Goal: Task Accomplishment & Management: Manage account settings

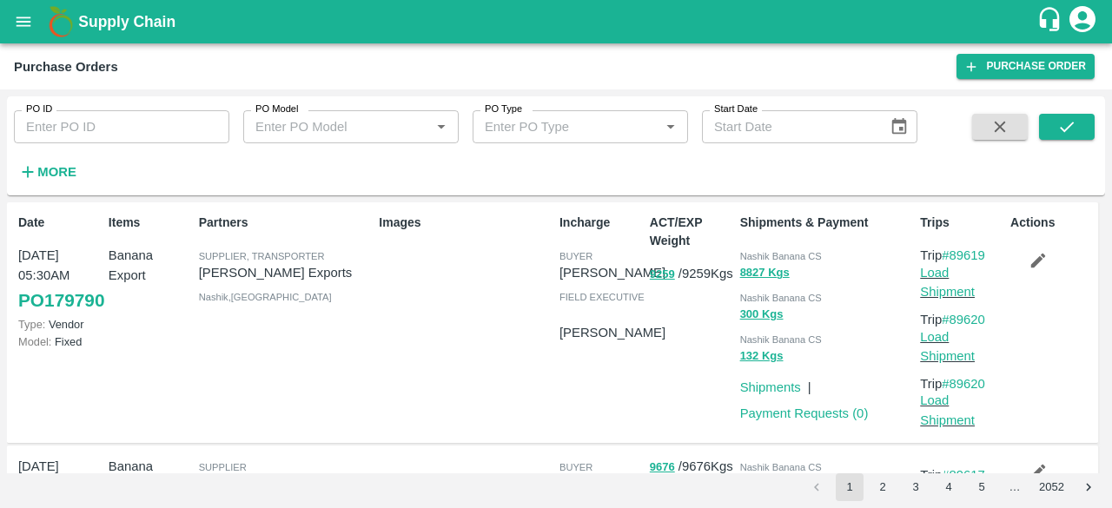
click at [23, 17] on icon "open drawer" at bounding box center [23, 21] width 19 height 19
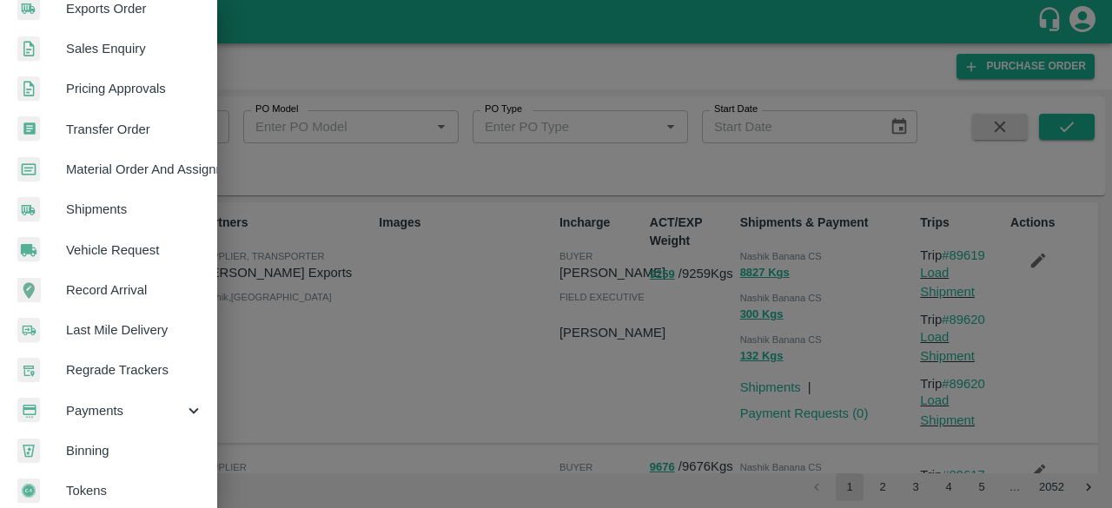
scroll to position [481, 0]
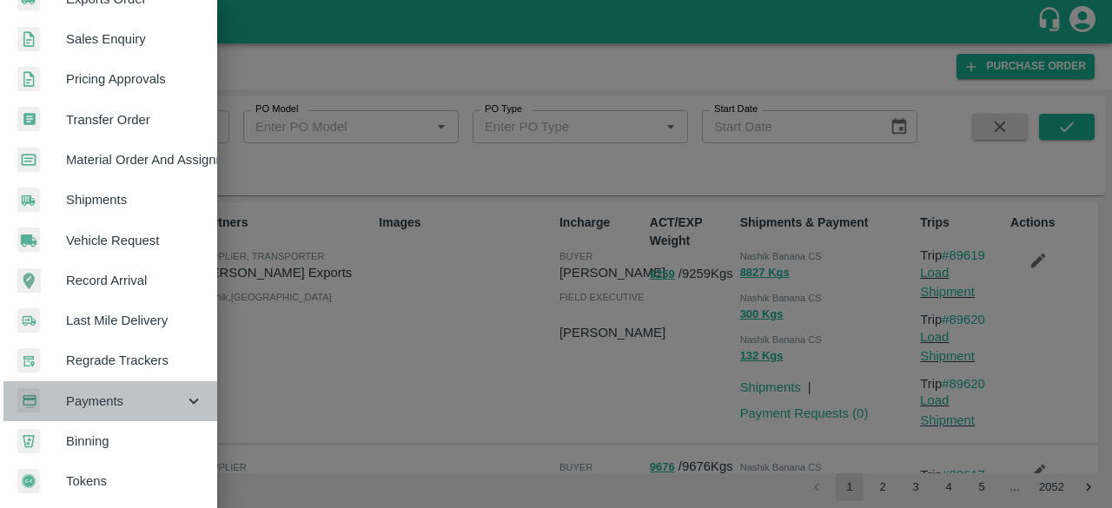
click at [122, 393] on span "Payments" at bounding box center [125, 401] width 118 height 19
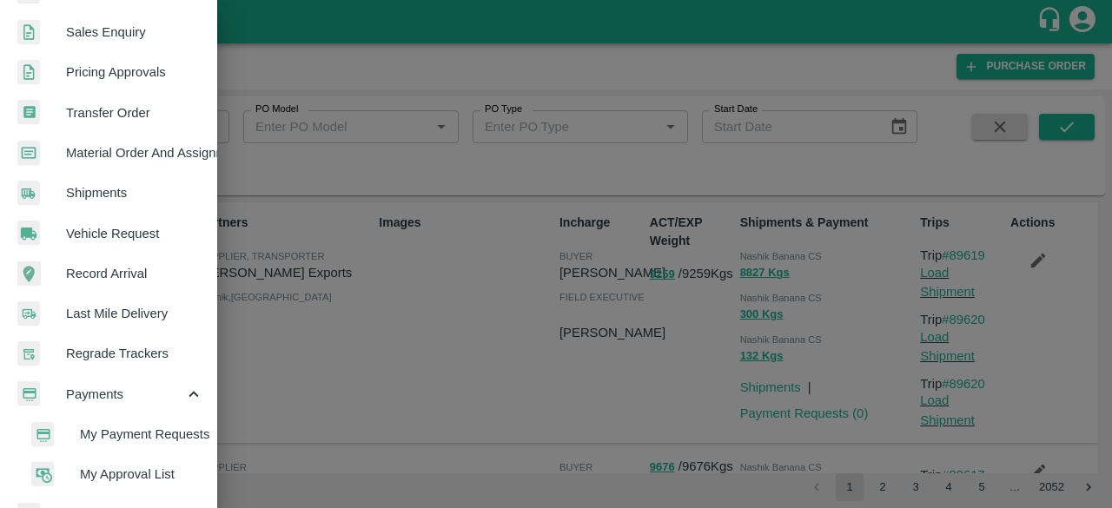
click at [154, 468] on span "My Approval List" at bounding box center [141, 474] width 123 height 19
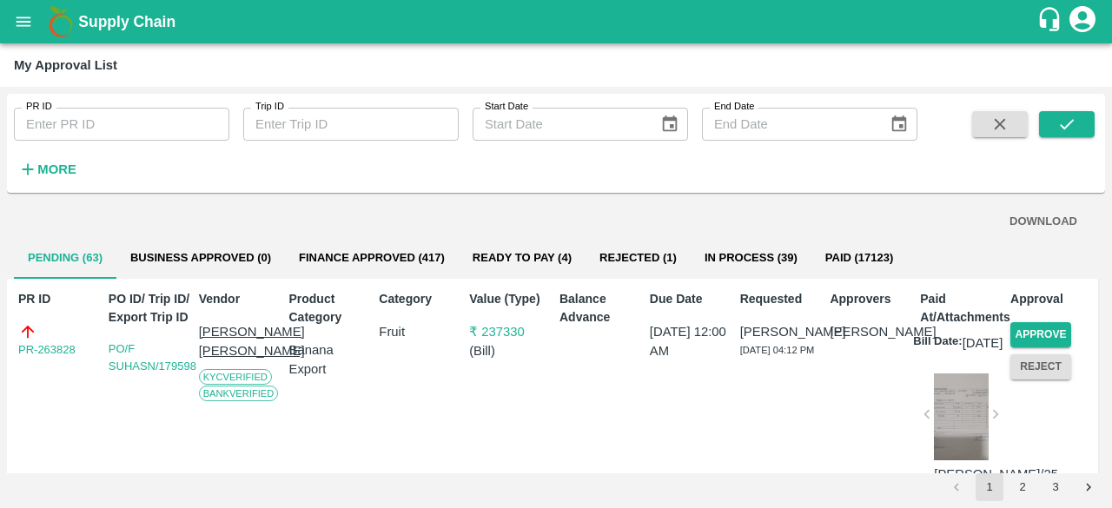
scroll to position [87, 0]
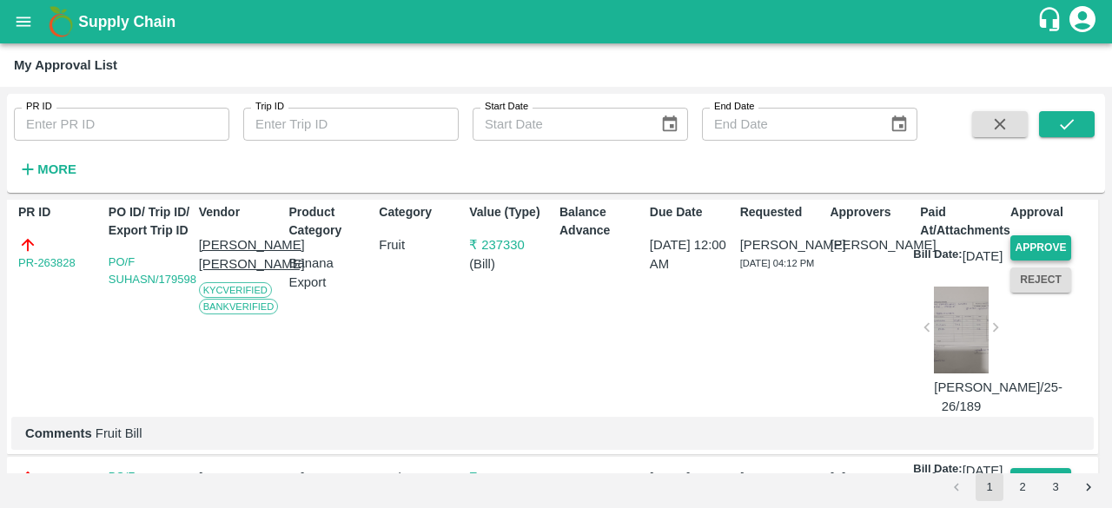
click at [1045, 242] on button "Approve" at bounding box center [1040, 247] width 61 height 25
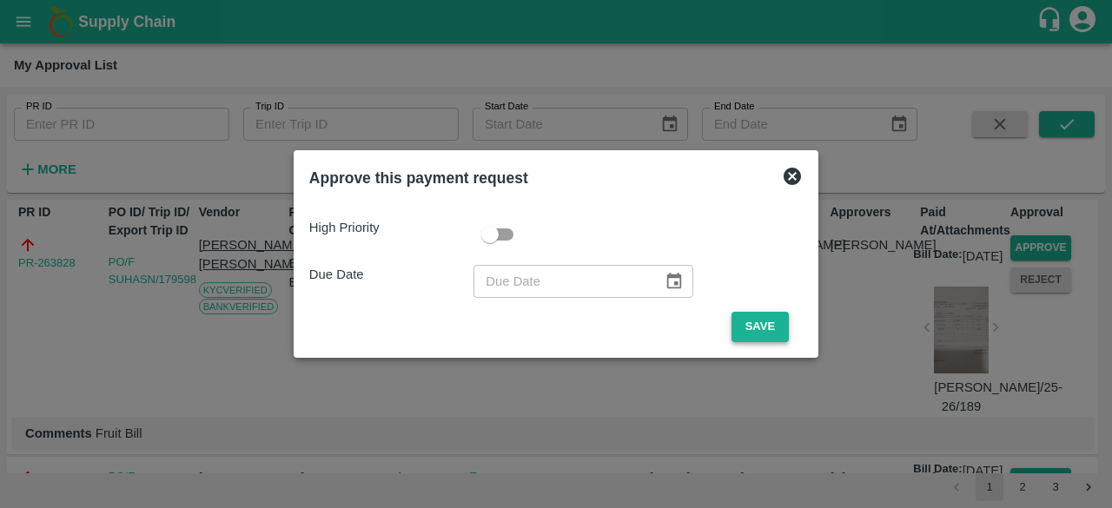
click at [758, 326] on button "Save" at bounding box center [759, 327] width 57 height 30
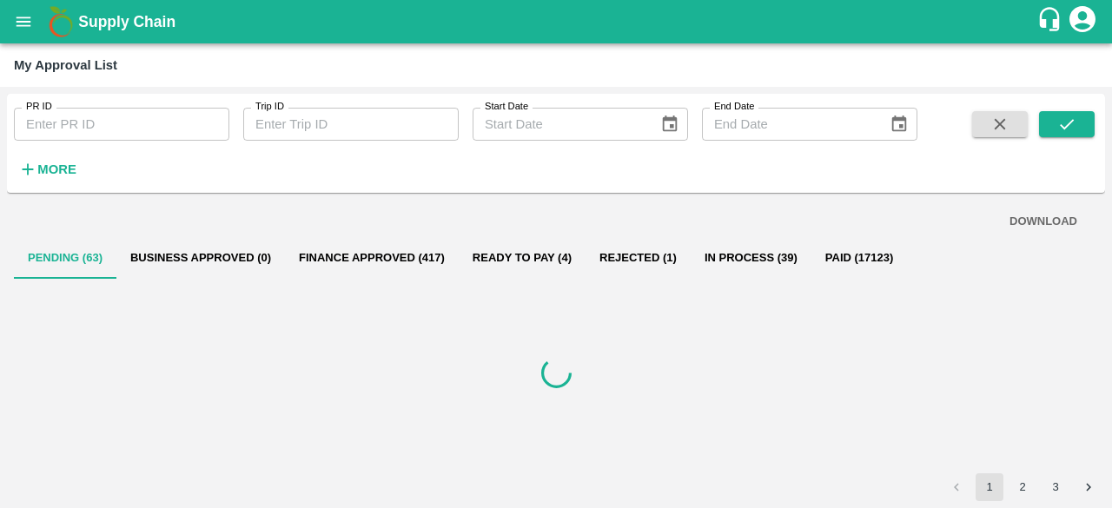
scroll to position [0, 0]
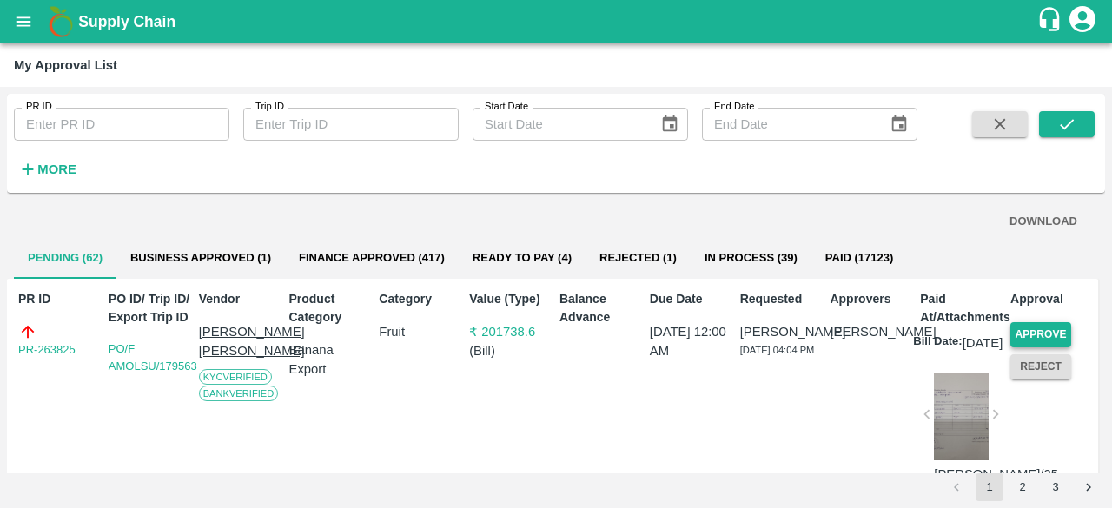
click at [1025, 326] on button "Approve" at bounding box center [1040, 334] width 61 height 25
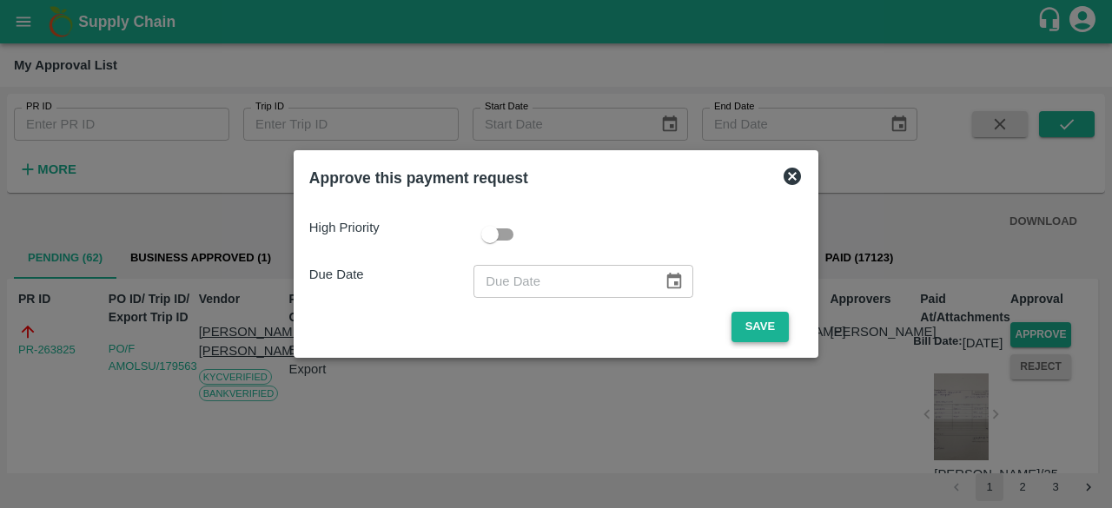
click at [758, 325] on button "Save" at bounding box center [759, 327] width 57 height 30
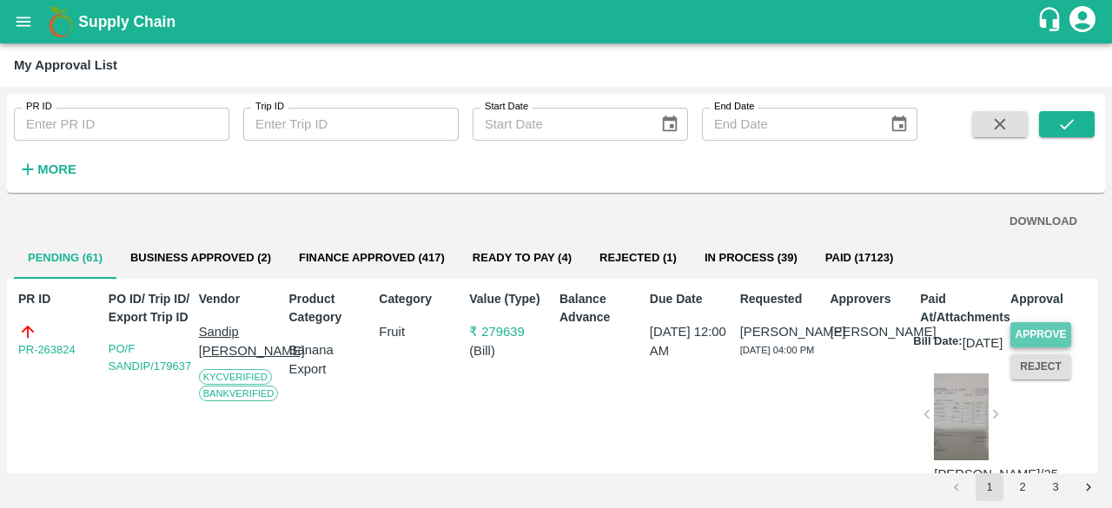
click at [1030, 322] on button "Approve" at bounding box center [1040, 334] width 61 height 25
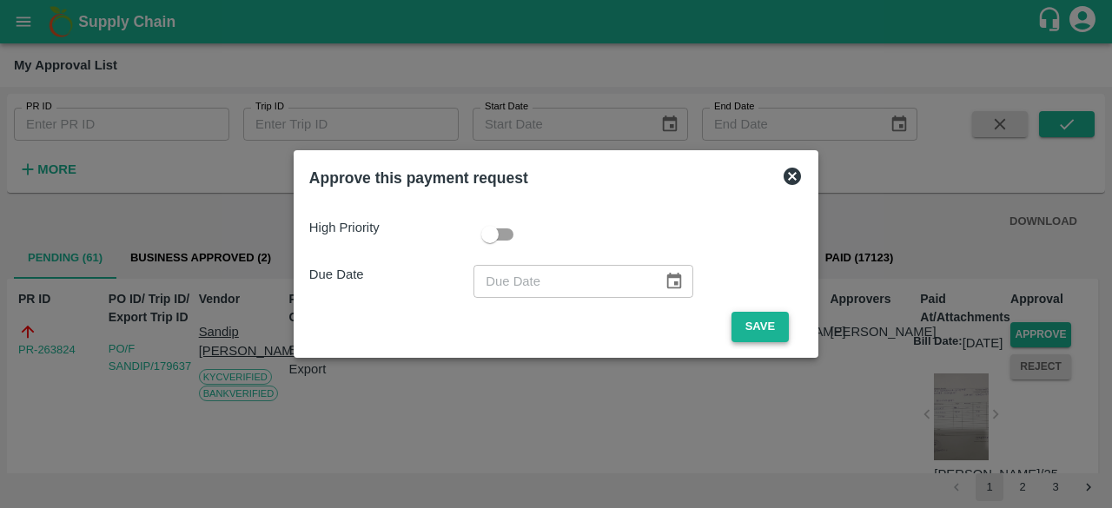
click at [768, 319] on button "Save" at bounding box center [759, 327] width 57 height 30
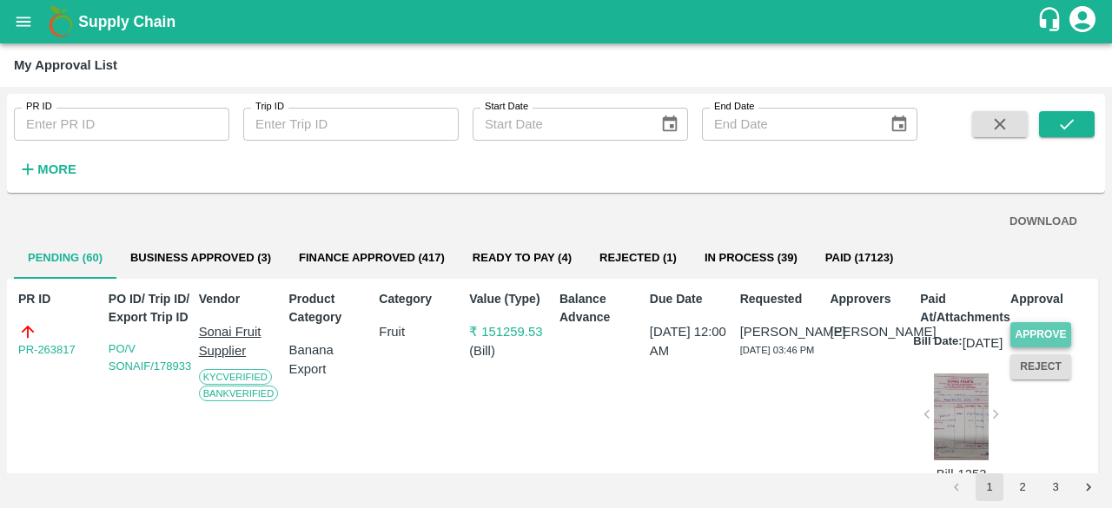
click at [1058, 328] on button "Approve" at bounding box center [1040, 334] width 61 height 25
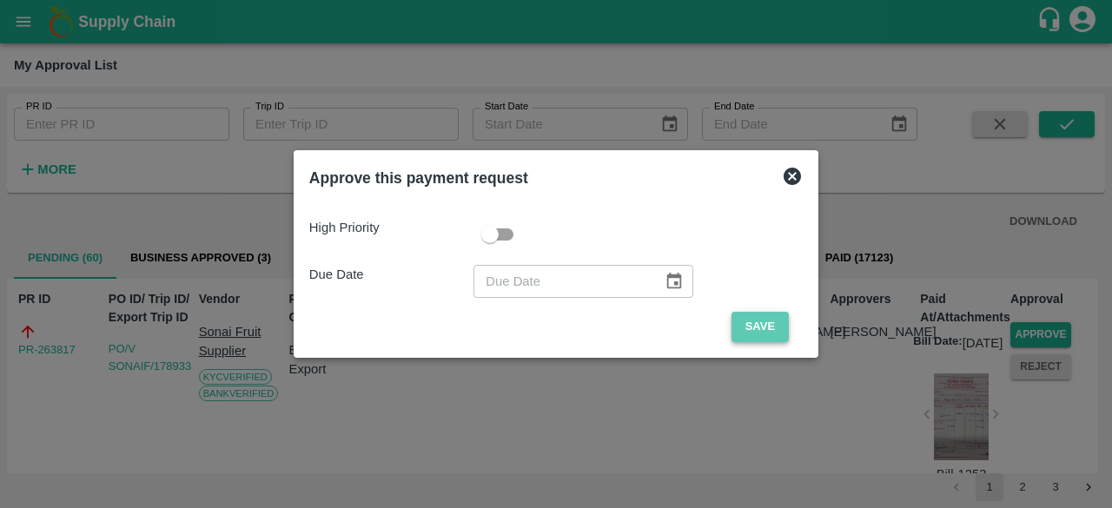
click at [750, 333] on button "Save" at bounding box center [759, 327] width 57 height 30
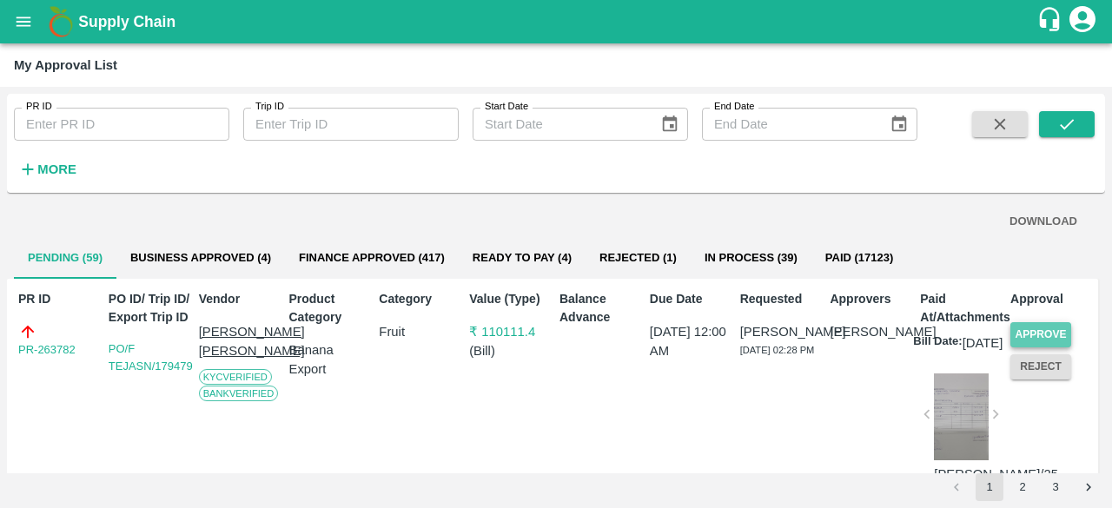
click at [1030, 334] on button "Approve" at bounding box center [1040, 334] width 61 height 25
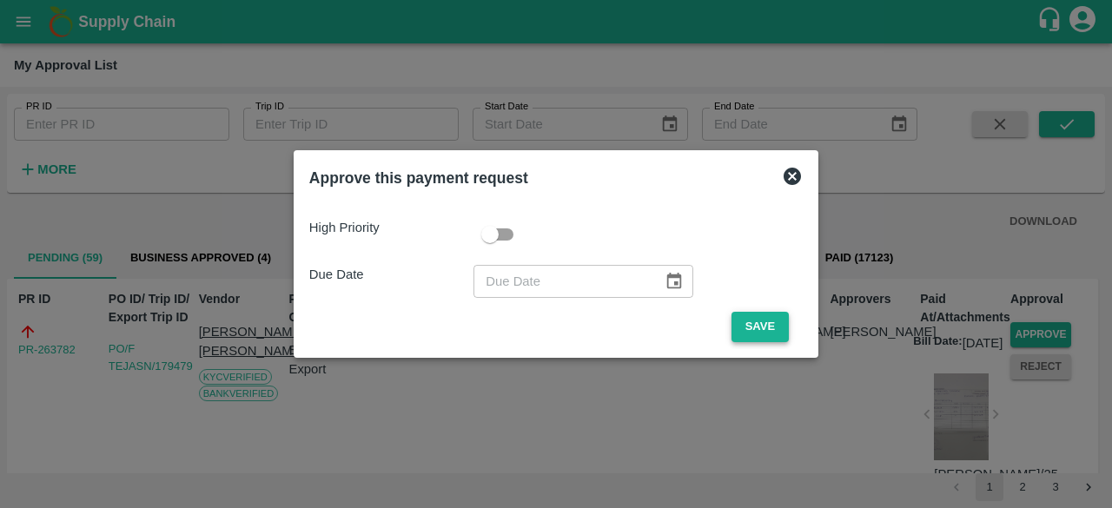
click at [775, 327] on button "Save" at bounding box center [759, 327] width 57 height 30
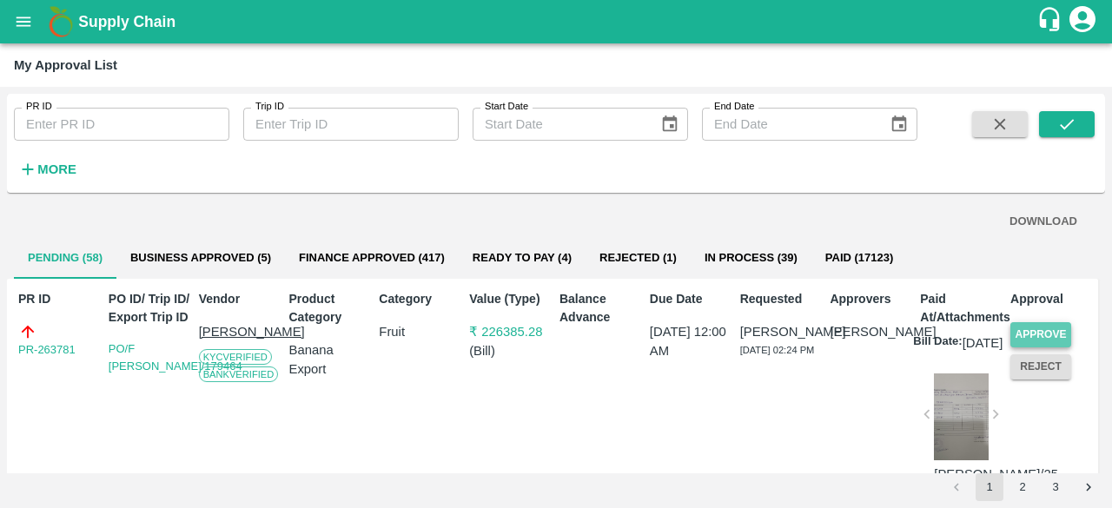
click at [1035, 327] on button "Approve" at bounding box center [1040, 334] width 61 height 25
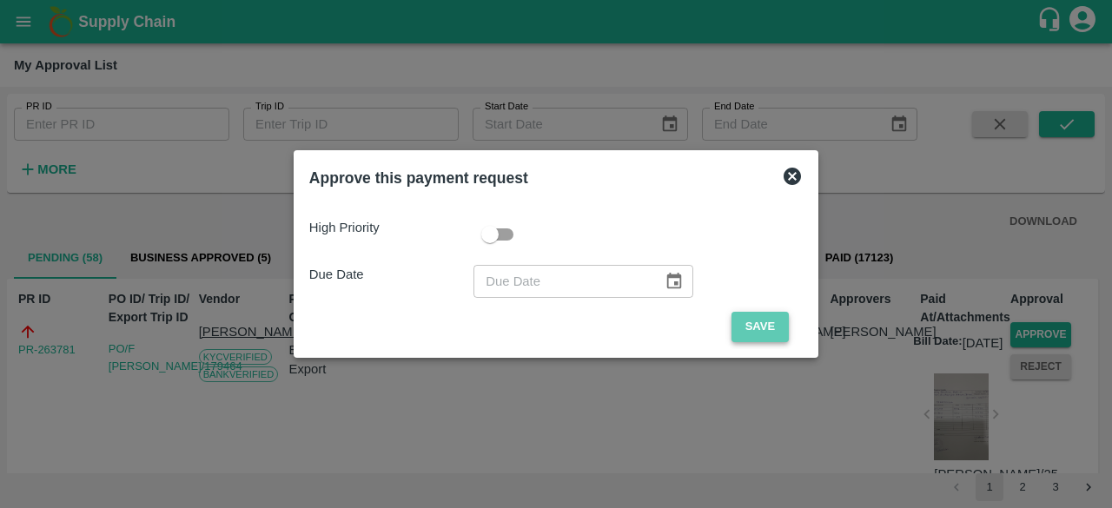
click at [775, 327] on button "Save" at bounding box center [759, 327] width 57 height 30
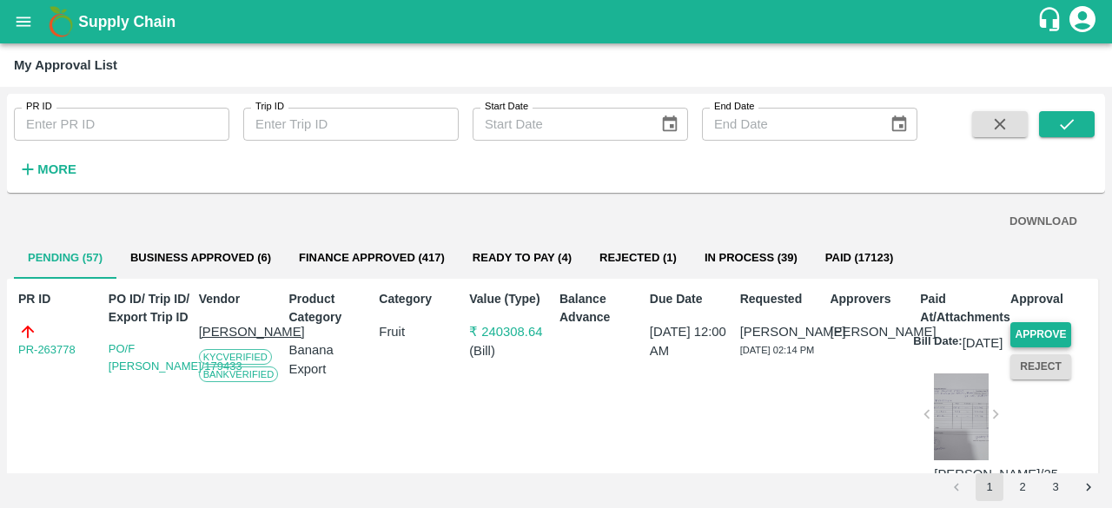
click at [1042, 330] on button "Approve" at bounding box center [1040, 334] width 61 height 25
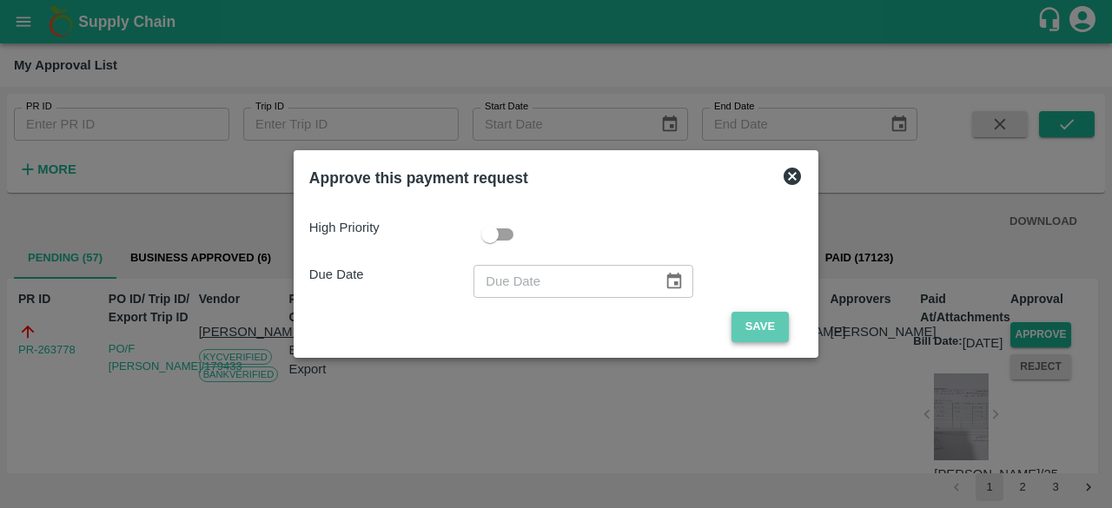
click at [779, 317] on button "Save" at bounding box center [759, 327] width 57 height 30
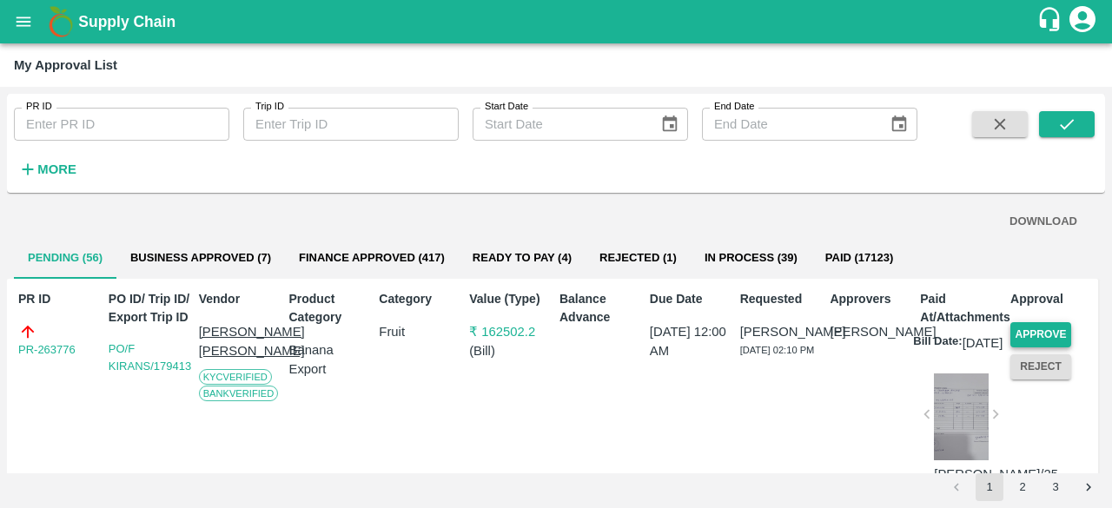
click at [1054, 326] on button "Approve" at bounding box center [1040, 334] width 61 height 25
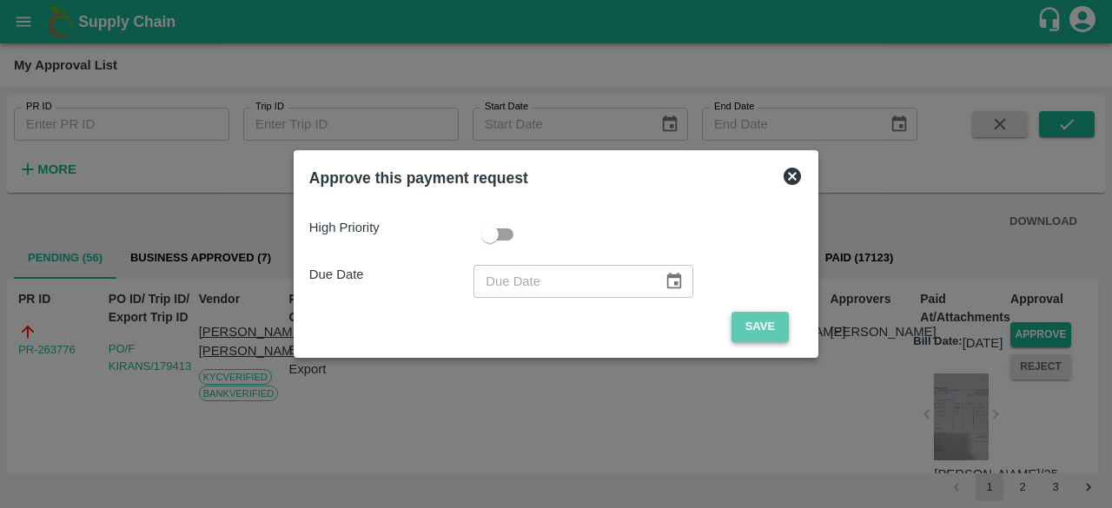
click at [770, 326] on button "Save" at bounding box center [759, 327] width 57 height 30
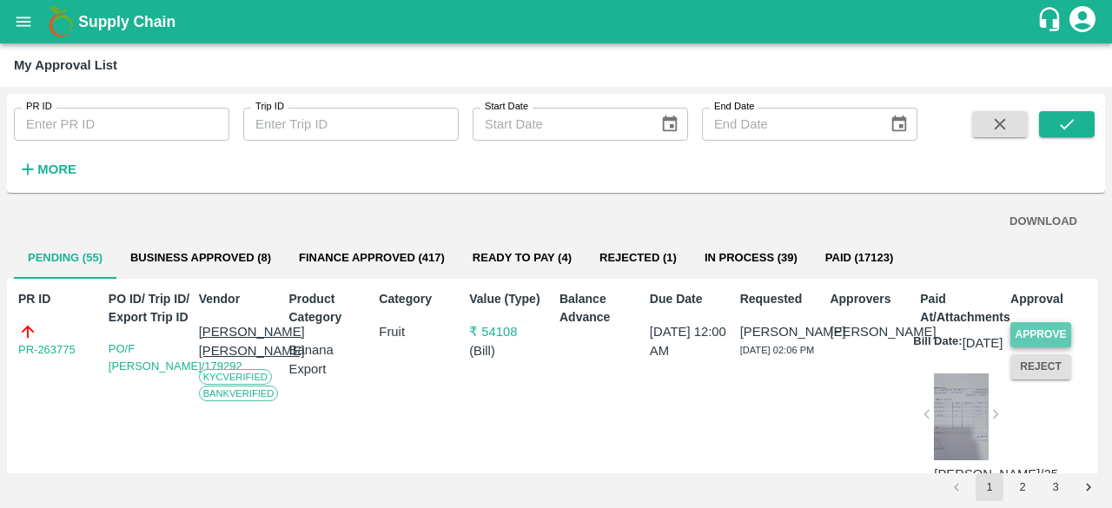
click at [1049, 329] on button "Approve" at bounding box center [1040, 334] width 61 height 25
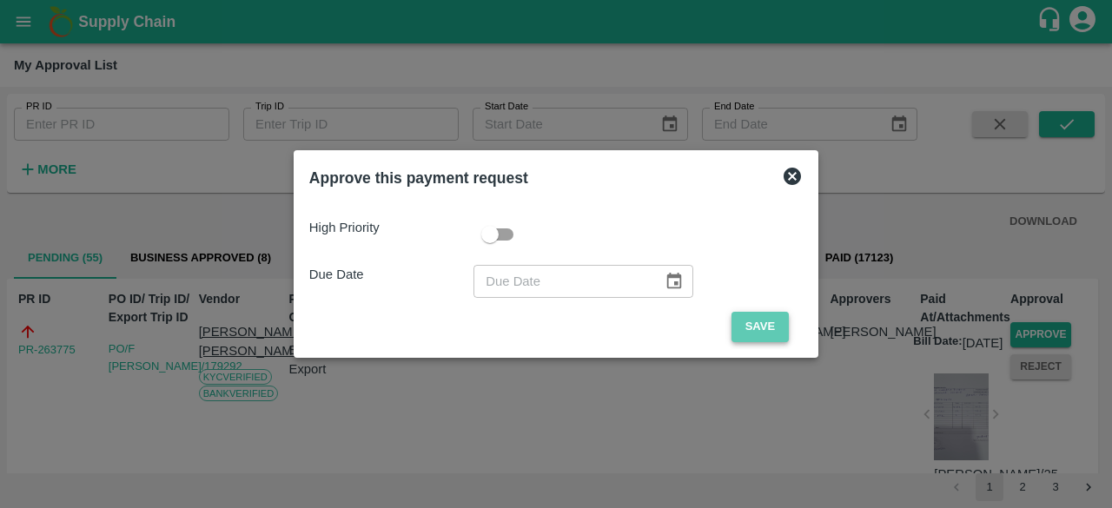
click at [770, 328] on button "Save" at bounding box center [759, 327] width 57 height 30
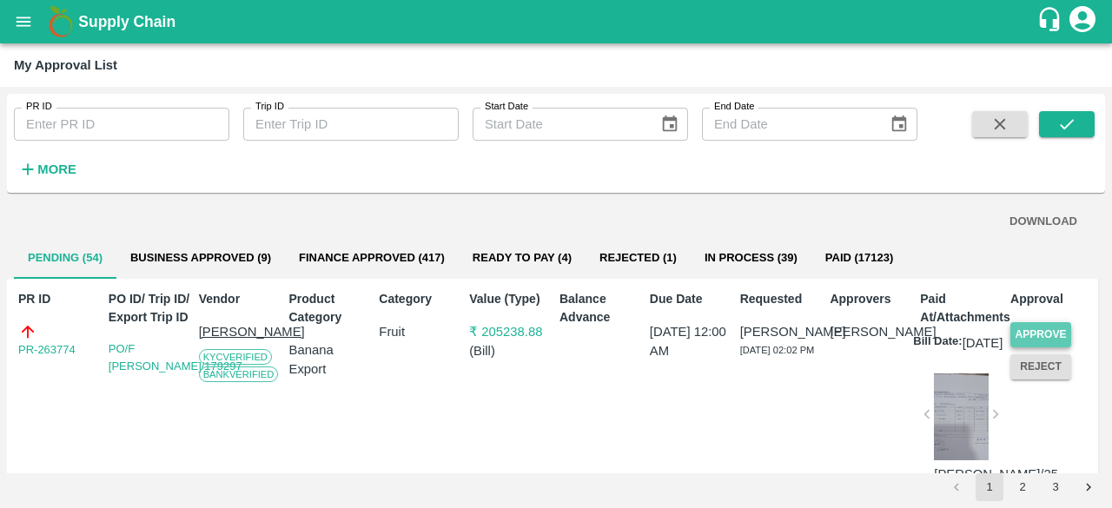
click at [1034, 329] on button "Approve" at bounding box center [1040, 334] width 61 height 25
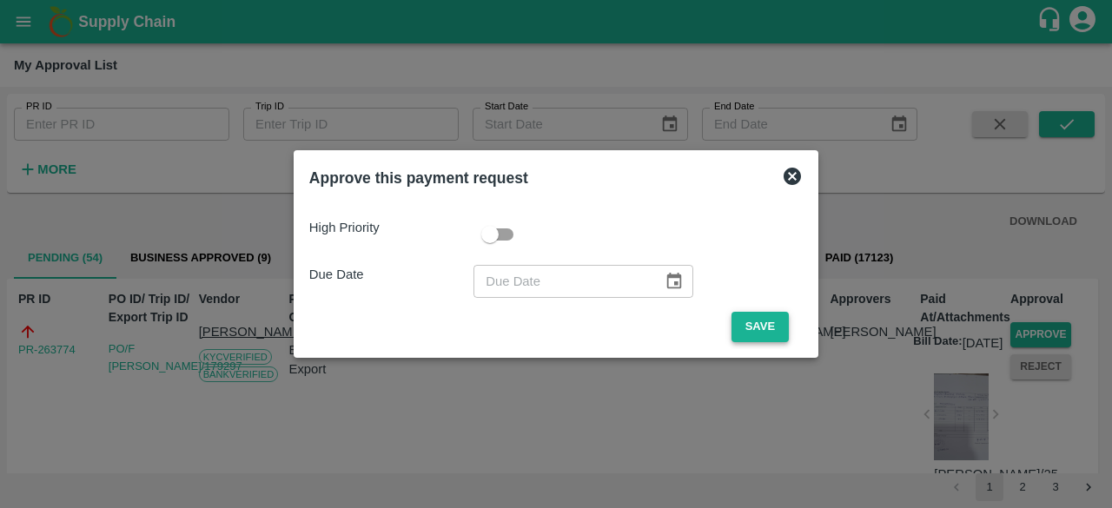
click at [763, 325] on button "Save" at bounding box center [759, 327] width 57 height 30
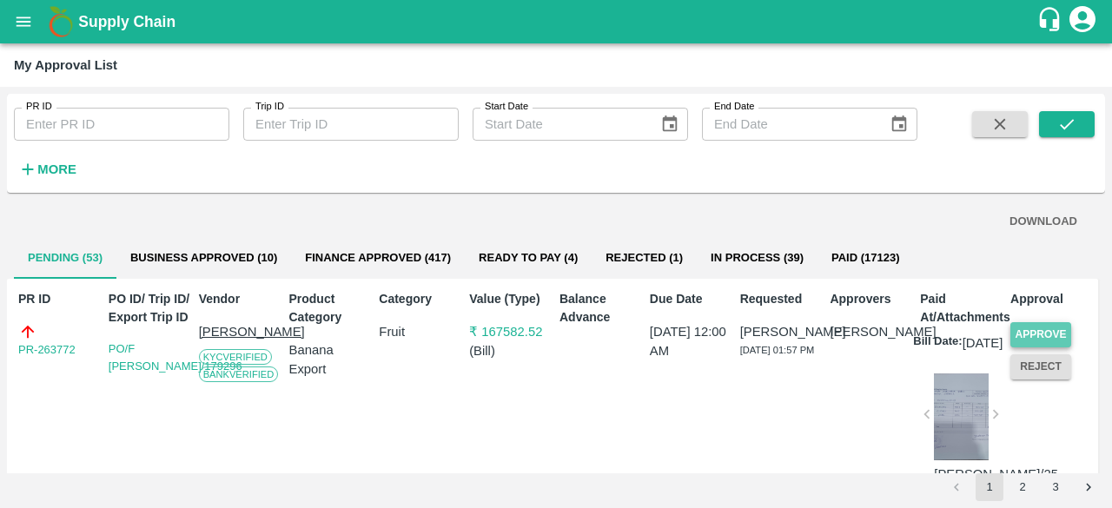
click at [1026, 329] on button "Approve" at bounding box center [1040, 334] width 61 height 25
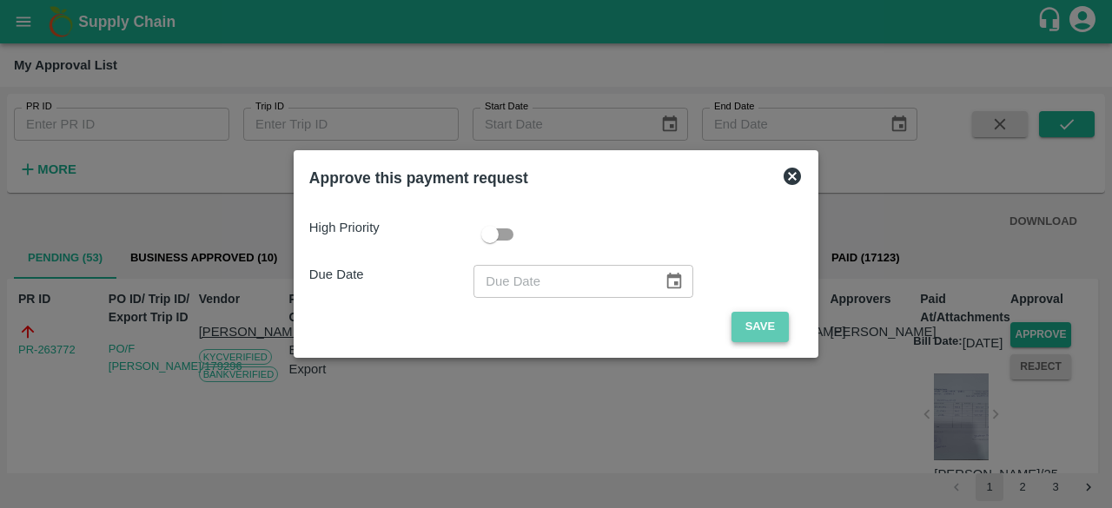
click at [757, 322] on button "Save" at bounding box center [759, 327] width 57 height 30
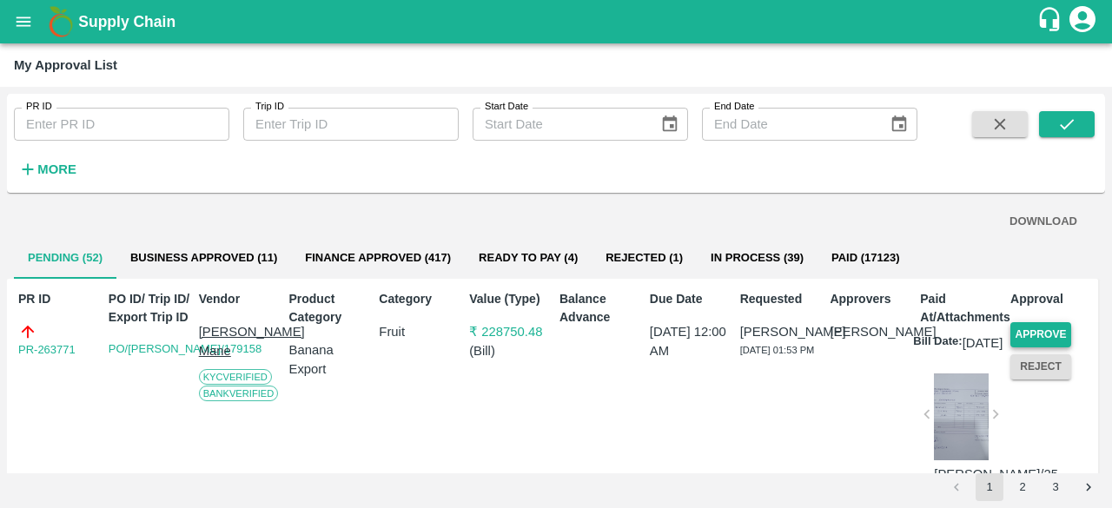
click at [1054, 334] on button "Approve" at bounding box center [1040, 334] width 61 height 25
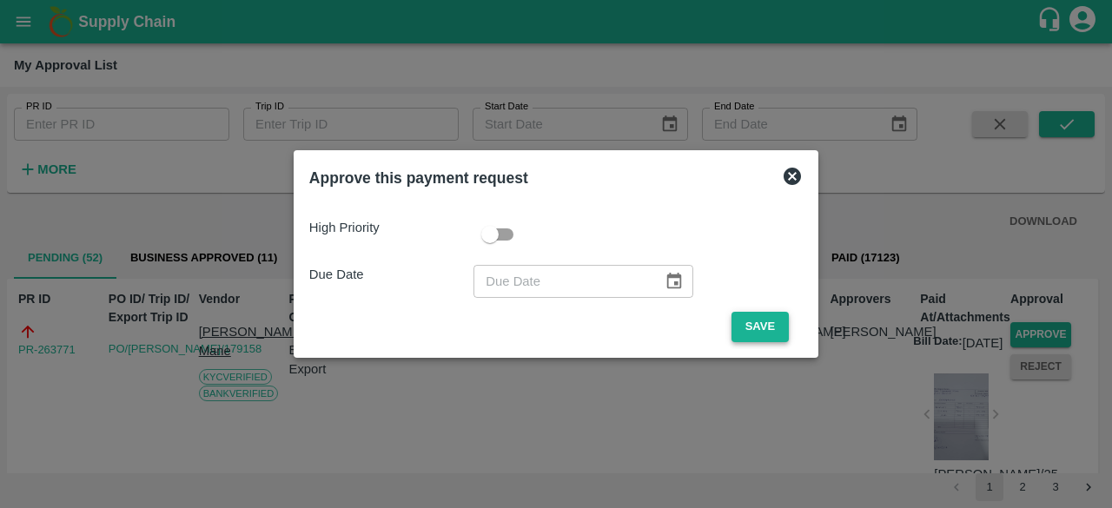
click at [774, 326] on button "Save" at bounding box center [759, 327] width 57 height 30
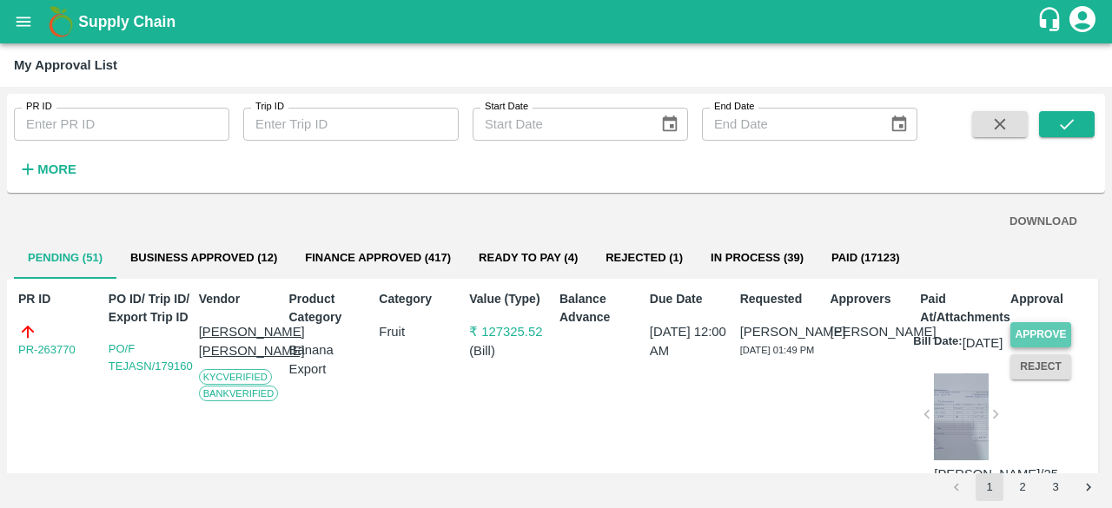
click at [1049, 331] on button "Approve" at bounding box center [1040, 334] width 61 height 25
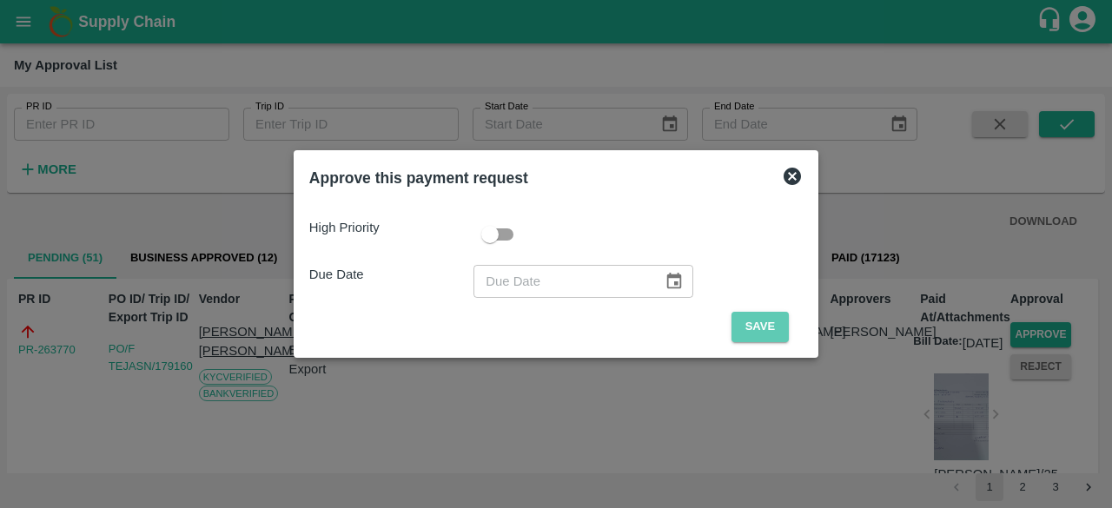
drag, startPoint x: 755, startPoint y: 321, endPoint x: 797, endPoint y: 355, distance: 54.9
click at [754, 321] on button "Save" at bounding box center [759, 327] width 57 height 30
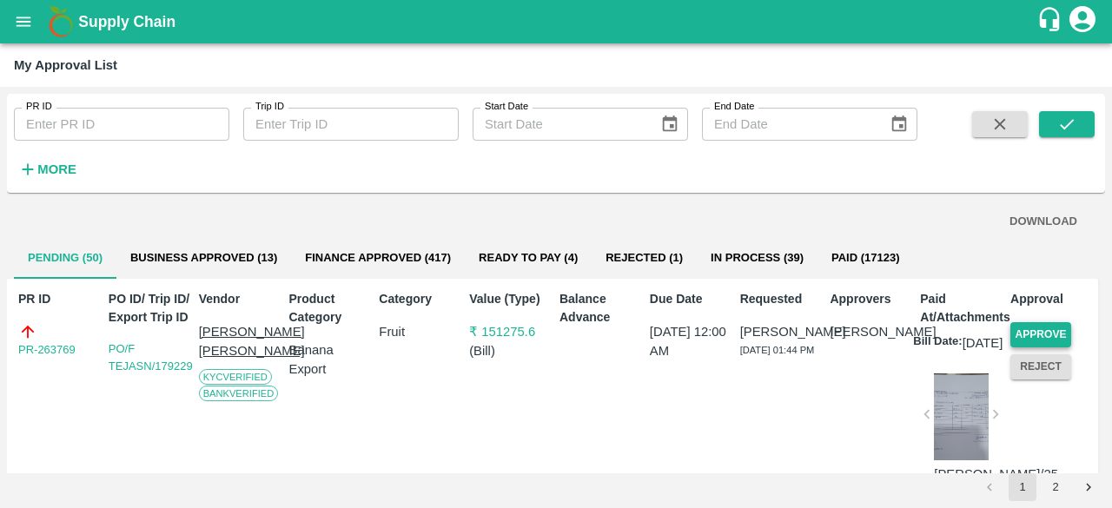
click at [1034, 328] on button "Approve" at bounding box center [1040, 334] width 61 height 25
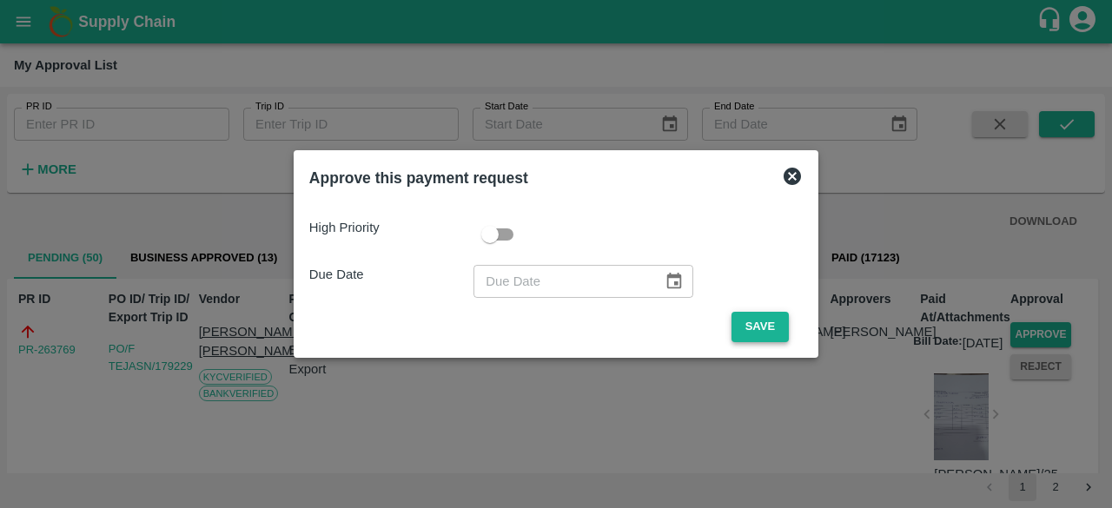
click at [763, 317] on button "Save" at bounding box center [759, 327] width 57 height 30
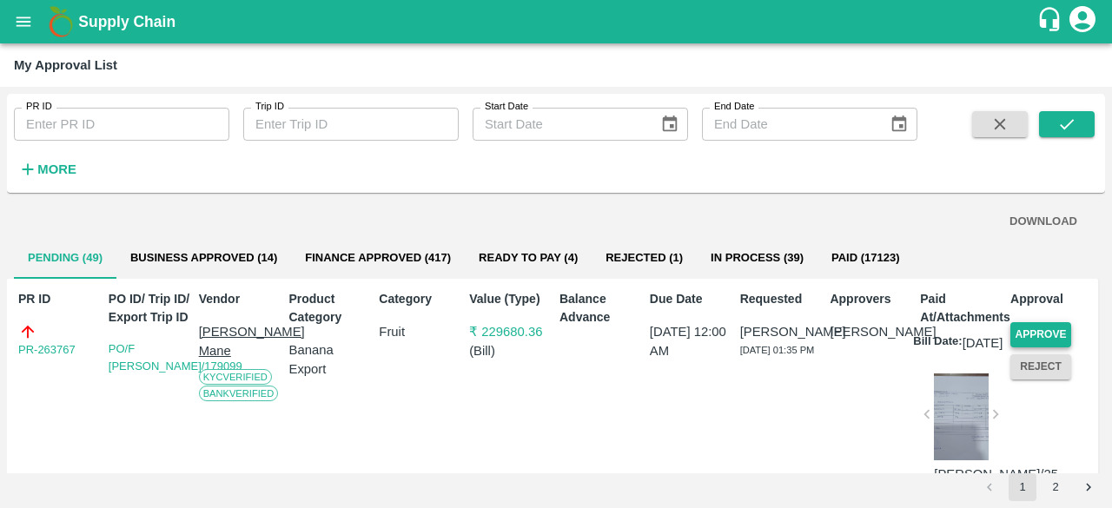
click at [1040, 333] on button "Approve" at bounding box center [1040, 334] width 61 height 25
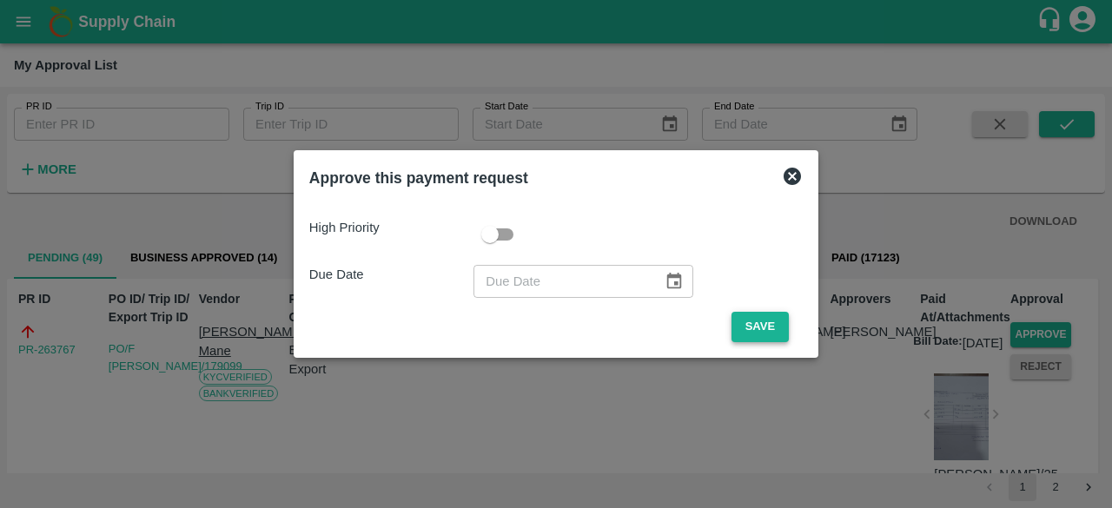
click at [755, 326] on button "Save" at bounding box center [759, 327] width 57 height 30
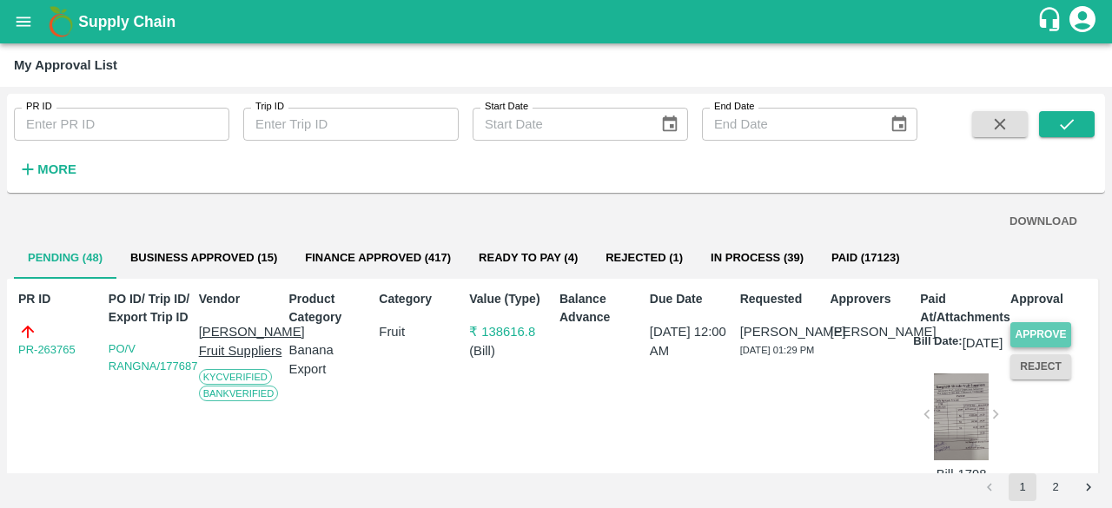
click at [1031, 331] on button "Approve" at bounding box center [1040, 334] width 61 height 25
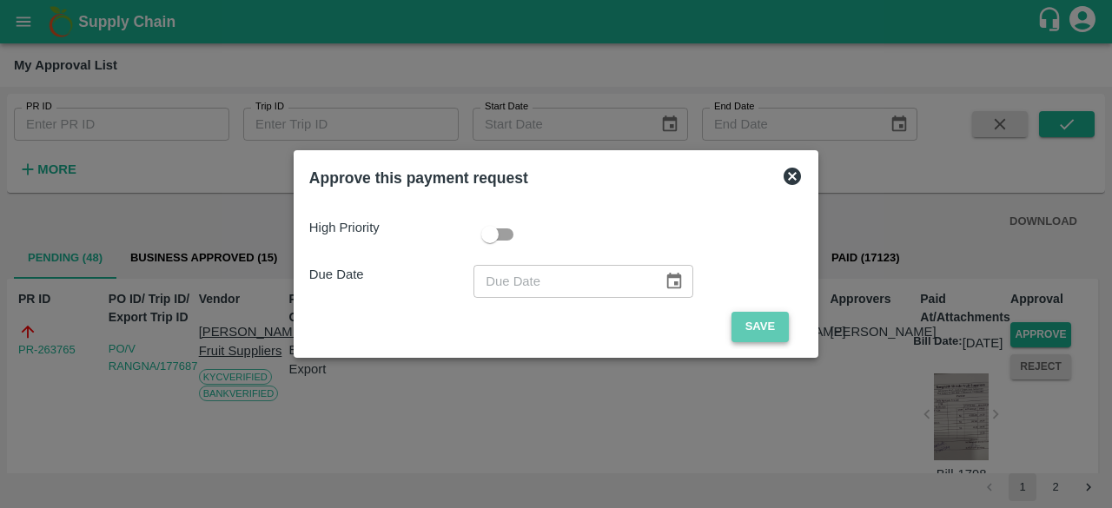
click at [757, 329] on button "Save" at bounding box center [759, 327] width 57 height 30
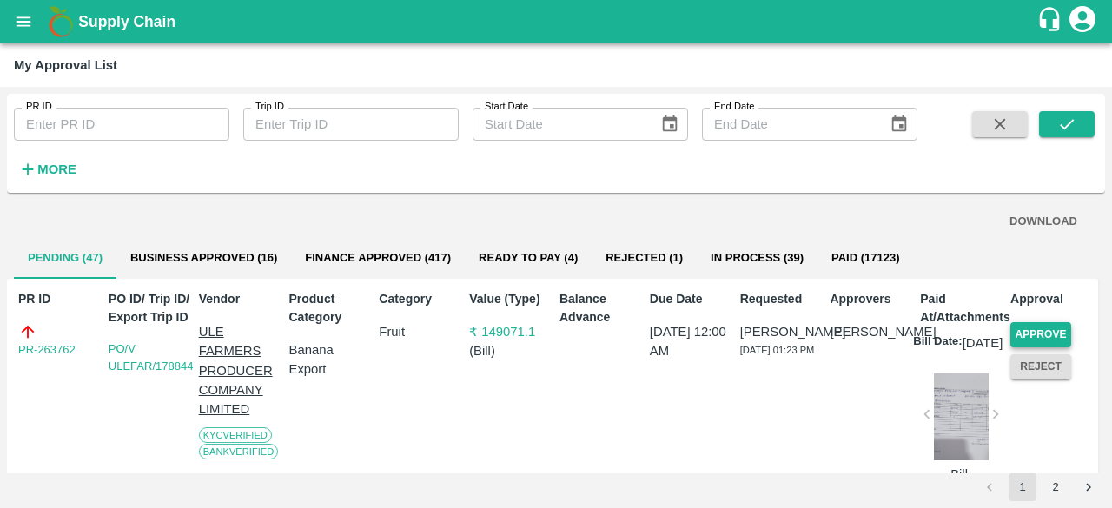
click at [1046, 327] on button "Approve" at bounding box center [1040, 334] width 61 height 25
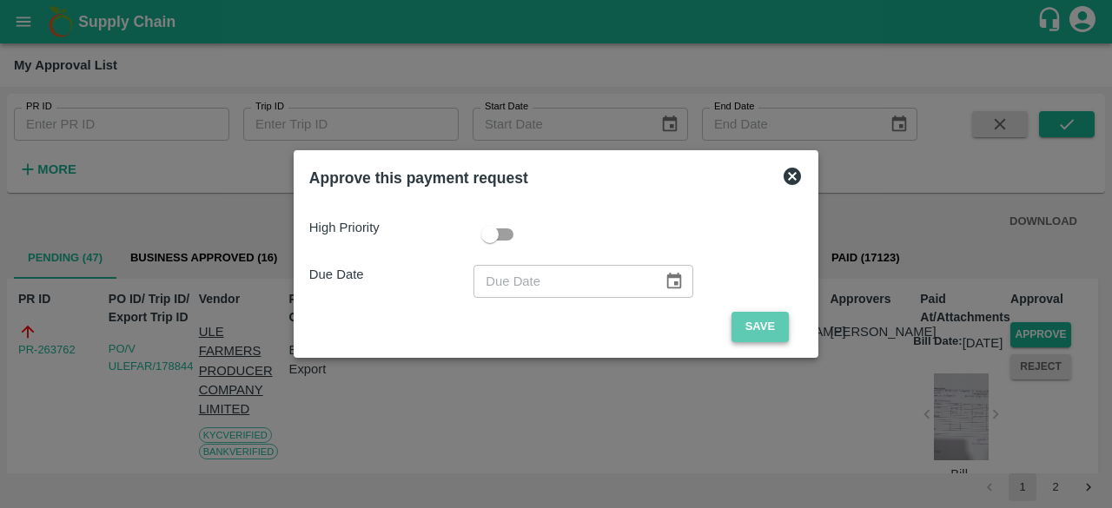
click at [776, 325] on button "Save" at bounding box center [759, 327] width 57 height 30
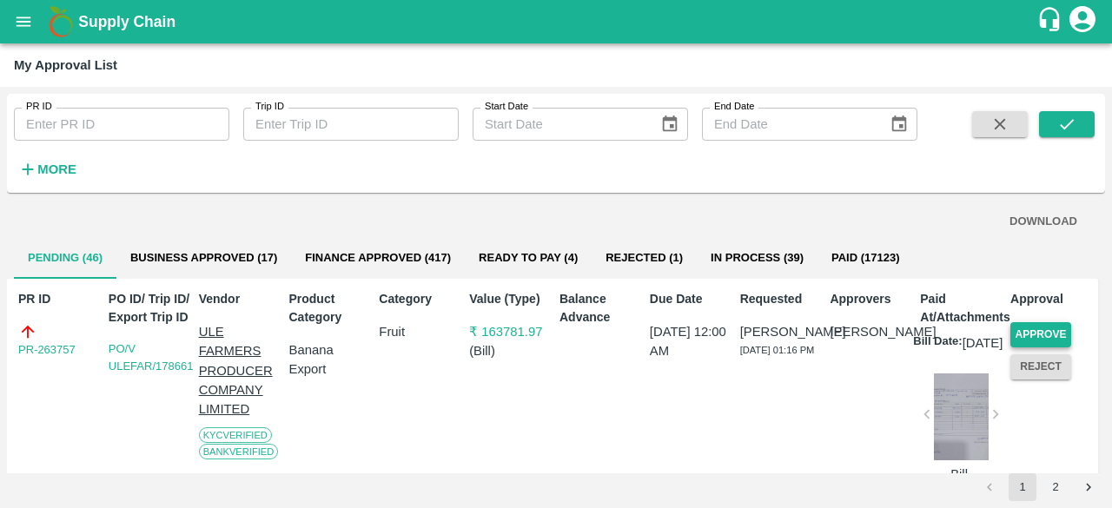
click at [1047, 328] on button "Approve" at bounding box center [1040, 334] width 61 height 25
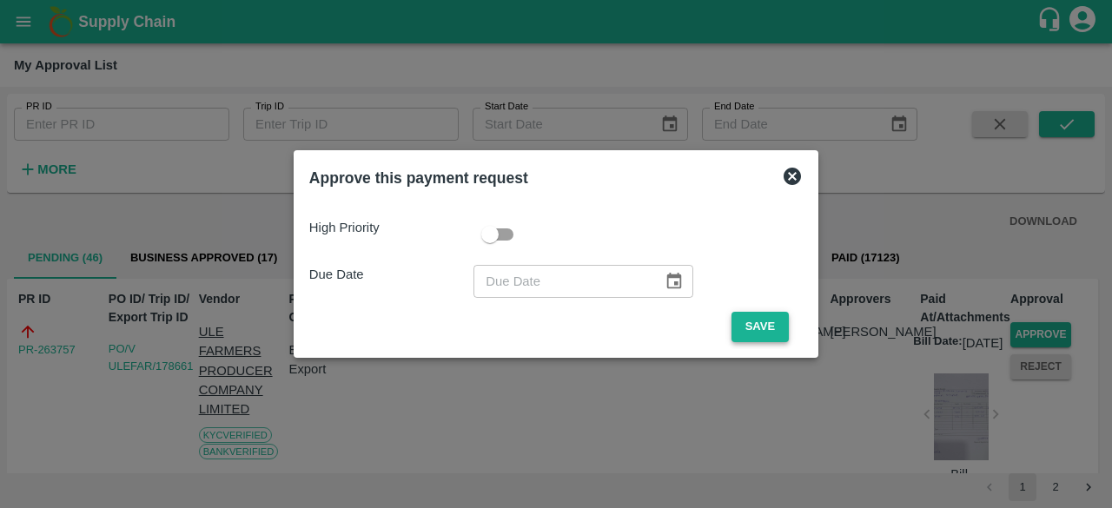
click at [746, 326] on button "Save" at bounding box center [759, 327] width 57 height 30
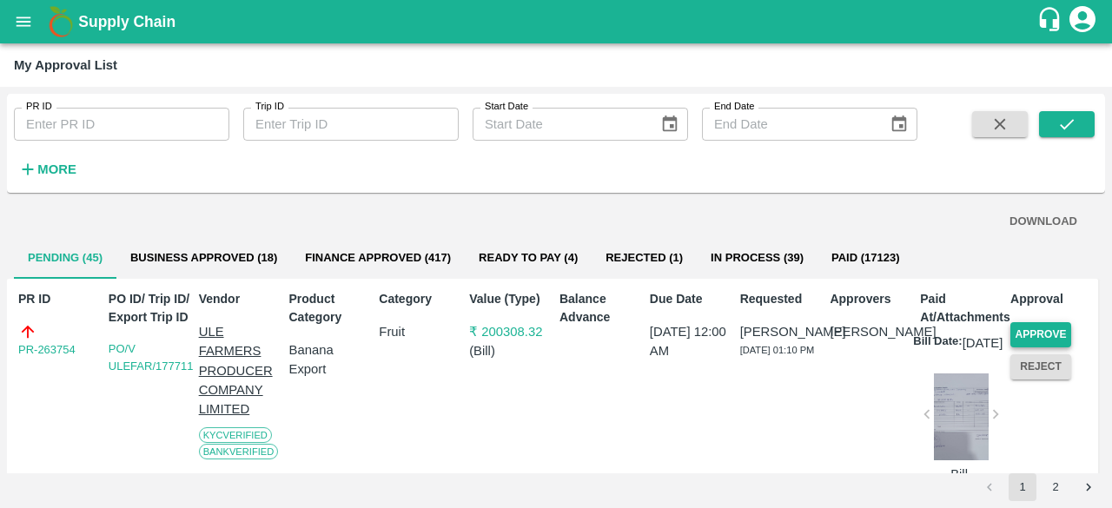
click at [1044, 333] on button "Approve" at bounding box center [1040, 334] width 61 height 25
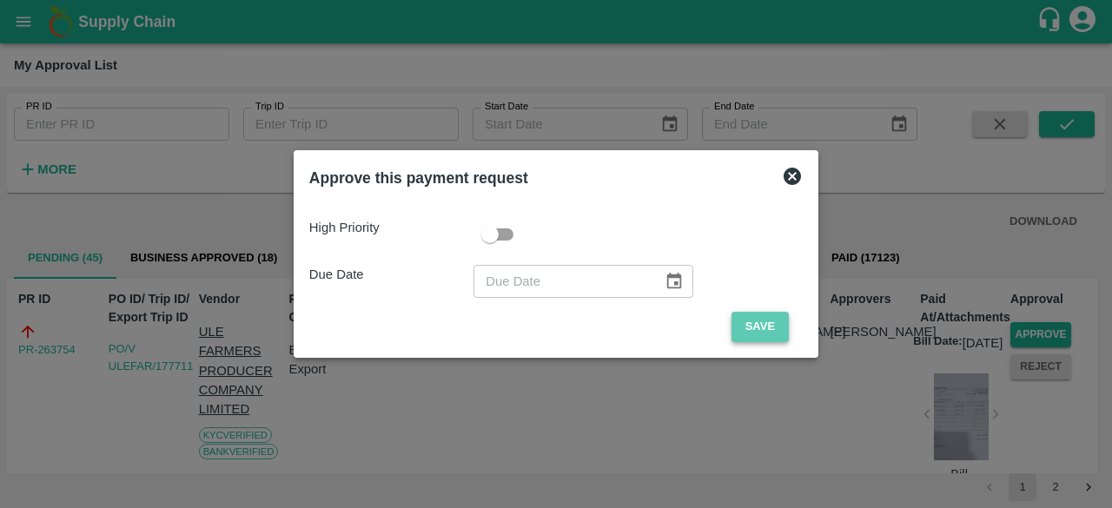
click at [760, 333] on button "Save" at bounding box center [759, 327] width 57 height 30
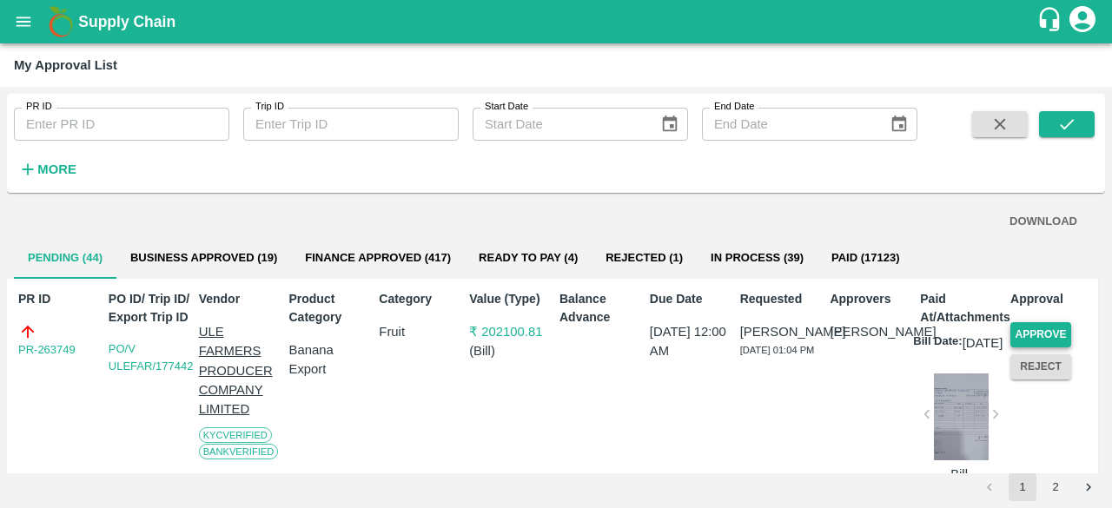
click at [1032, 333] on button "Approve" at bounding box center [1040, 334] width 61 height 25
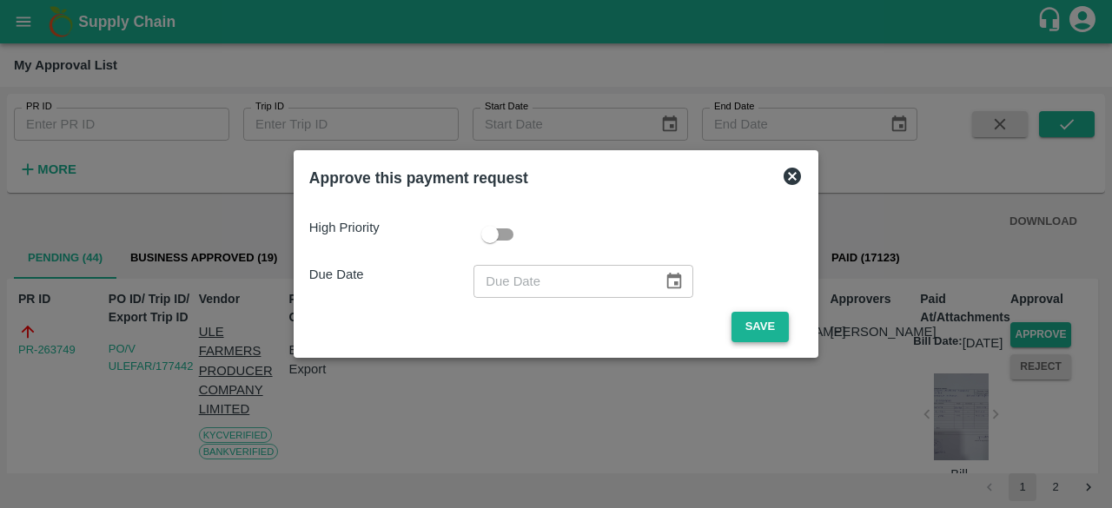
click at [743, 334] on button "Save" at bounding box center [759, 327] width 57 height 30
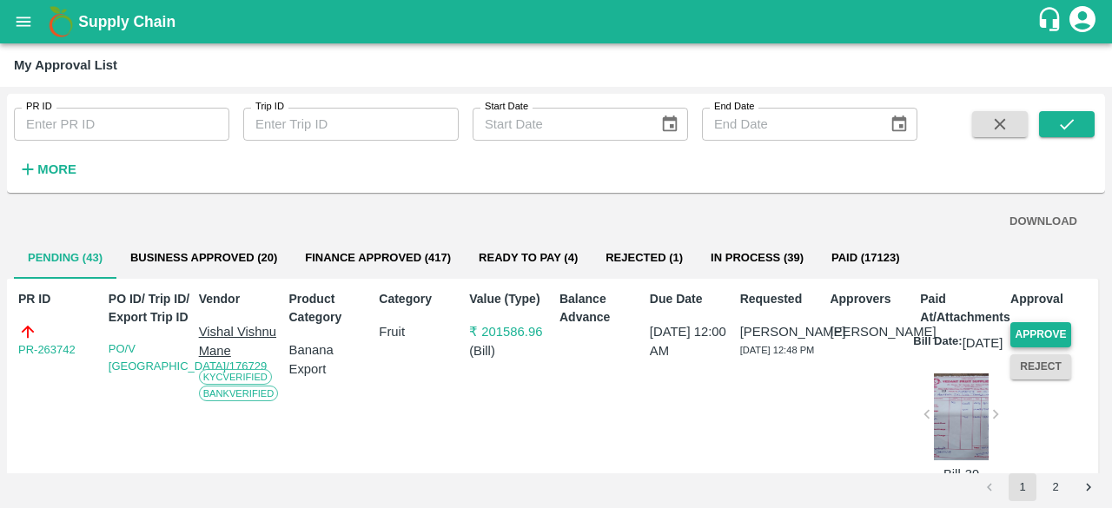
click at [1048, 332] on button "Approve" at bounding box center [1040, 334] width 61 height 25
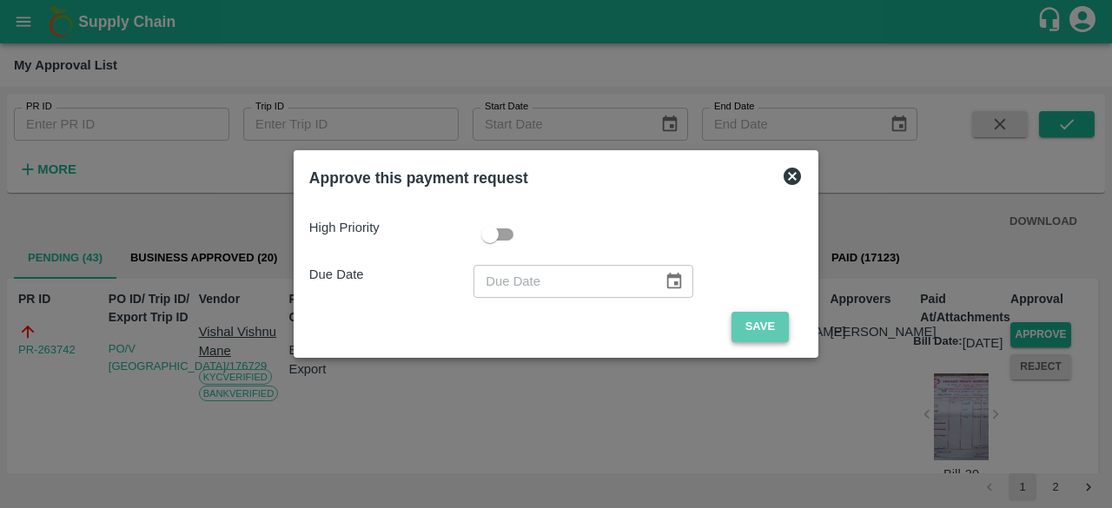
click at [731, 331] on button "Save" at bounding box center [759, 327] width 57 height 30
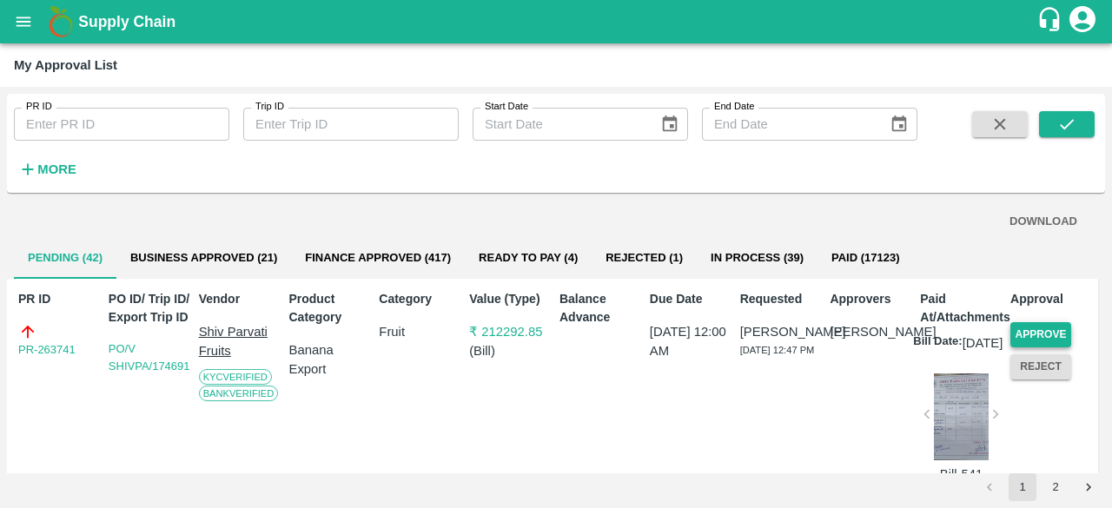
click at [1049, 330] on button "Approve" at bounding box center [1040, 334] width 61 height 25
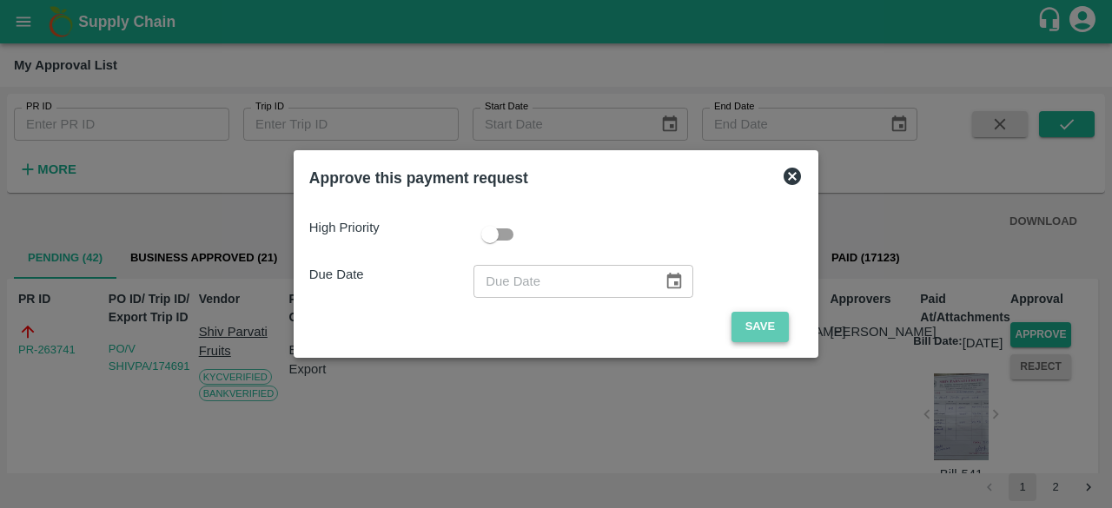
click at [763, 326] on button "Save" at bounding box center [759, 327] width 57 height 30
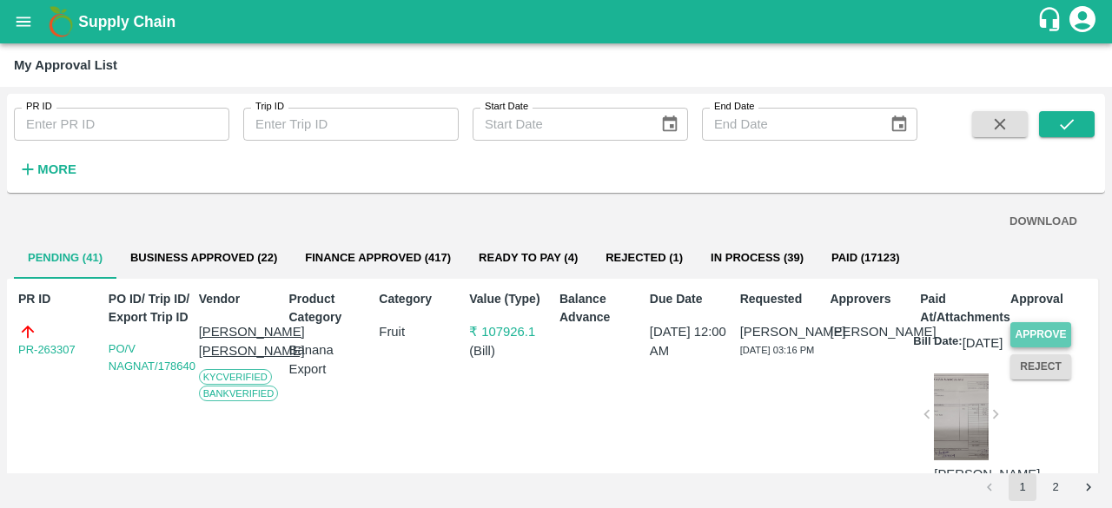
click at [1054, 326] on button "Approve" at bounding box center [1040, 334] width 61 height 25
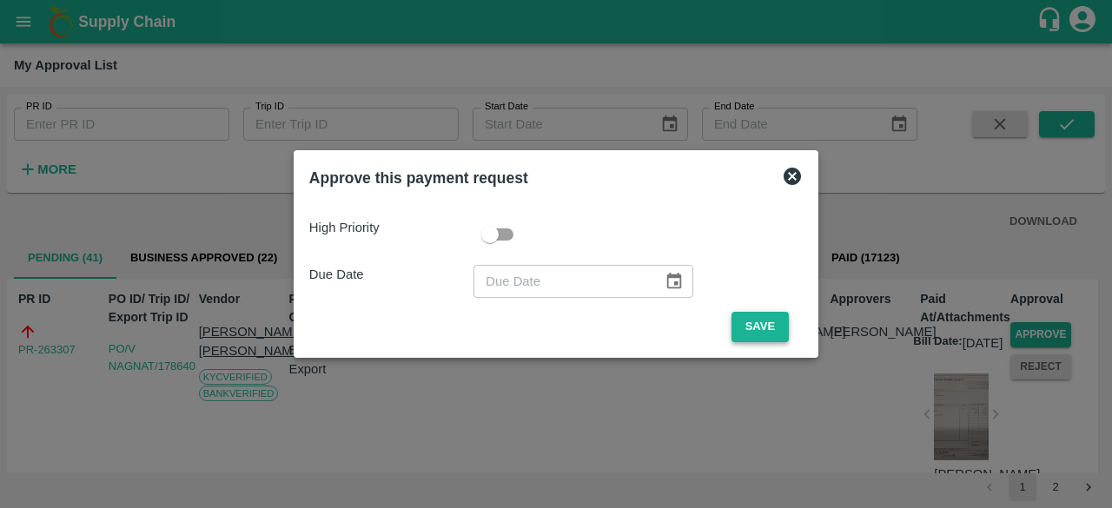
click at [737, 327] on button "Save" at bounding box center [759, 327] width 57 height 30
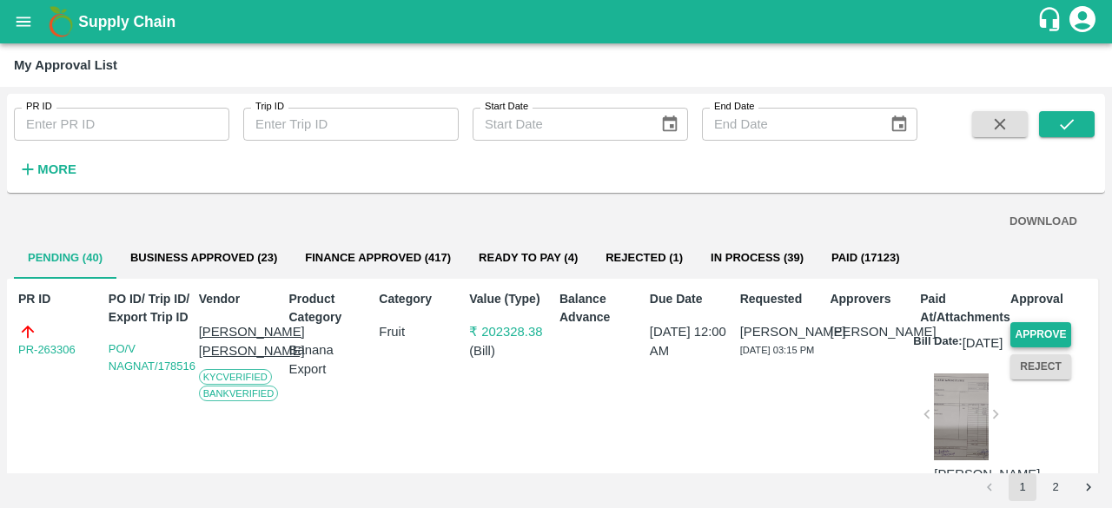
click at [1042, 329] on button "Approve" at bounding box center [1040, 334] width 61 height 25
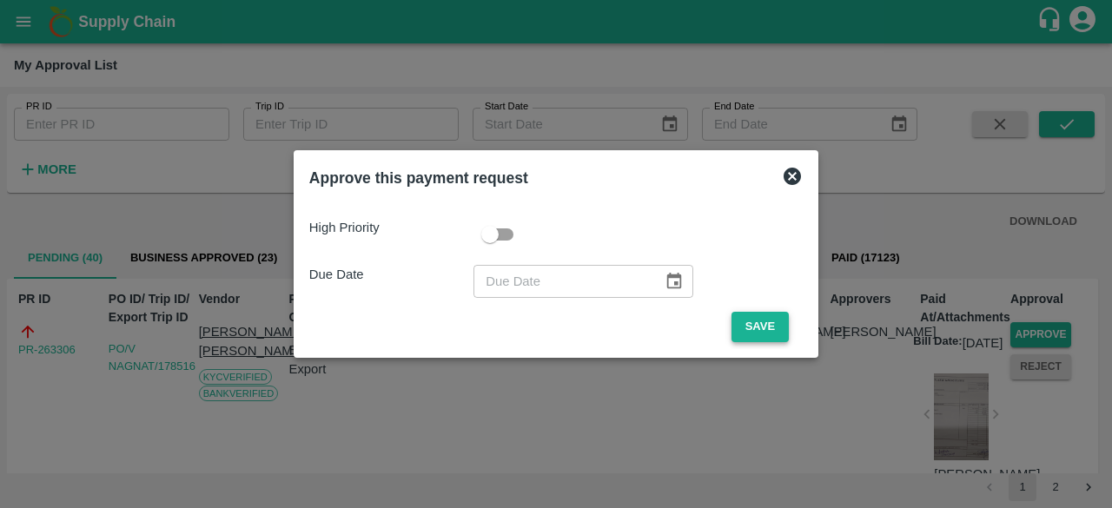
click at [776, 324] on button "Save" at bounding box center [759, 327] width 57 height 30
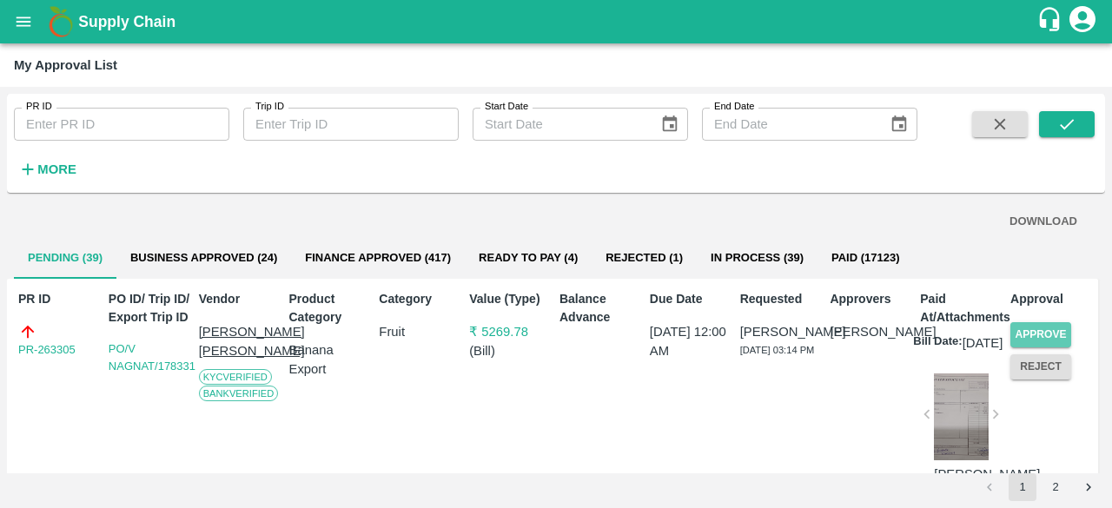
click at [1054, 331] on button "Approve" at bounding box center [1040, 334] width 61 height 25
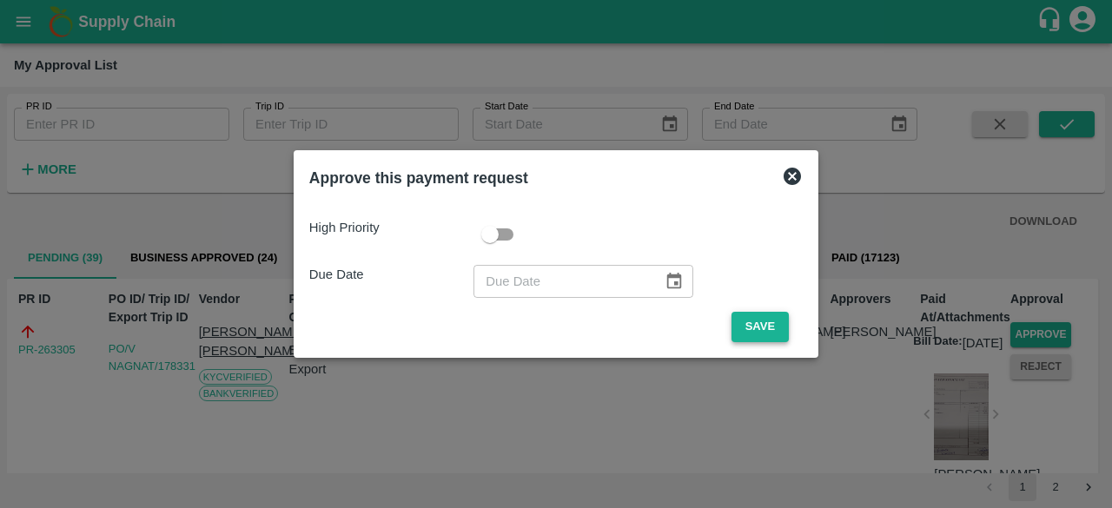
click at [772, 318] on button "Save" at bounding box center [759, 327] width 57 height 30
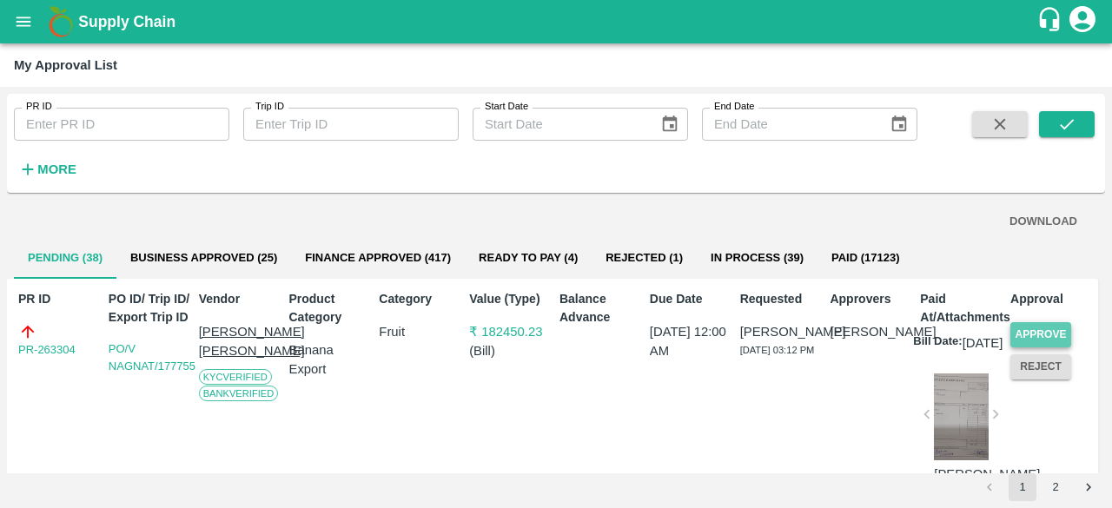
click at [1047, 332] on button "Approve" at bounding box center [1040, 334] width 61 height 25
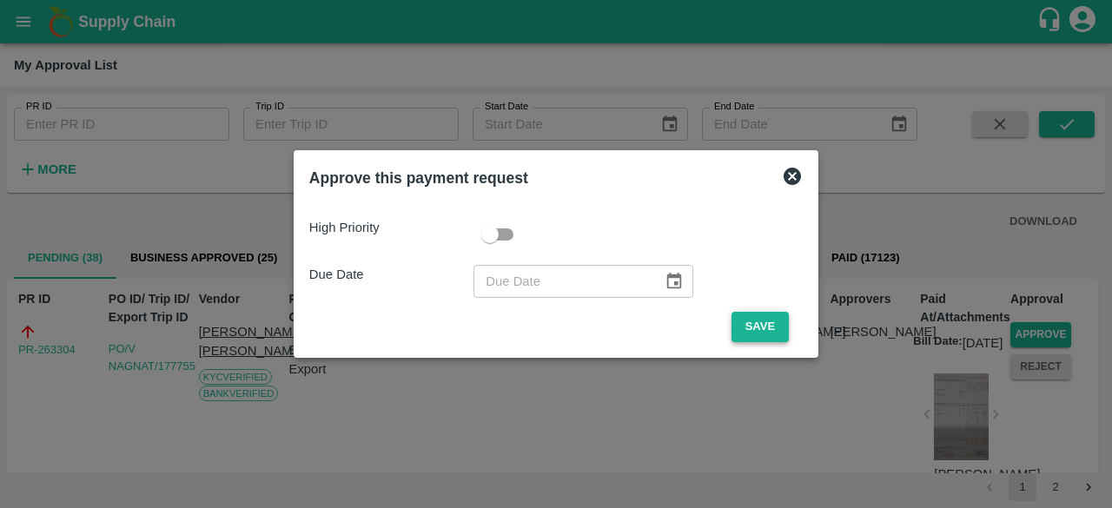
click at [775, 329] on button "Save" at bounding box center [759, 327] width 57 height 30
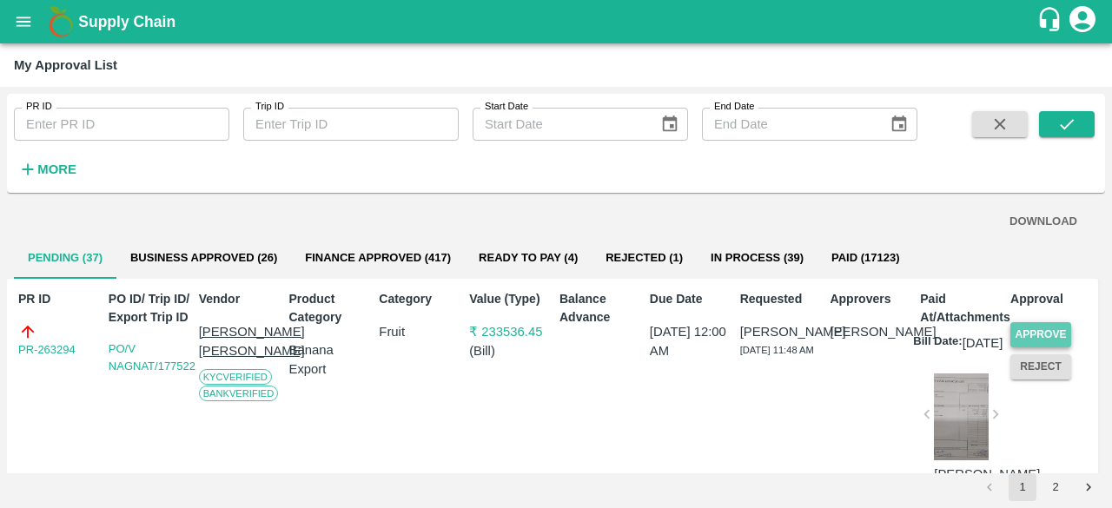
click at [1054, 333] on button "Approve" at bounding box center [1040, 334] width 61 height 25
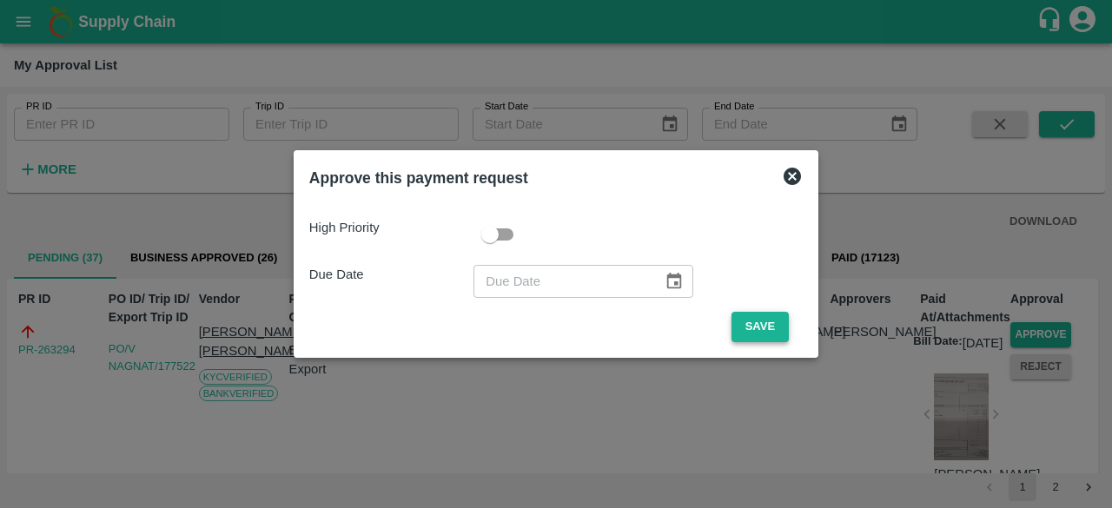
click at [769, 327] on button "Save" at bounding box center [759, 327] width 57 height 30
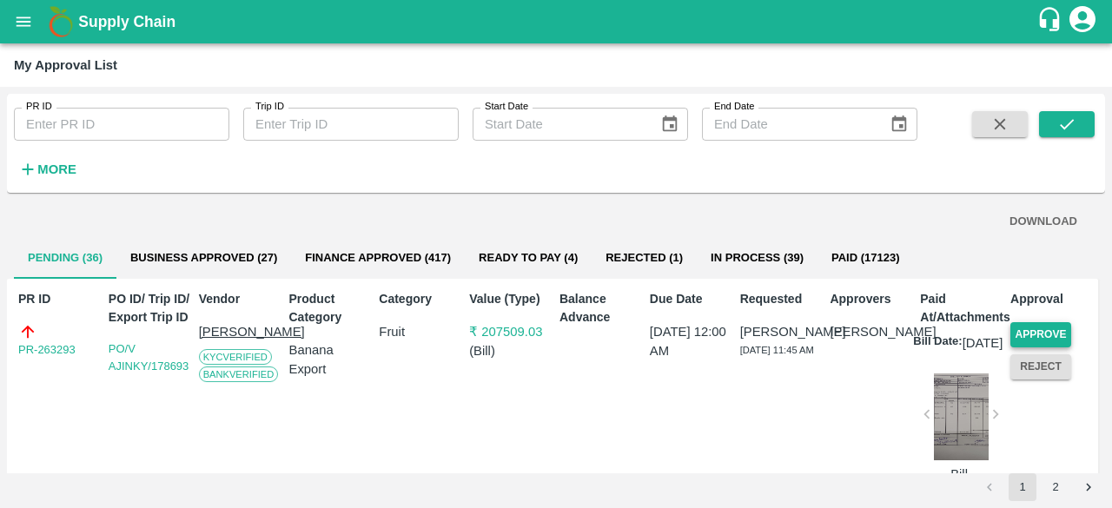
click at [1047, 330] on button "Approve" at bounding box center [1040, 334] width 61 height 25
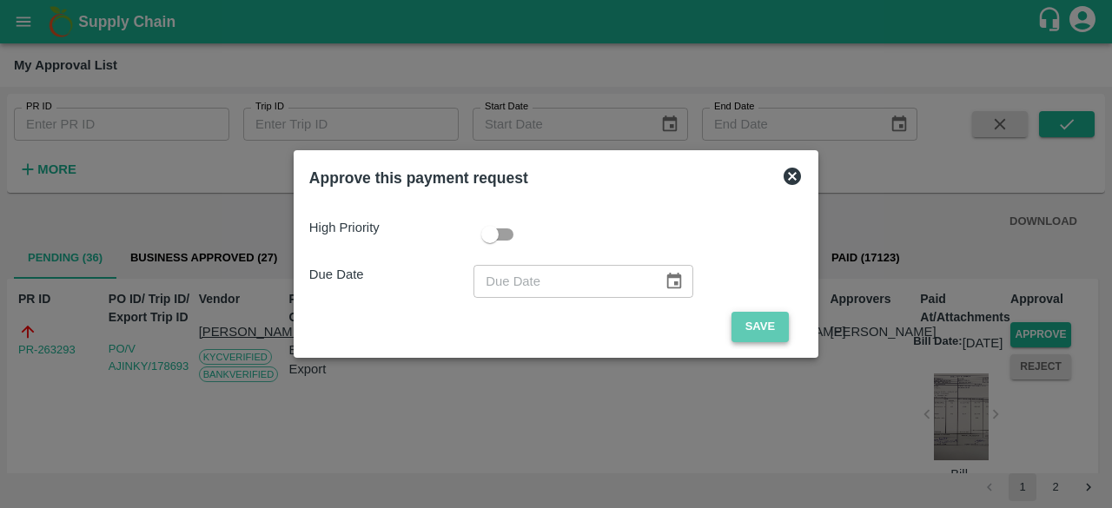
click at [759, 329] on button "Save" at bounding box center [759, 327] width 57 height 30
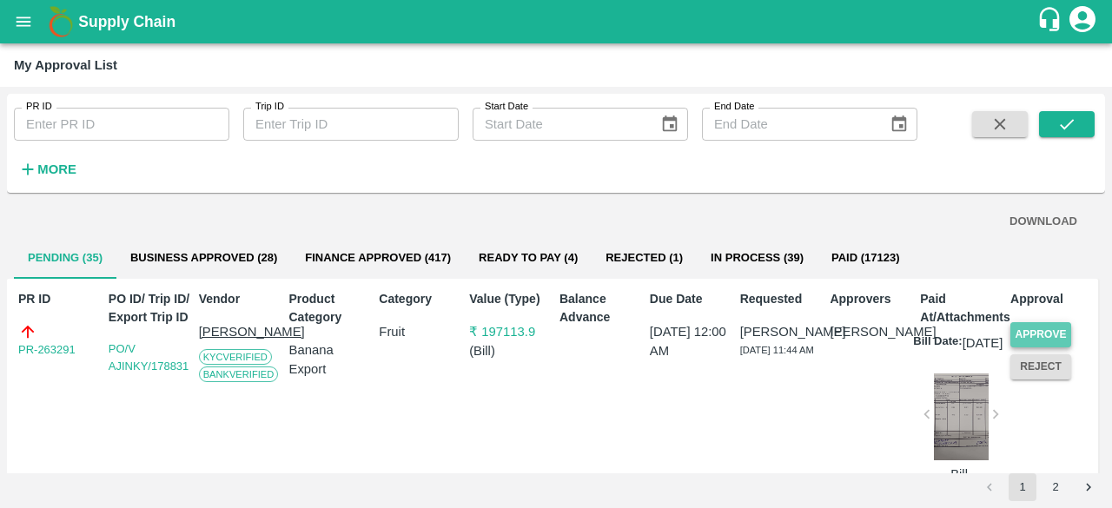
click at [1056, 333] on button "Approve" at bounding box center [1040, 334] width 61 height 25
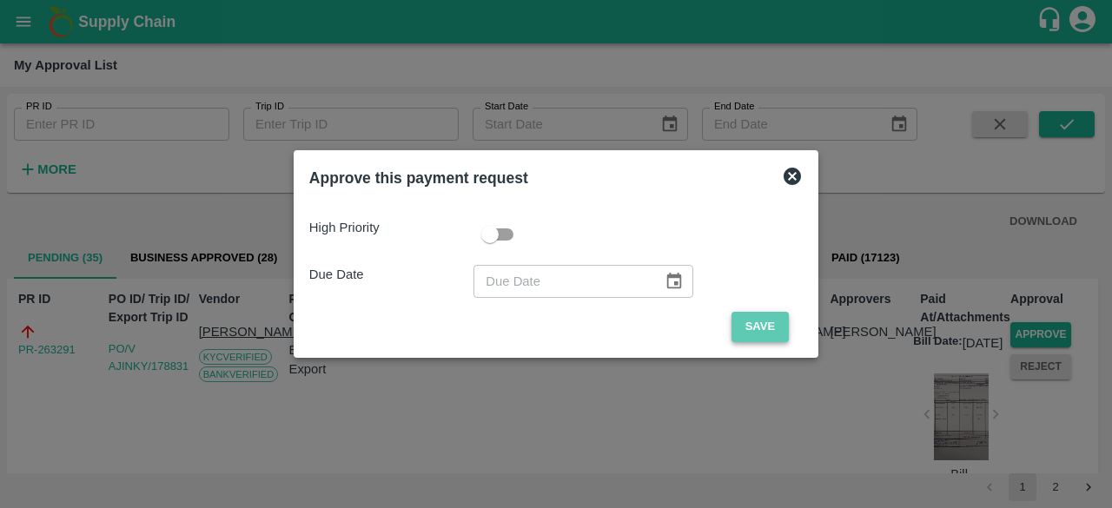
click at [780, 327] on button "Save" at bounding box center [759, 327] width 57 height 30
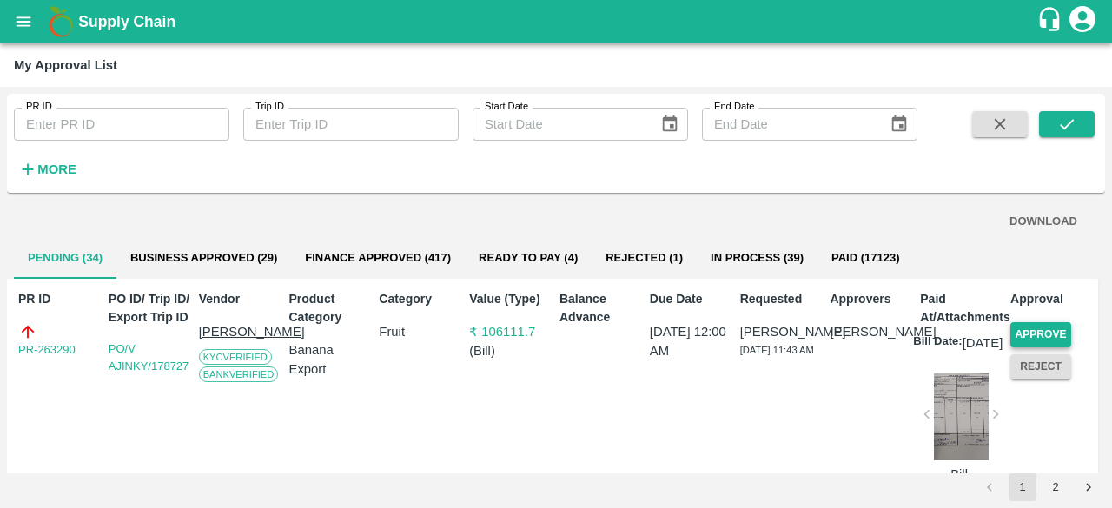
click at [1041, 329] on button "Approve" at bounding box center [1040, 334] width 61 height 25
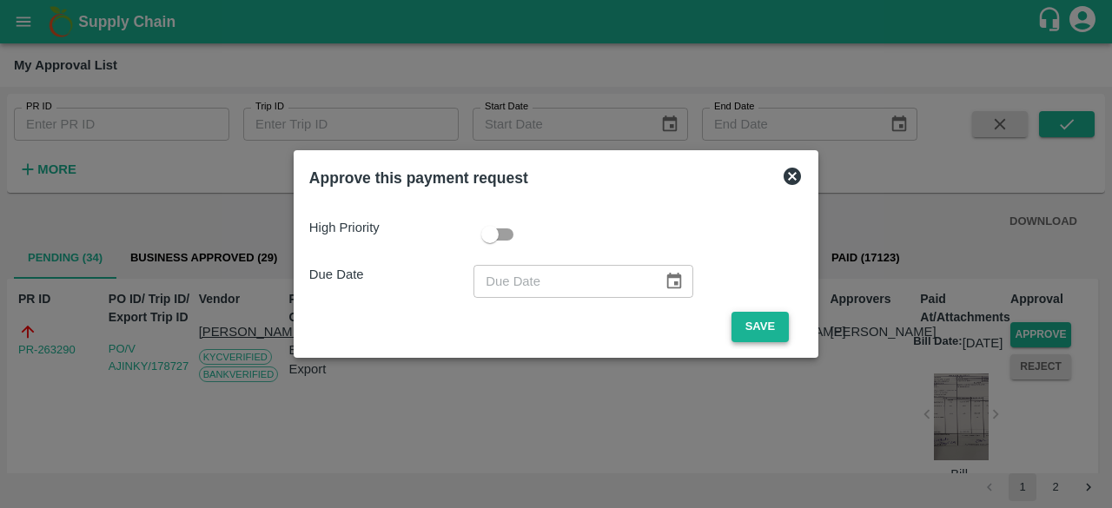
click at [742, 333] on button "Save" at bounding box center [759, 327] width 57 height 30
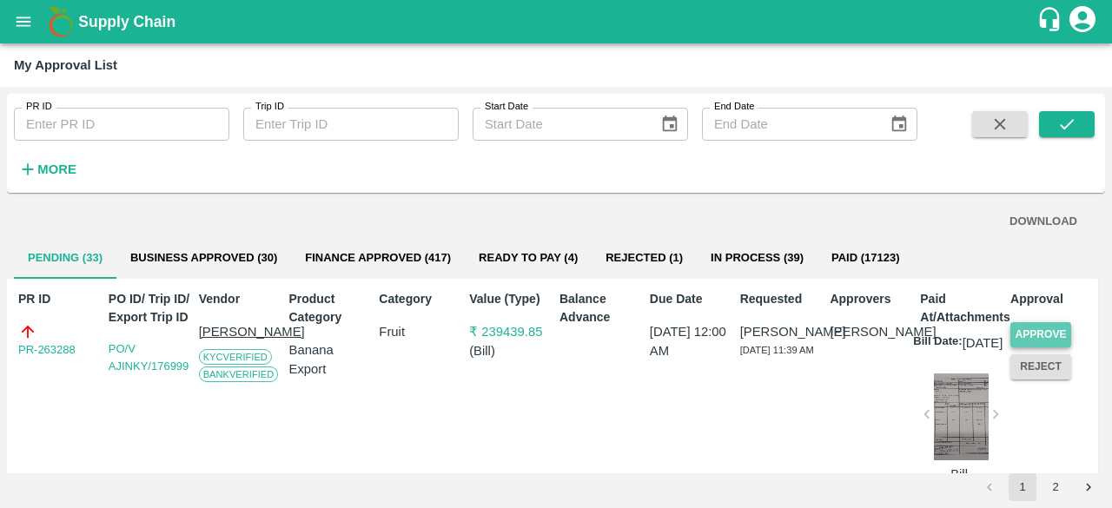
click at [1047, 333] on button "Approve" at bounding box center [1040, 334] width 61 height 25
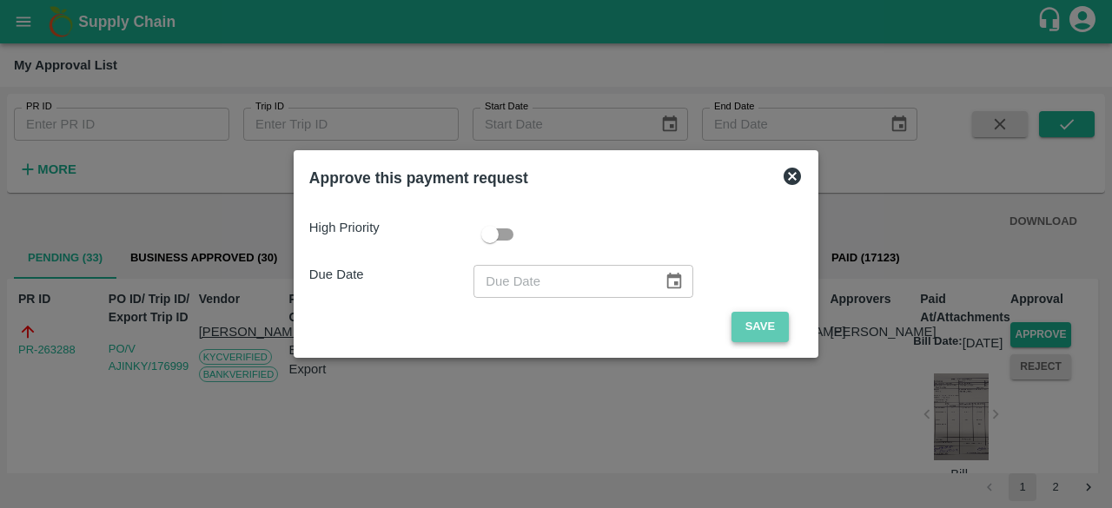
click at [753, 326] on button "Save" at bounding box center [759, 327] width 57 height 30
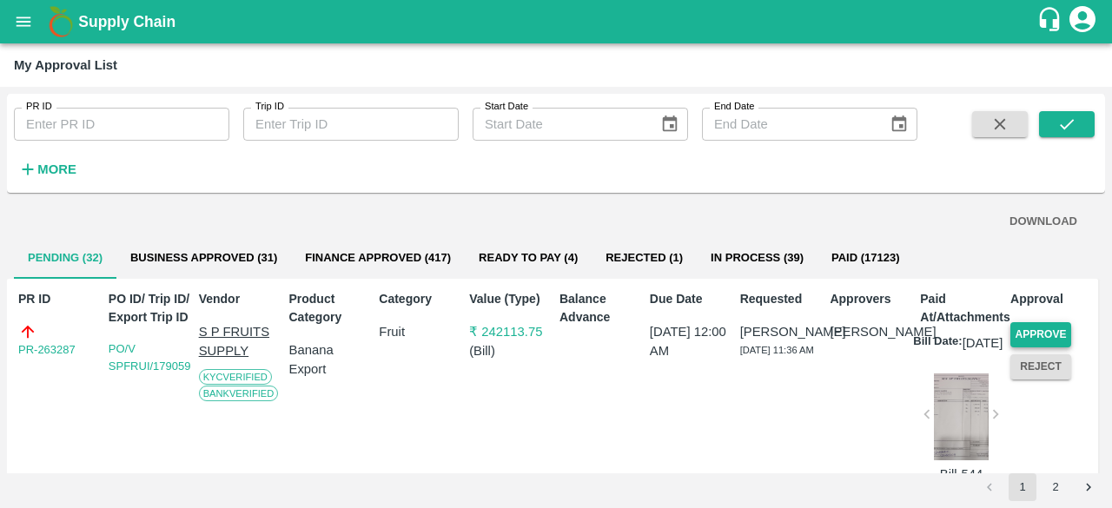
click at [1044, 329] on button "Approve" at bounding box center [1040, 334] width 61 height 25
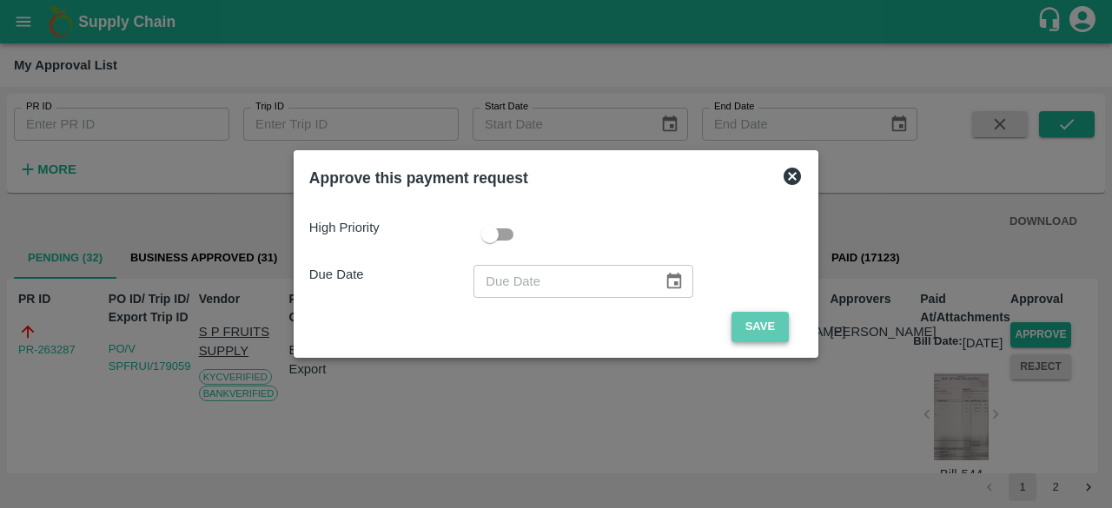
click at [779, 326] on button "Save" at bounding box center [759, 327] width 57 height 30
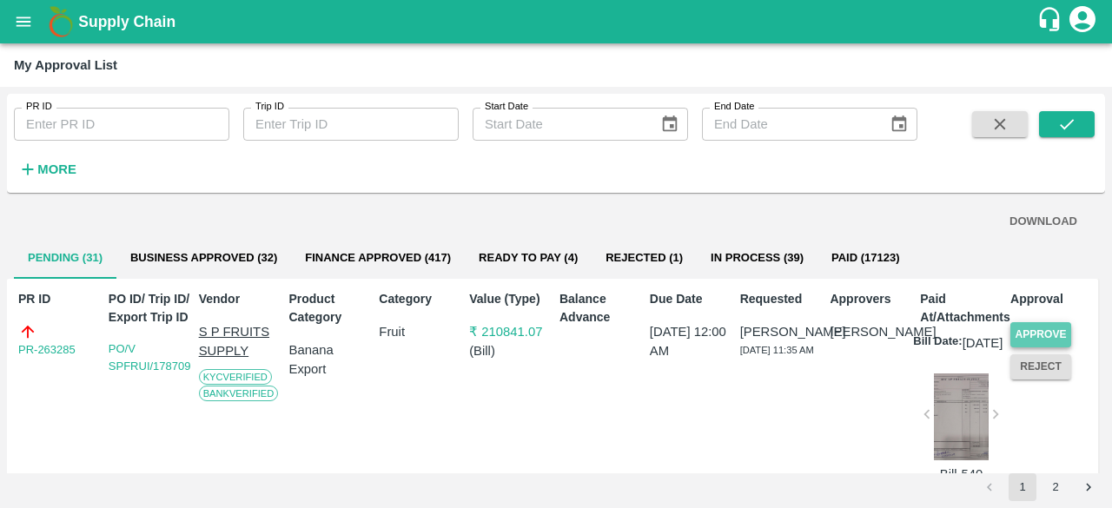
click at [1047, 326] on button "Approve" at bounding box center [1040, 334] width 61 height 25
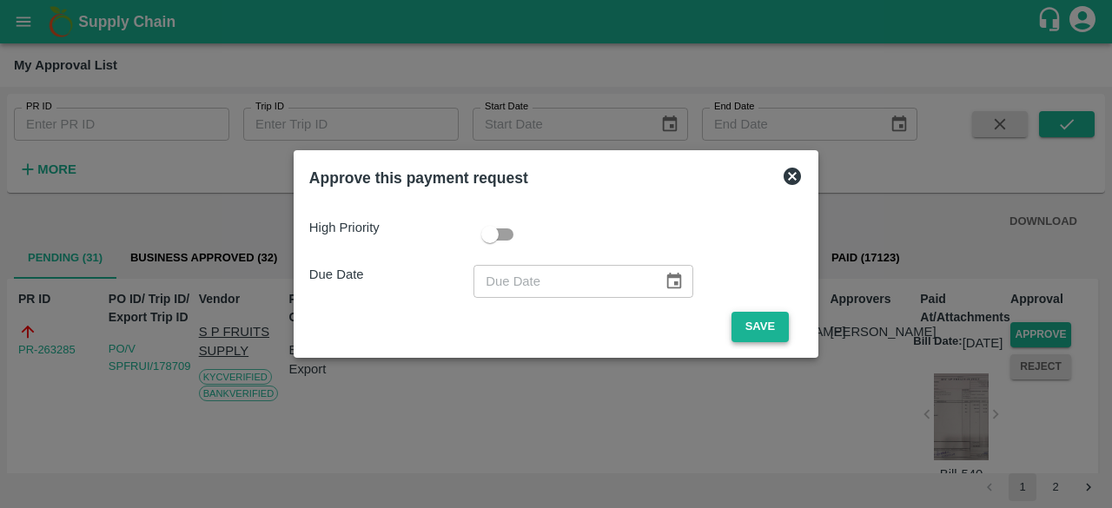
click at [747, 327] on button "Save" at bounding box center [759, 327] width 57 height 30
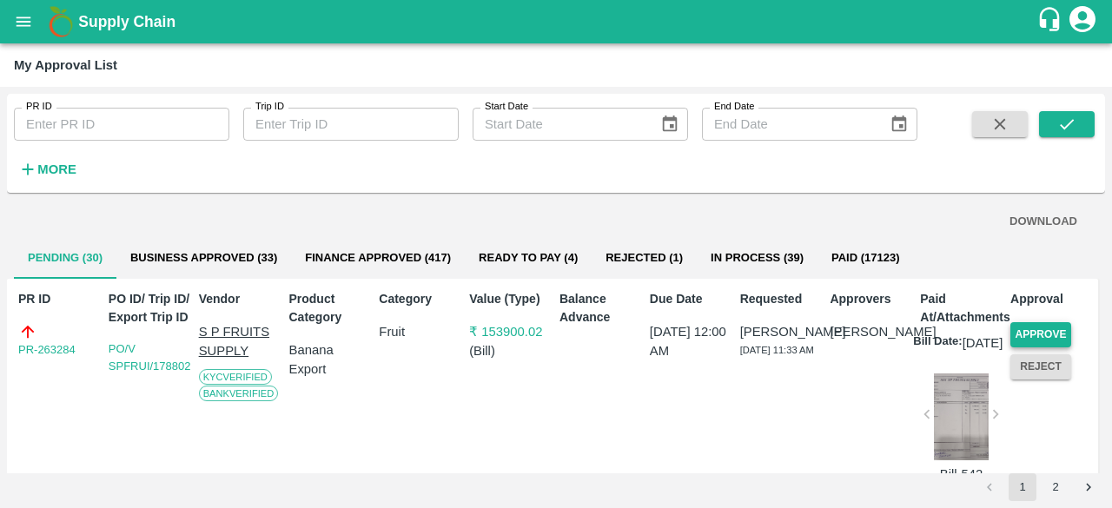
click at [1039, 333] on button "Approve" at bounding box center [1040, 334] width 61 height 25
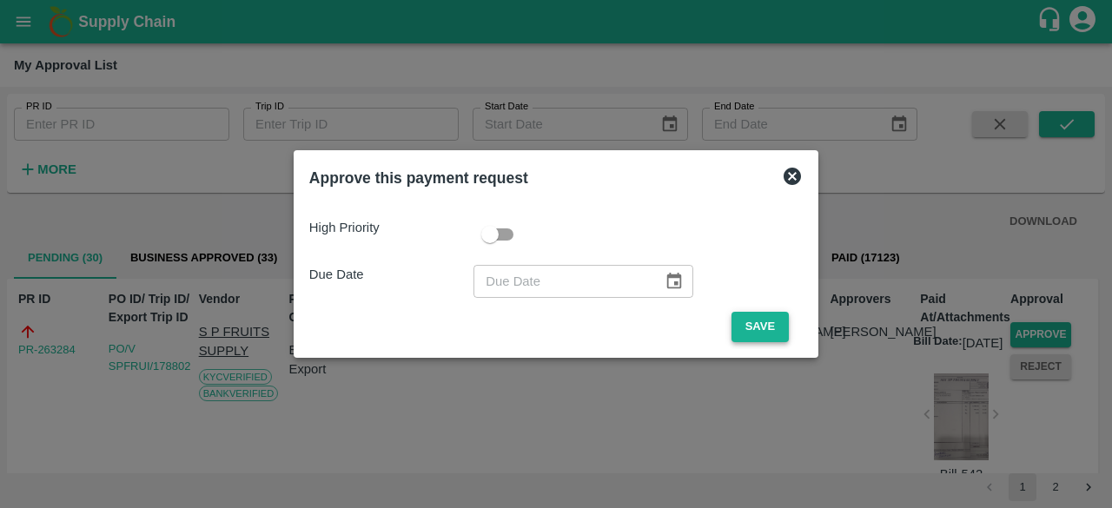
click at [772, 320] on button "Save" at bounding box center [759, 327] width 57 height 30
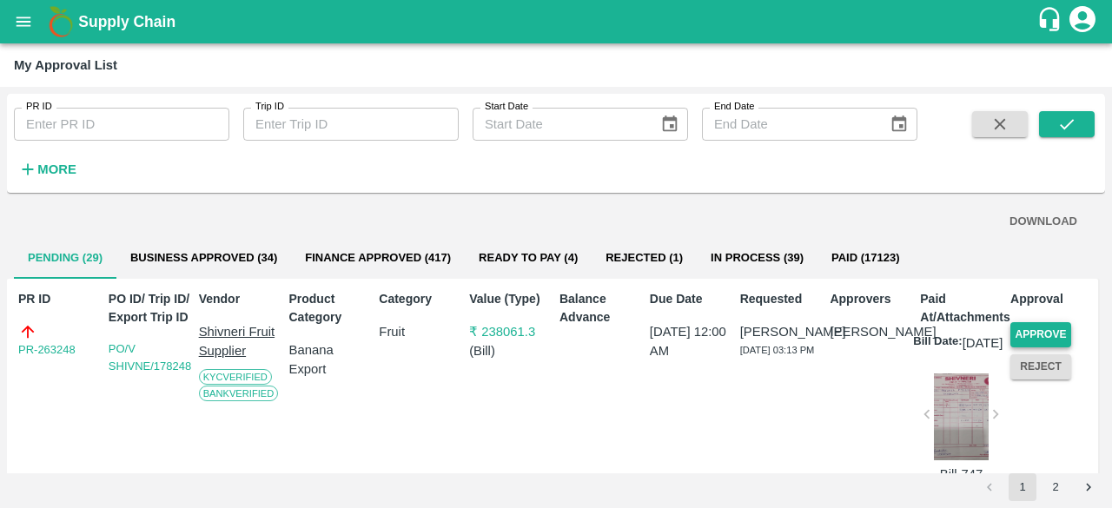
click at [1020, 335] on button "Approve" at bounding box center [1040, 334] width 61 height 25
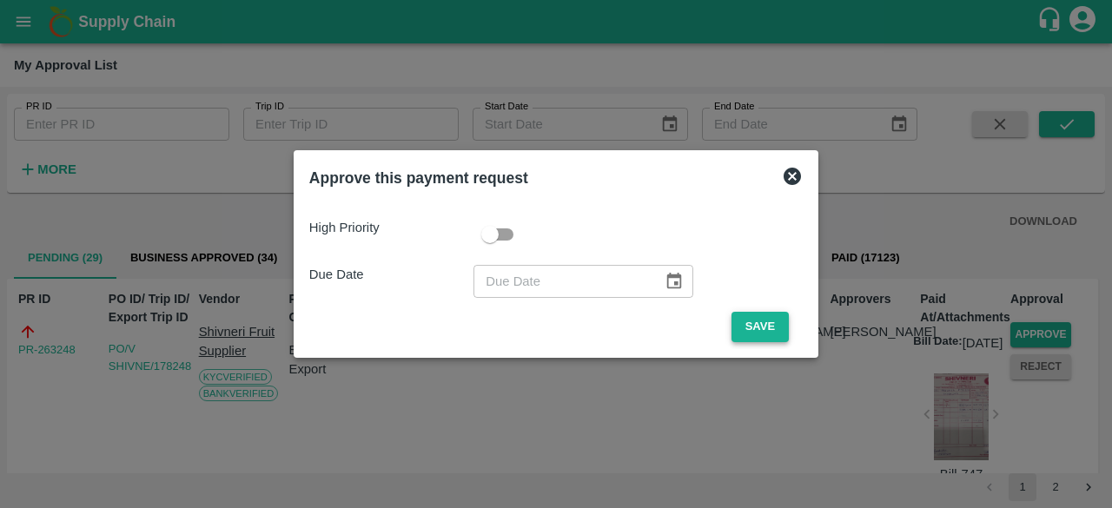
click at [750, 327] on button "Save" at bounding box center [759, 327] width 57 height 30
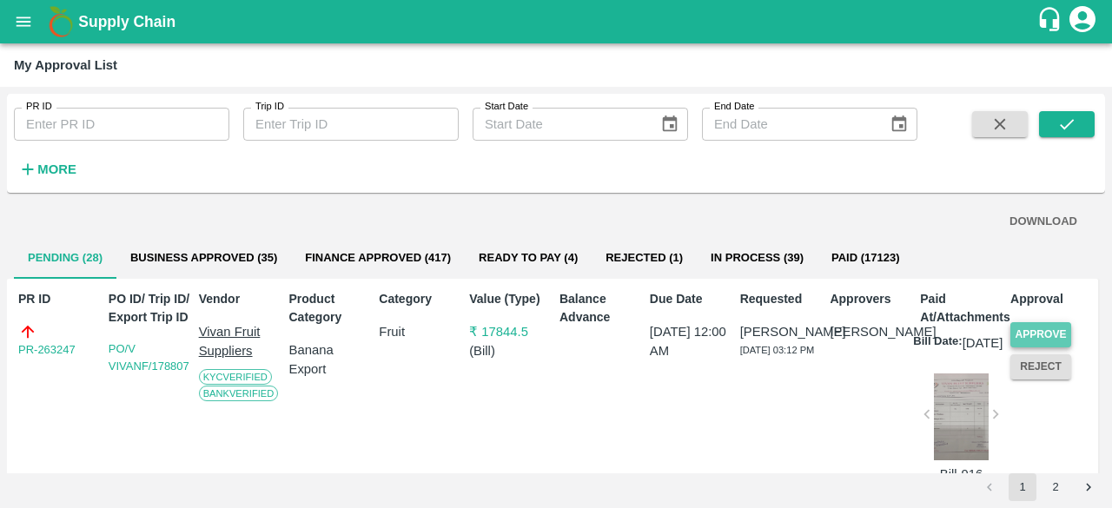
click at [1025, 334] on button "Approve" at bounding box center [1040, 334] width 61 height 25
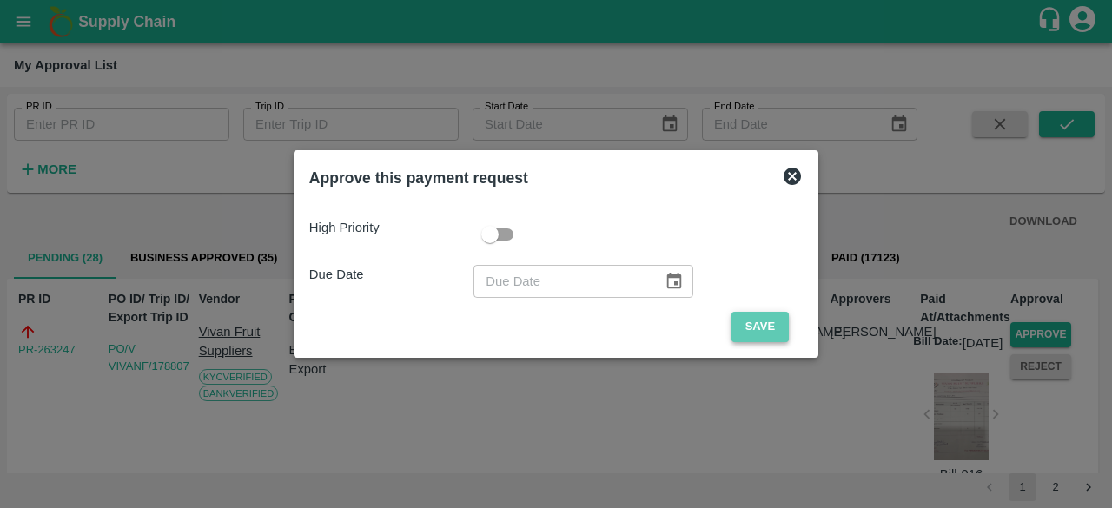
click at [761, 334] on button "Save" at bounding box center [759, 327] width 57 height 30
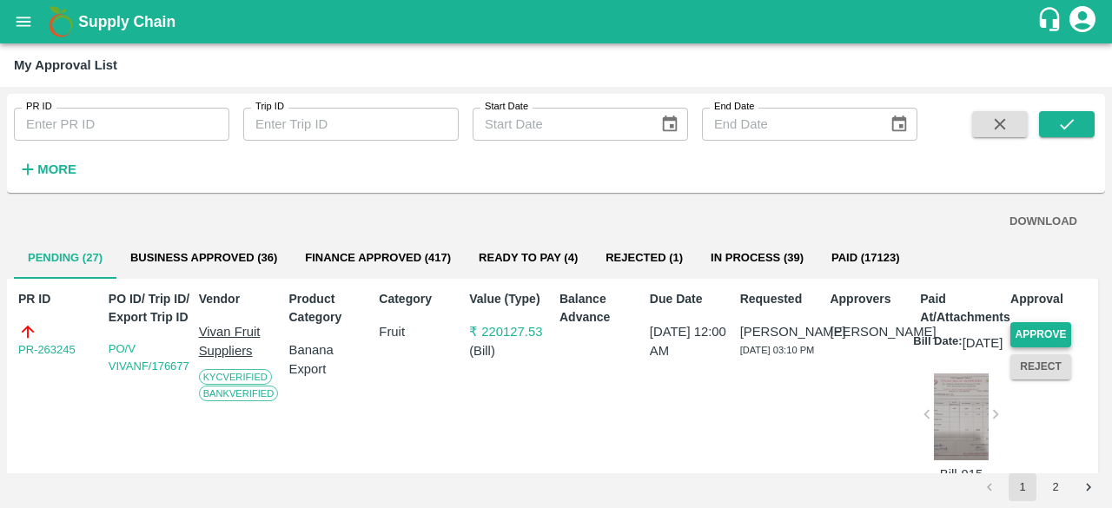
click at [1035, 327] on button "Approve" at bounding box center [1040, 334] width 61 height 25
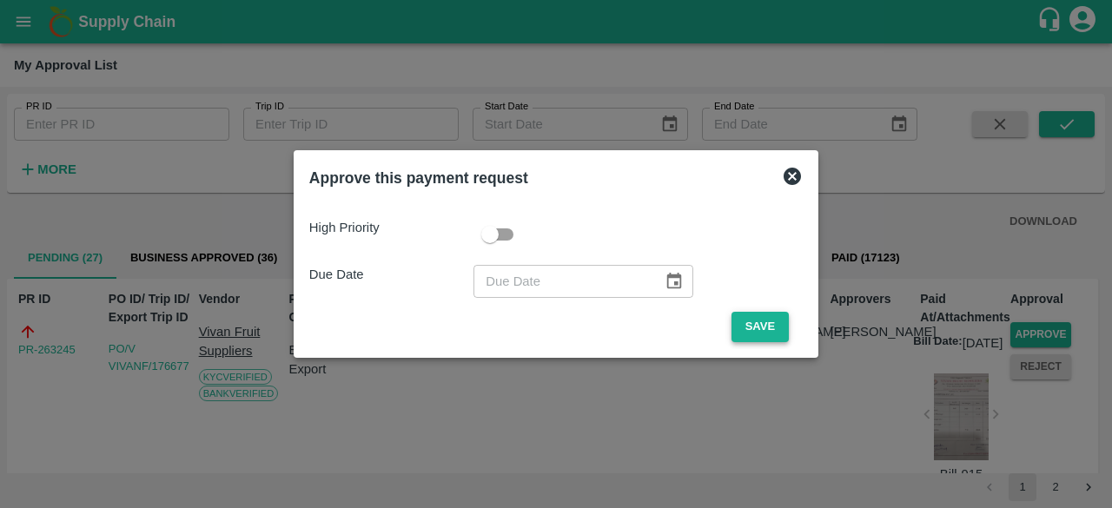
click at [759, 319] on button "Save" at bounding box center [759, 327] width 57 height 30
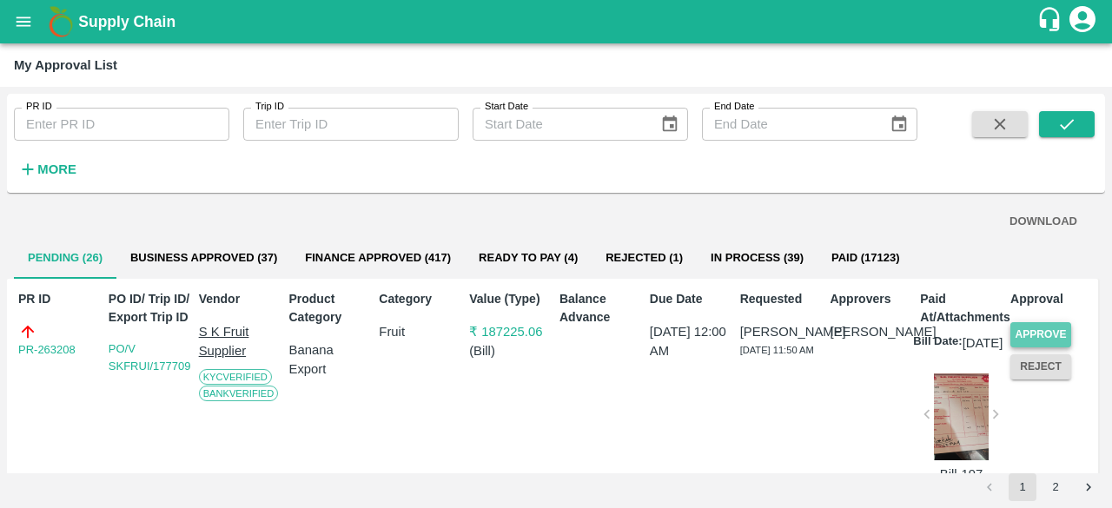
click at [1037, 333] on button "Approve" at bounding box center [1040, 334] width 61 height 25
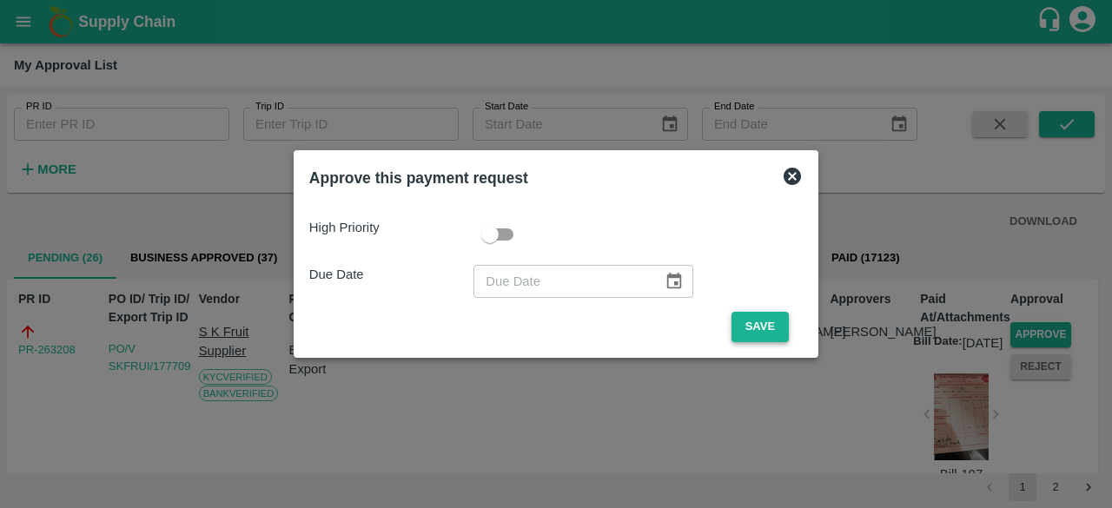
click at [755, 318] on button "Save" at bounding box center [759, 327] width 57 height 30
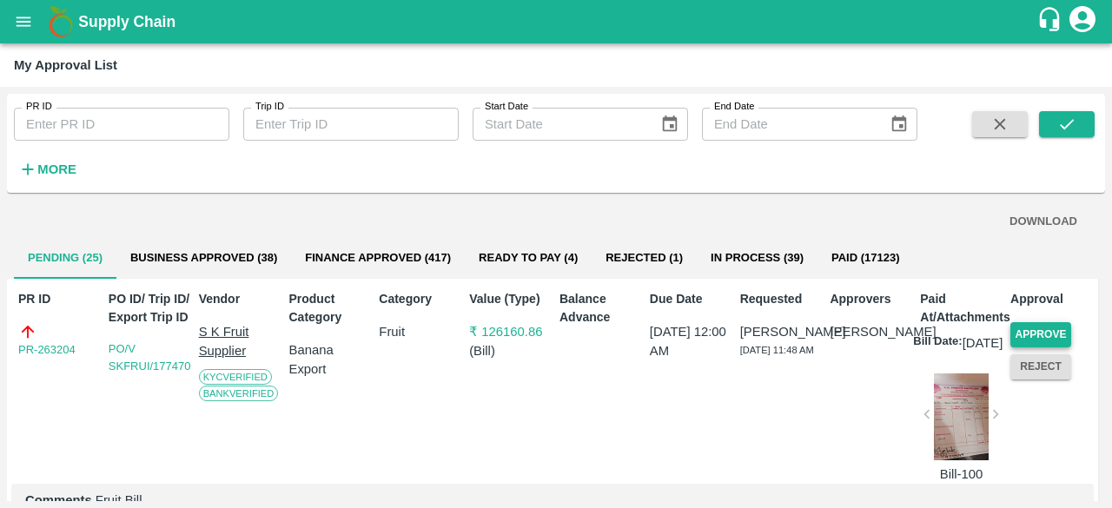
click at [1042, 333] on button "Approve" at bounding box center [1040, 334] width 61 height 25
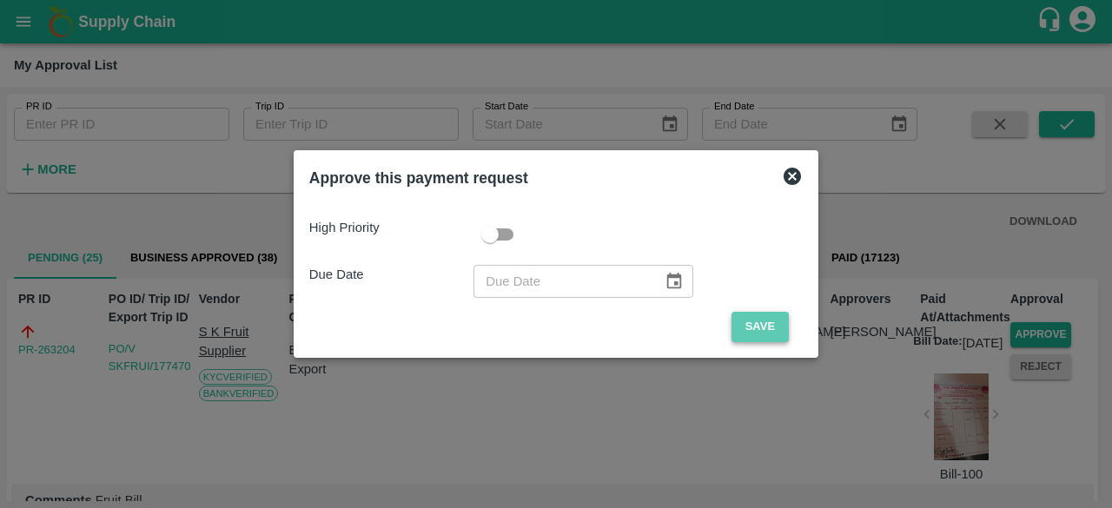
click at [760, 324] on button "Save" at bounding box center [759, 327] width 57 height 30
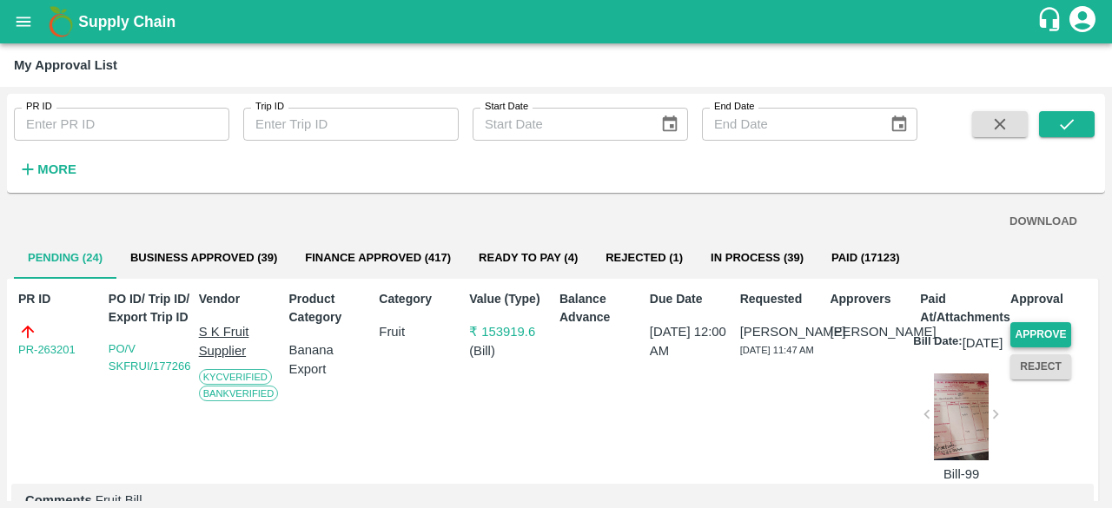
click at [1056, 327] on button "Approve" at bounding box center [1040, 334] width 61 height 25
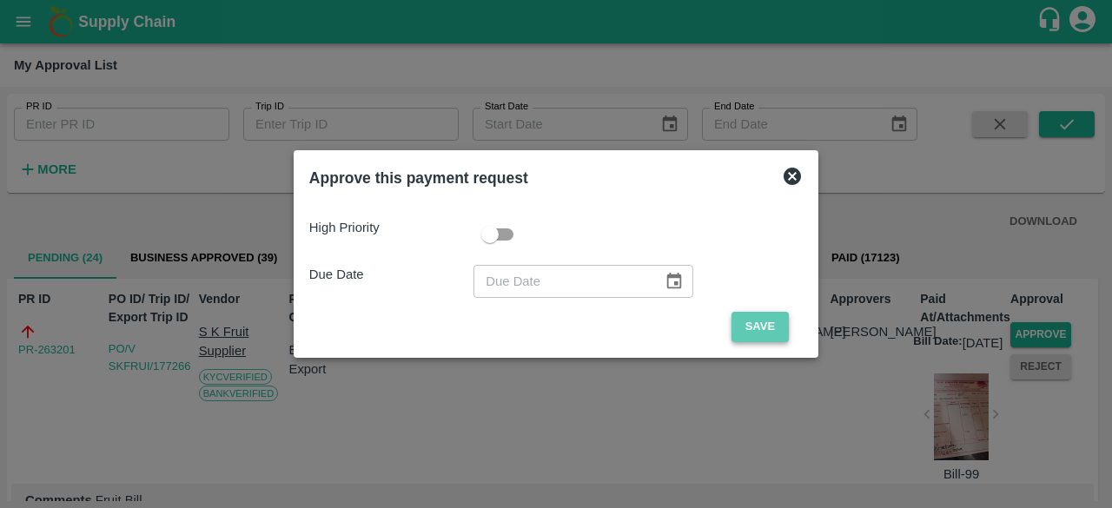
click at [772, 327] on button "Save" at bounding box center [759, 327] width 57 height 30
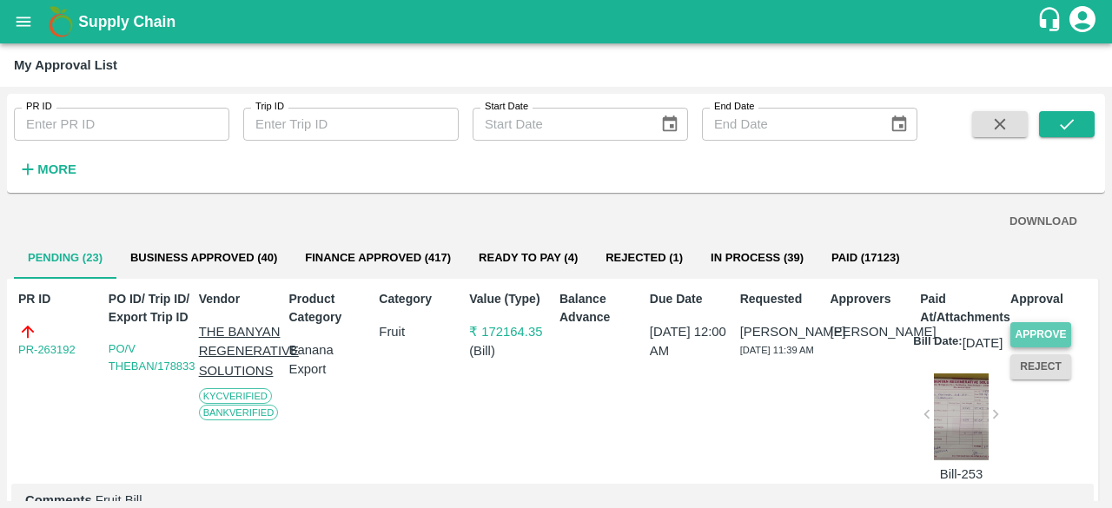
click at [1052, 326] on button "Approve" at bounding box center [1040, 334] width 61 height 25
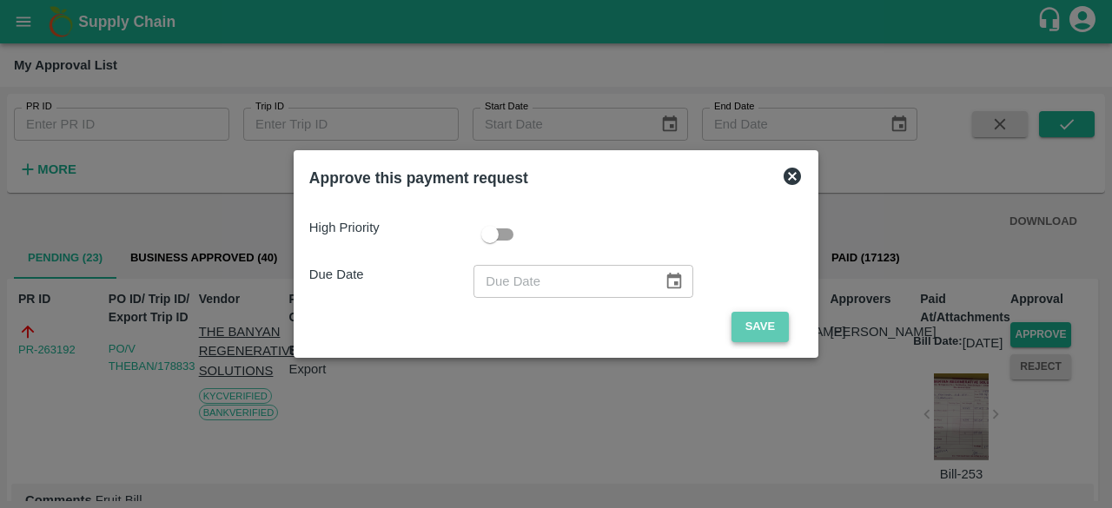
click at [770, 323] on button "Save" at bounding box center [759, 327] width 57 height 30
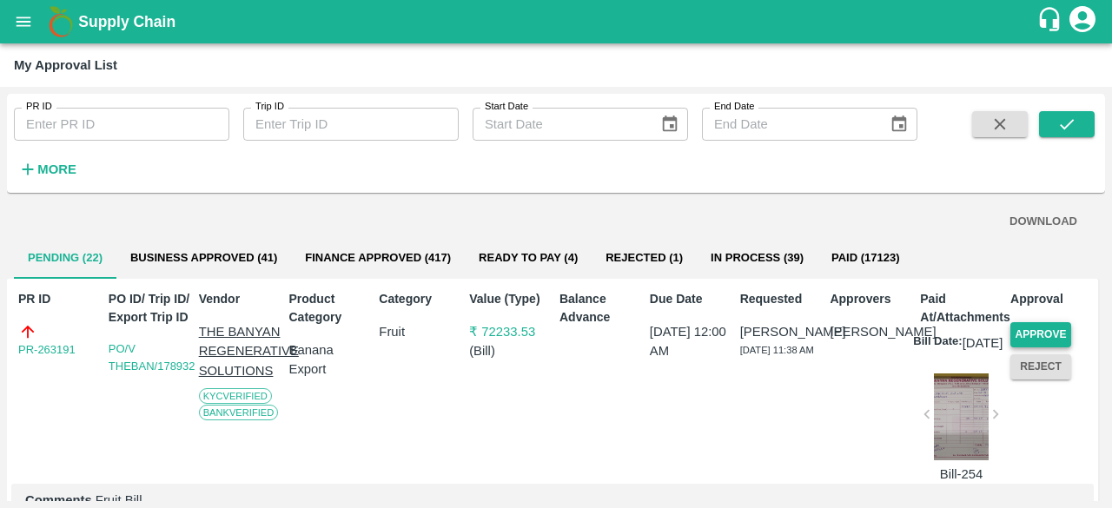
click at [1021, 338] on button "Approve" at bounding box center [1040, 334] width 61 height 25
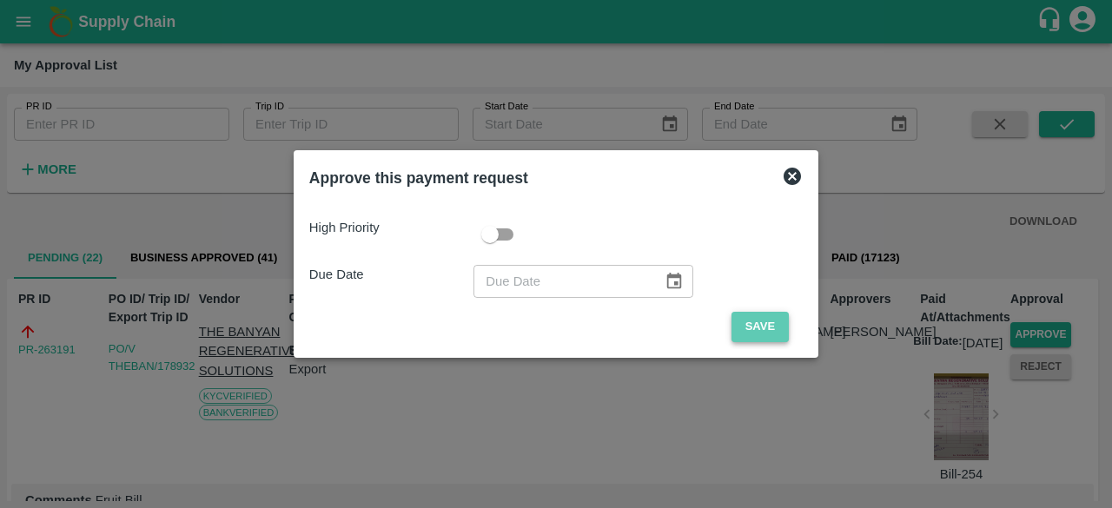
click at [768, 327] on button "Save" at bounding box center [759, 327] width 57 height 30
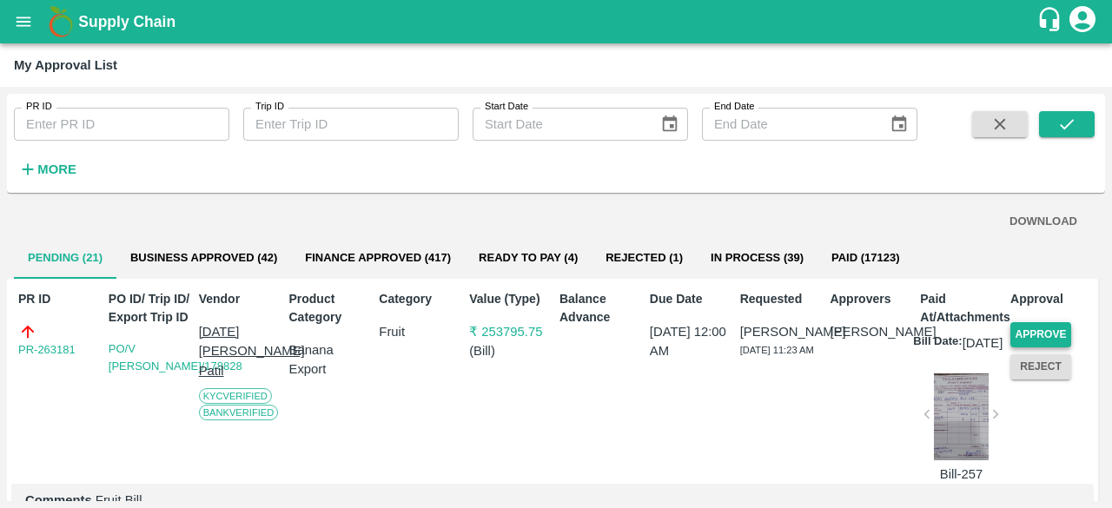
click at [1046, 327] on button "Approve" at bounding box center [1040, 334] width 61 height 25
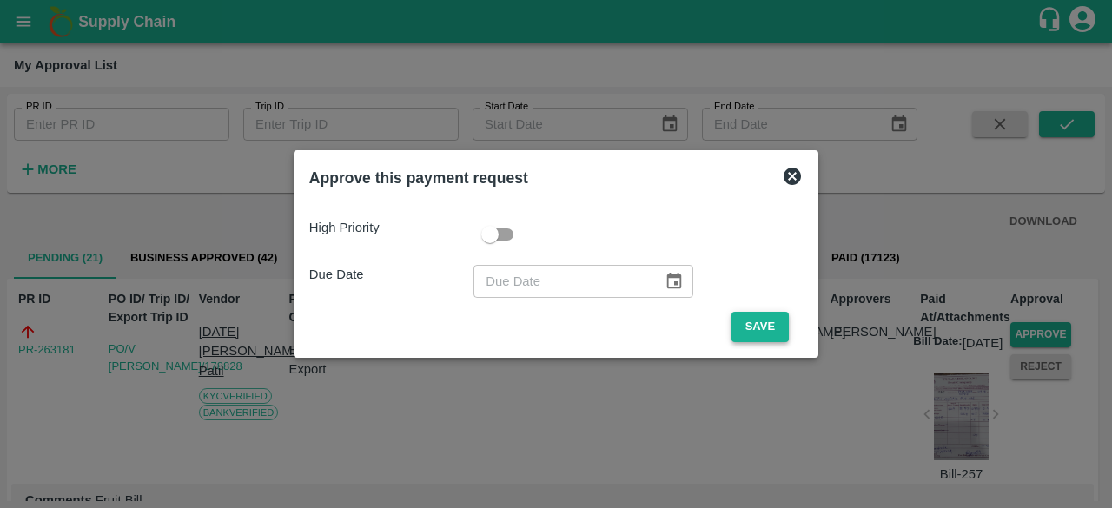
click at [742, 329] on button "Save" at bounding box center [759, 327] width 57 height 30
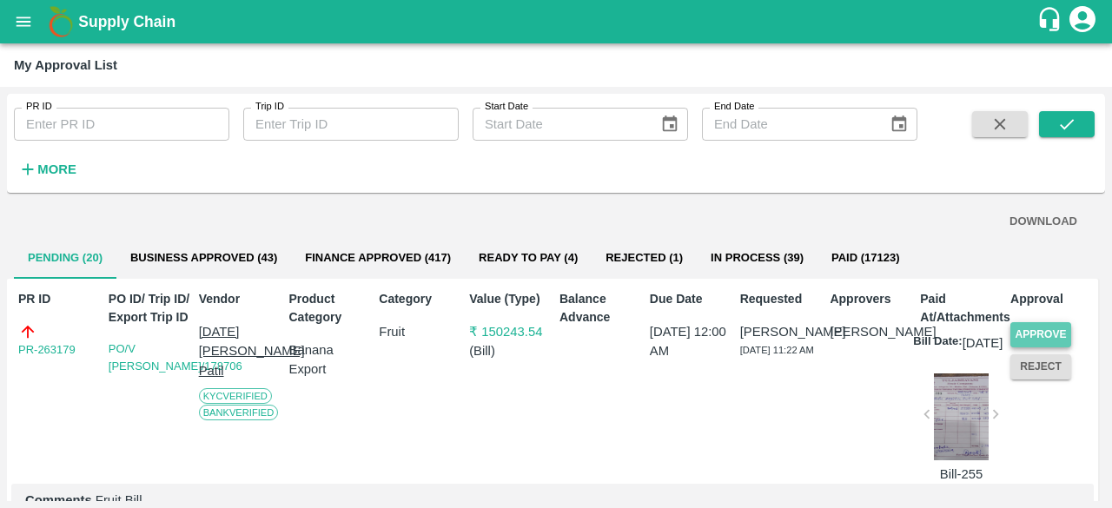
click at [1016, 329] on button "Approve" at bounding box center [1040, 334] width 61 height 25
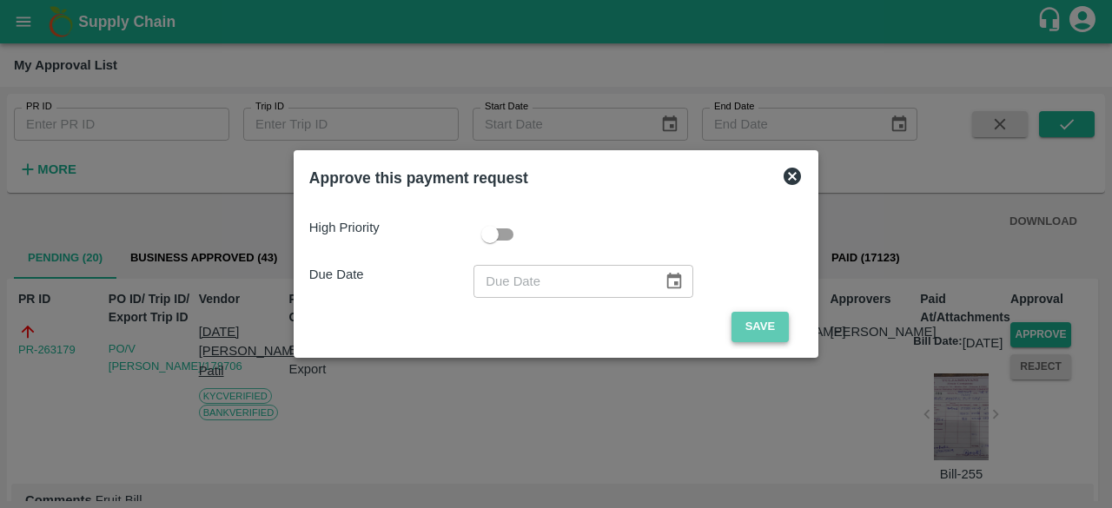
click at [756, 324] on button "Save" at bounding box center [759, 327] width 57 height 30
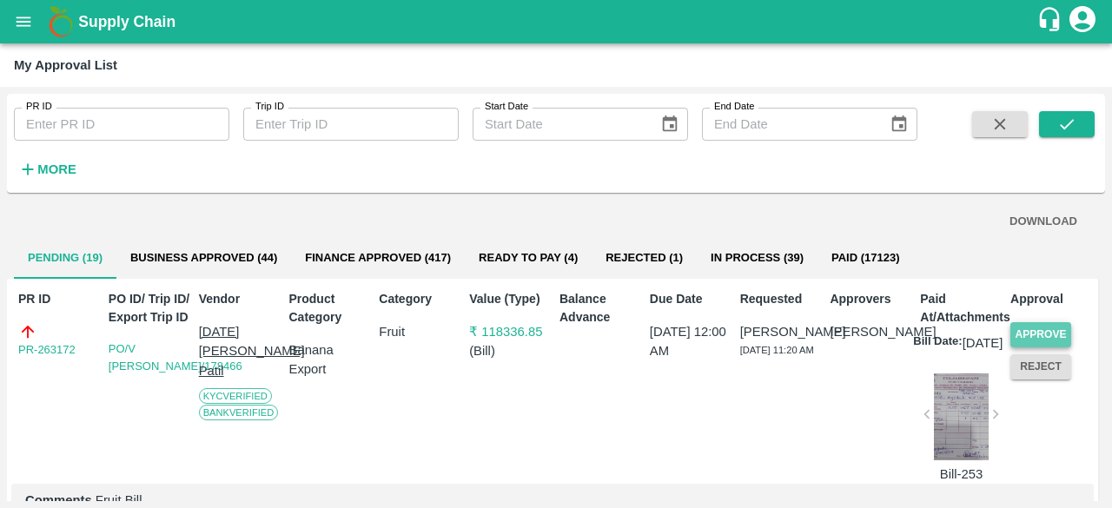
click at [1046, 334] on button "Approve" at bounding box center [1040, 334] width 61 height 25
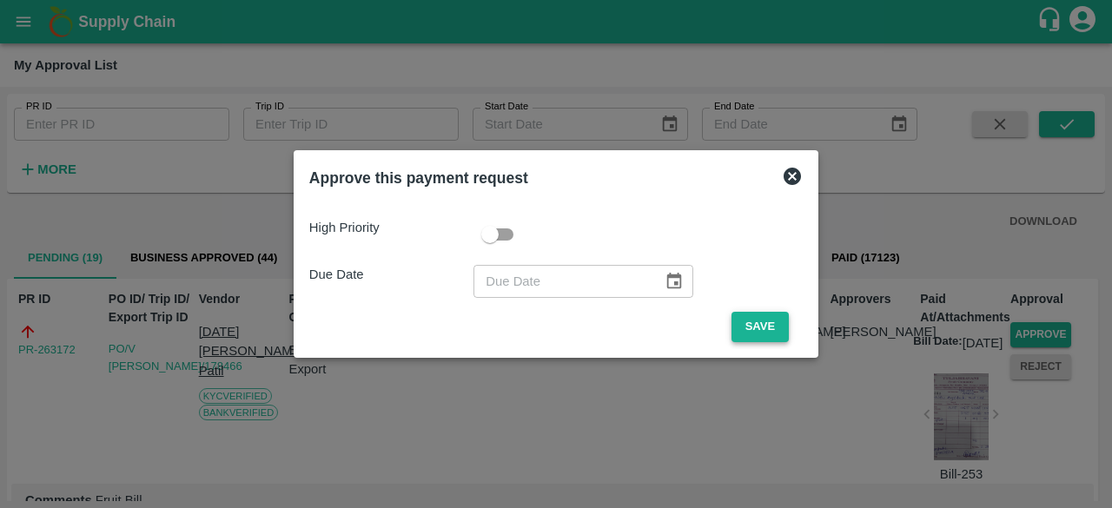
click at [757, 324] on button "Save" at bounding box center [759, 327] width 57 height 30
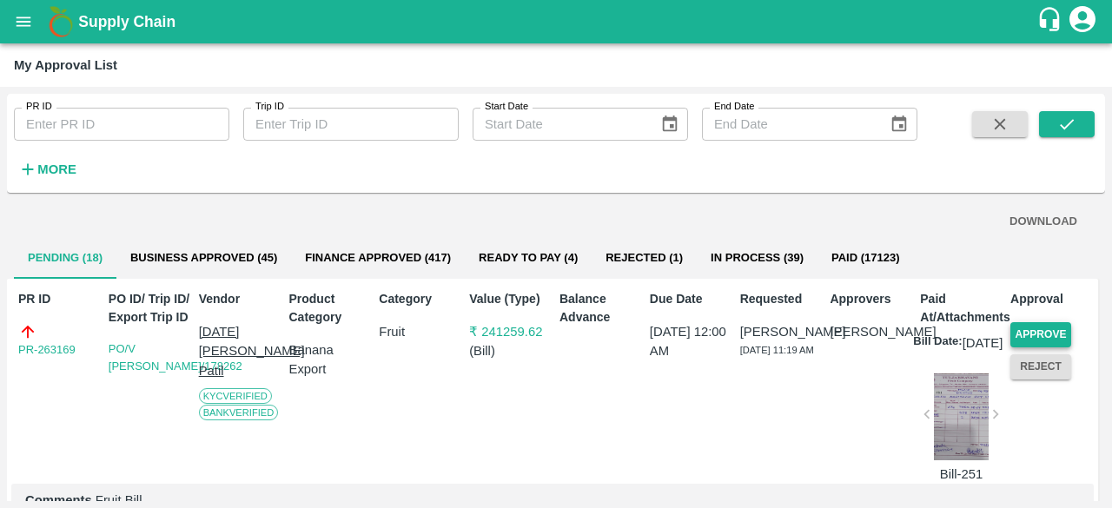
click at [1035, 329] on button "Approve" at bounding box center [1040, 334] width 61 height 25
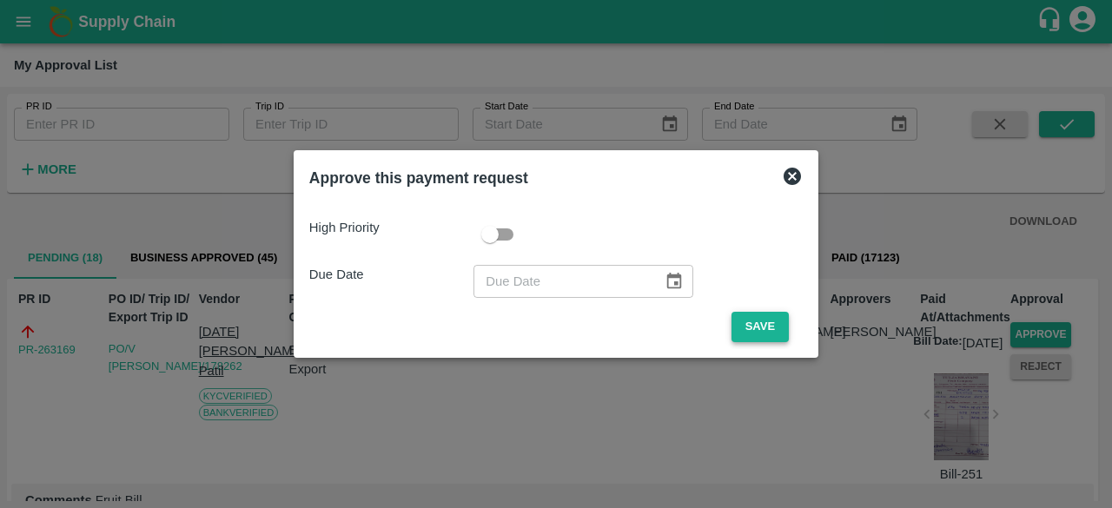
click at [736, 329] on button "Save" at bounding box center [759, 327] width 57 height 30
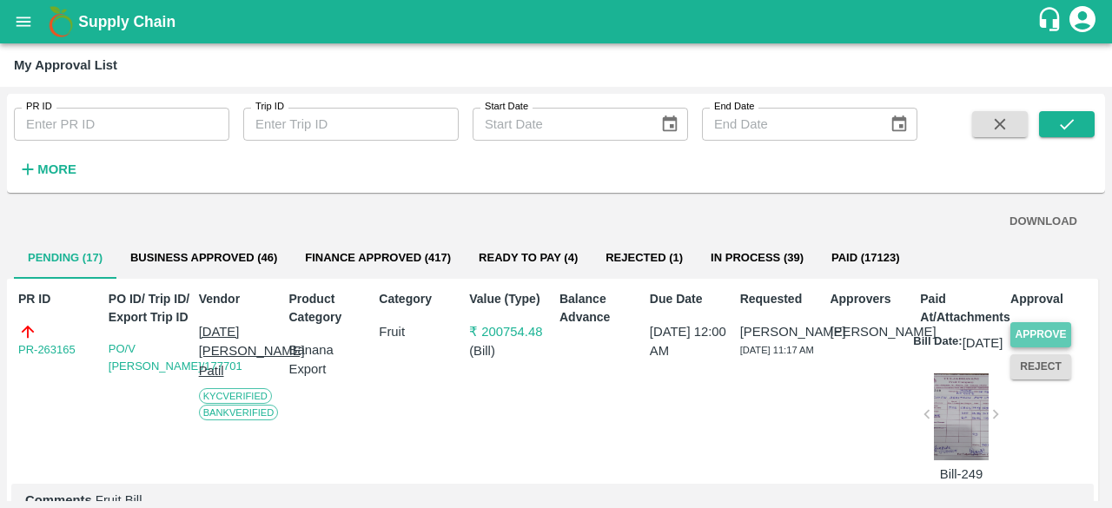
click at [1047, 335] on button "Approve" at bounding box center [1040, 334] width 61 height 25
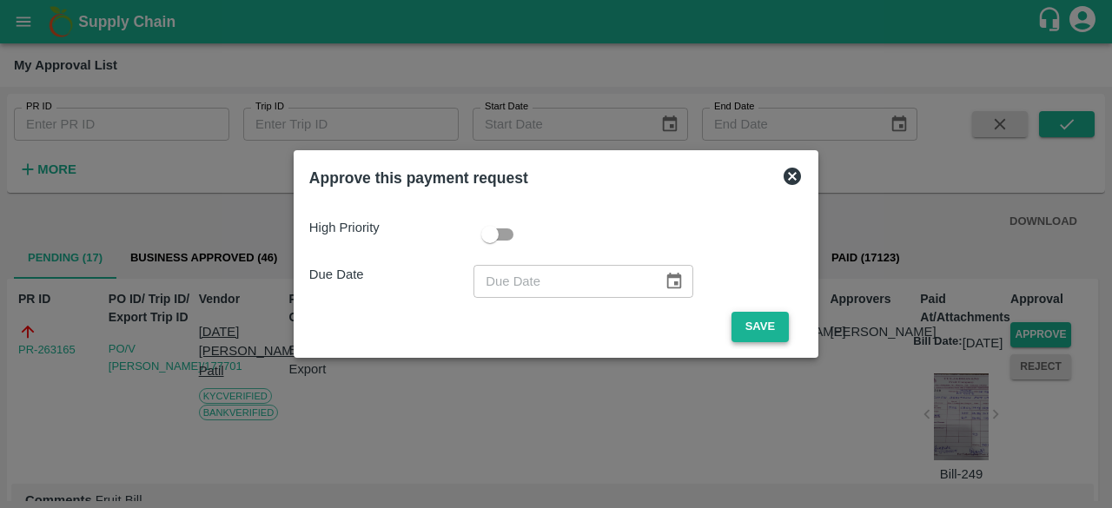
click at [762, 324] on button "Save" at bounding box center [759, 327] width 57 height 30
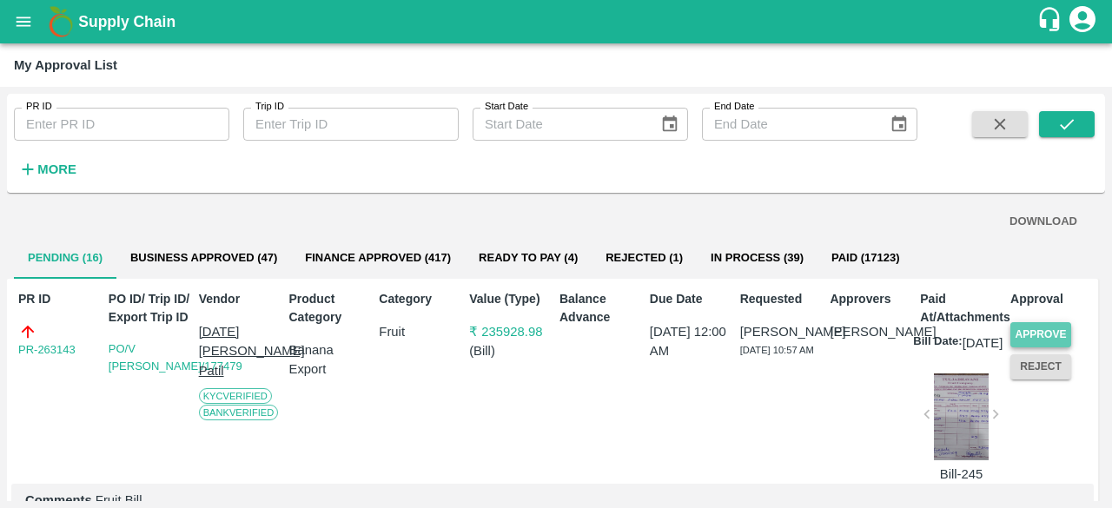
click at [1034, 334] on button "Approve" at bounding box center [1040, 334] width 61 height 25
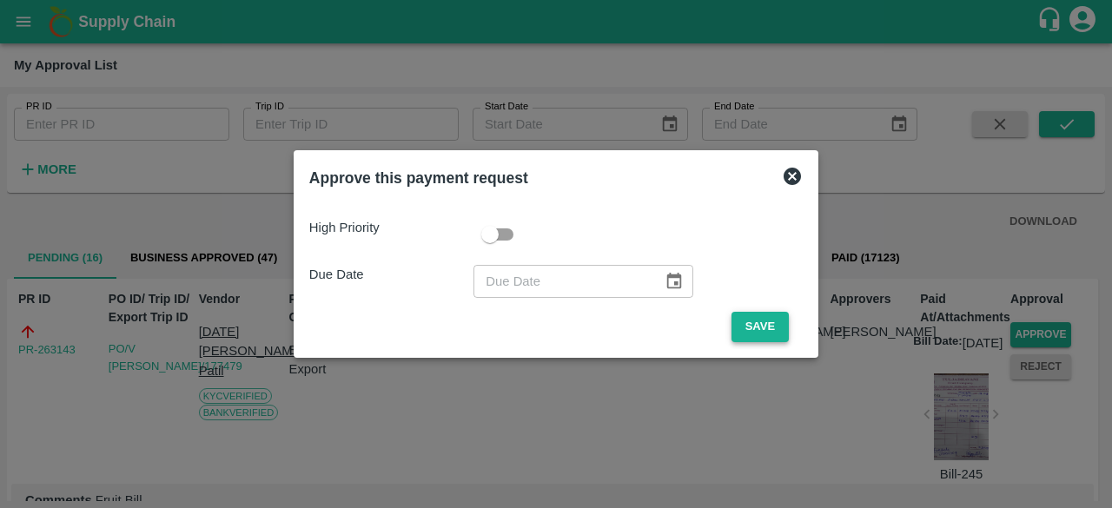
click at [775, 328] on button "Save" at bounding box center [759, 327] width 57 height 30
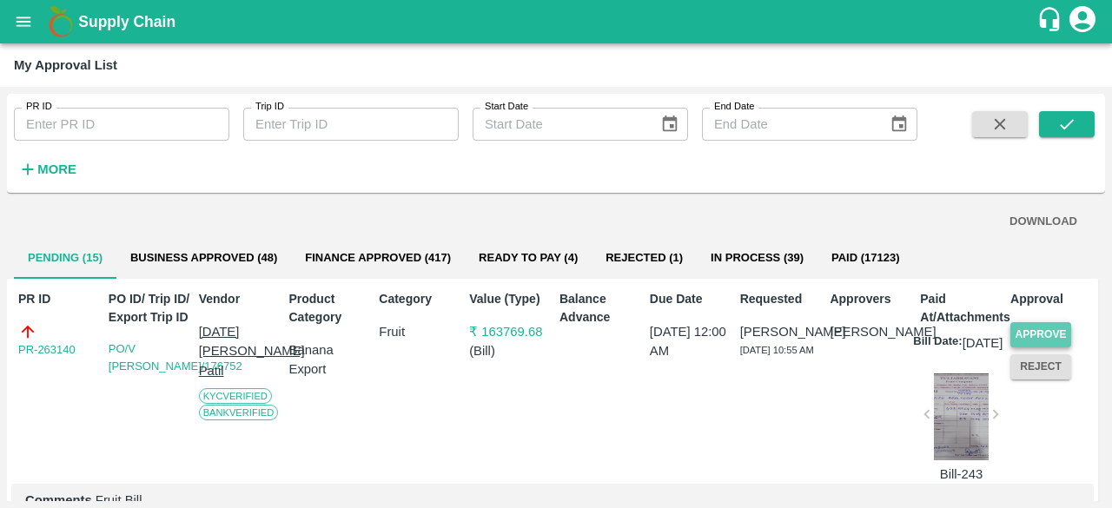
click at [1046, 327] on button "Approve" at bounding box center [1040, 334] width 61 height 25
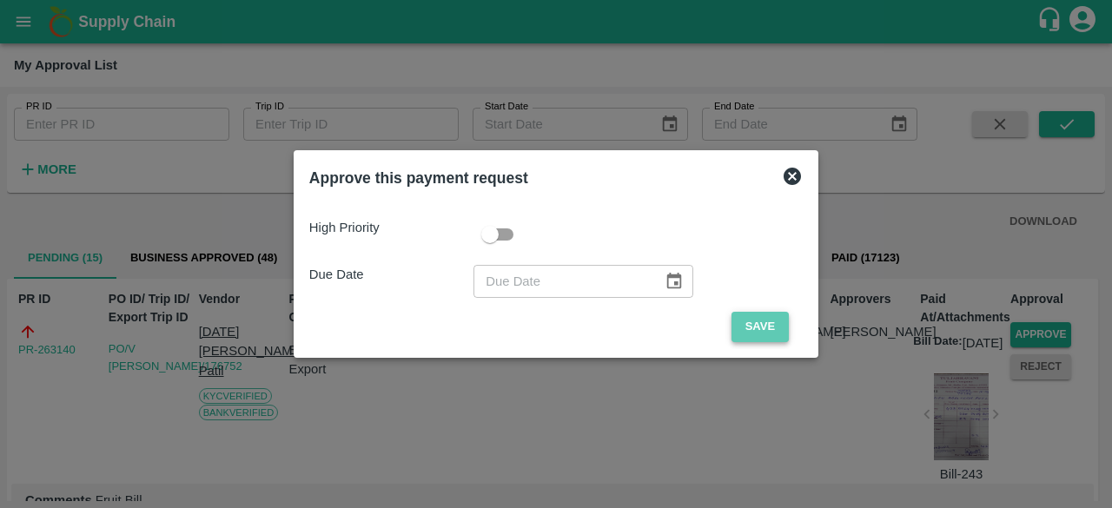
click at [769, 327] on button "Save" at bounding box center [759, 327] width 57 height 30
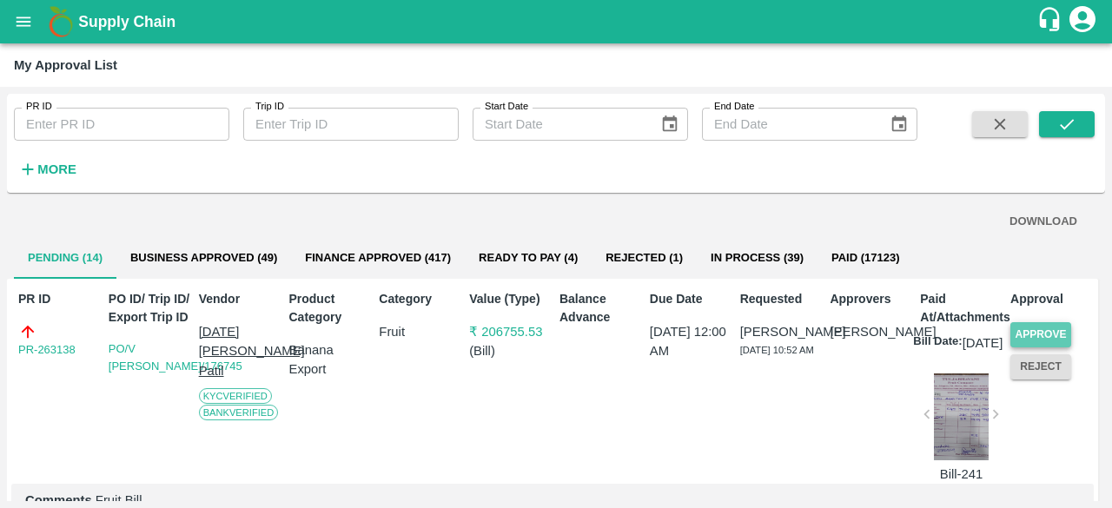
click at [1037, 331] on button "Approve" at bounding box center [1040, 334] width 61 height 25
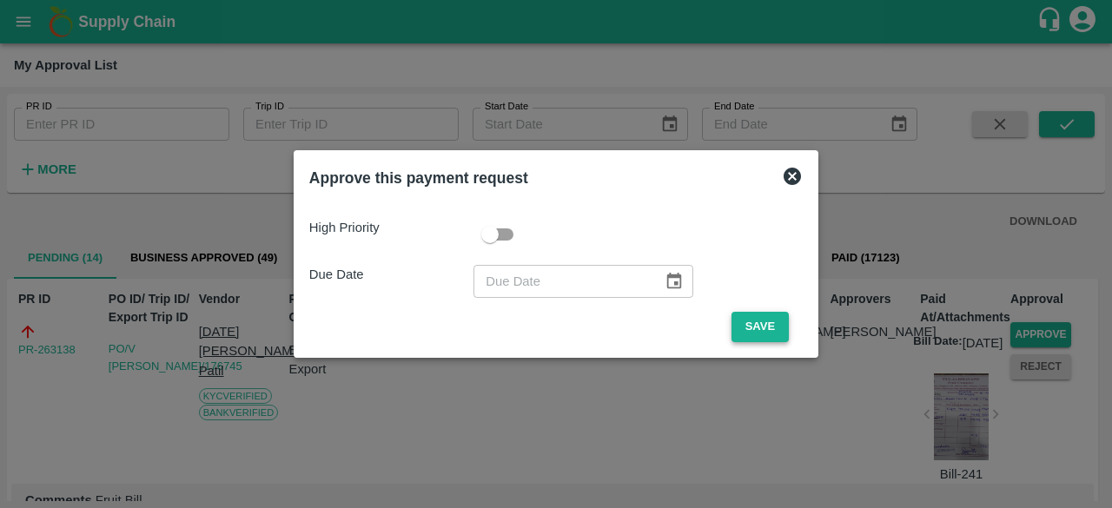
click at [761, 324] on button "Save" at bounding box center [759, 327] width 57 height 30
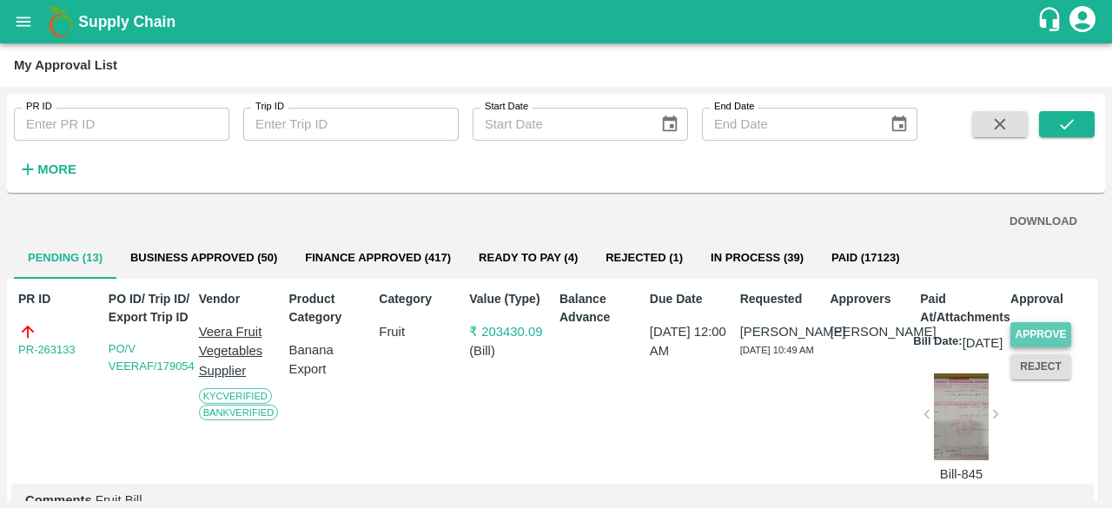
click at [1026, 327] on button "Approve" at bounding box center [1040, 334] width 61 height 25
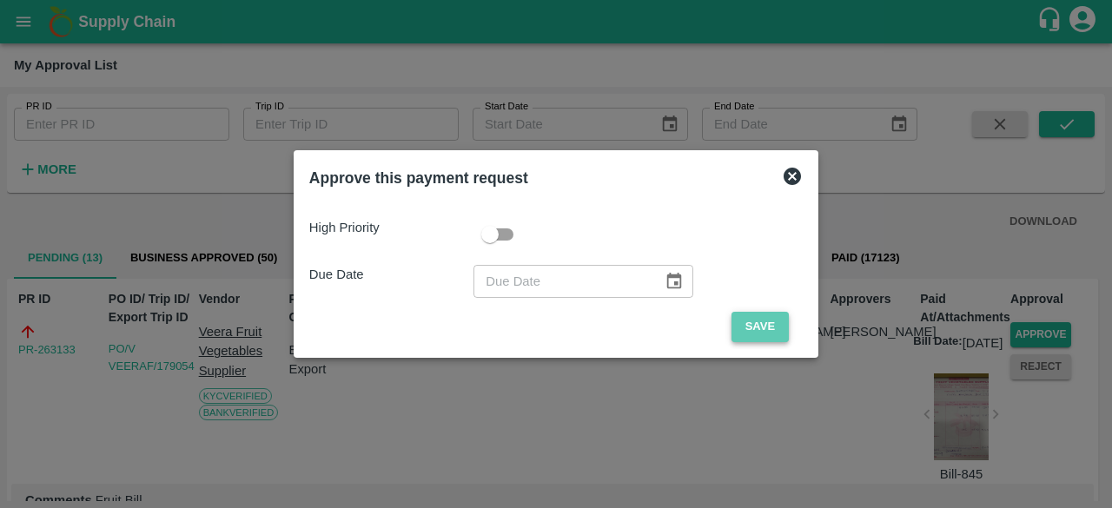
click at [759, 317] on button "Save" at bounding box center [759, 327] width 57 height 30
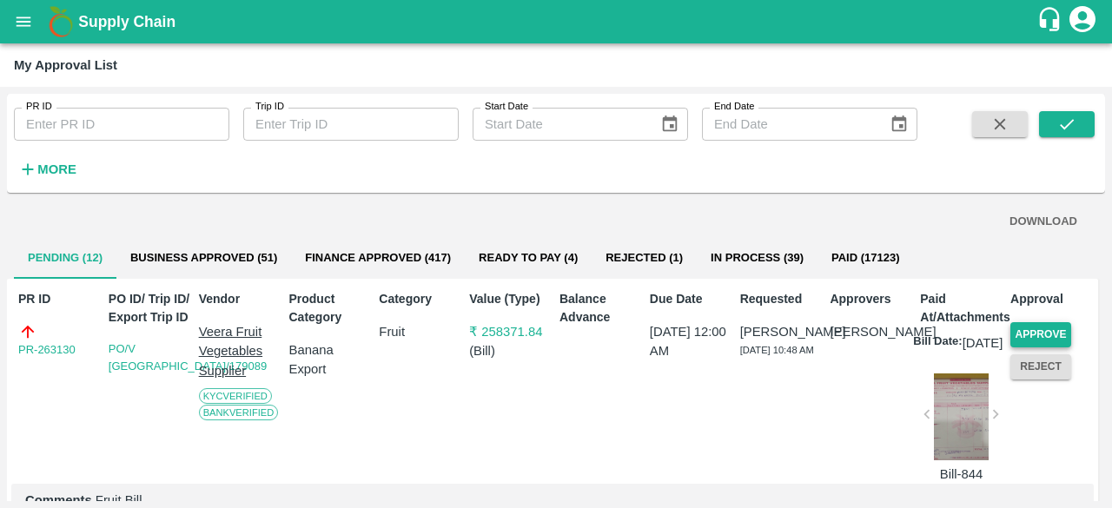
click at [1027, 327] on button "Approve" at bounding box center [1040, 334] width 61 height 25
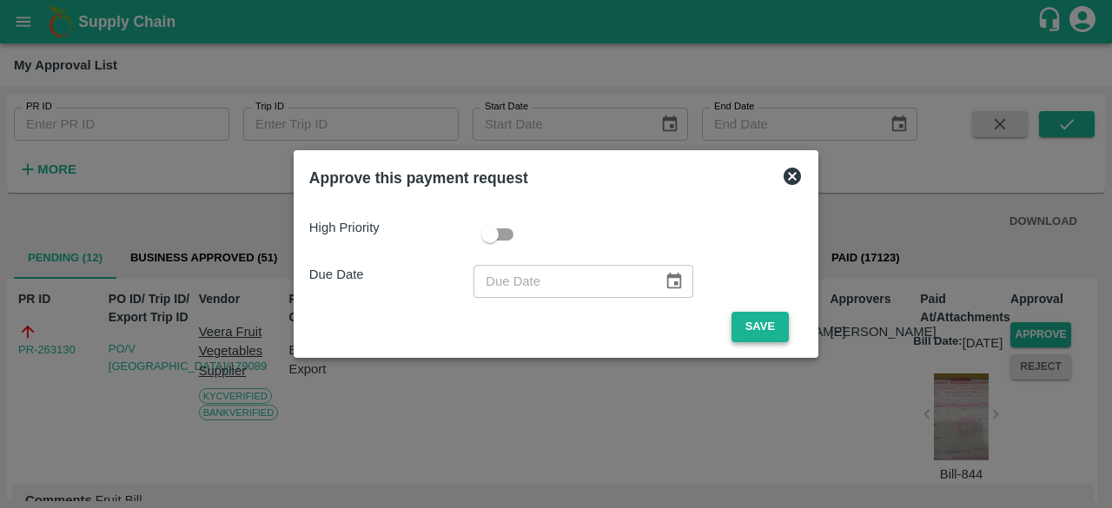
click at [770, 321] on button "Save" at bounding box center [759, 327] width 57 height 30
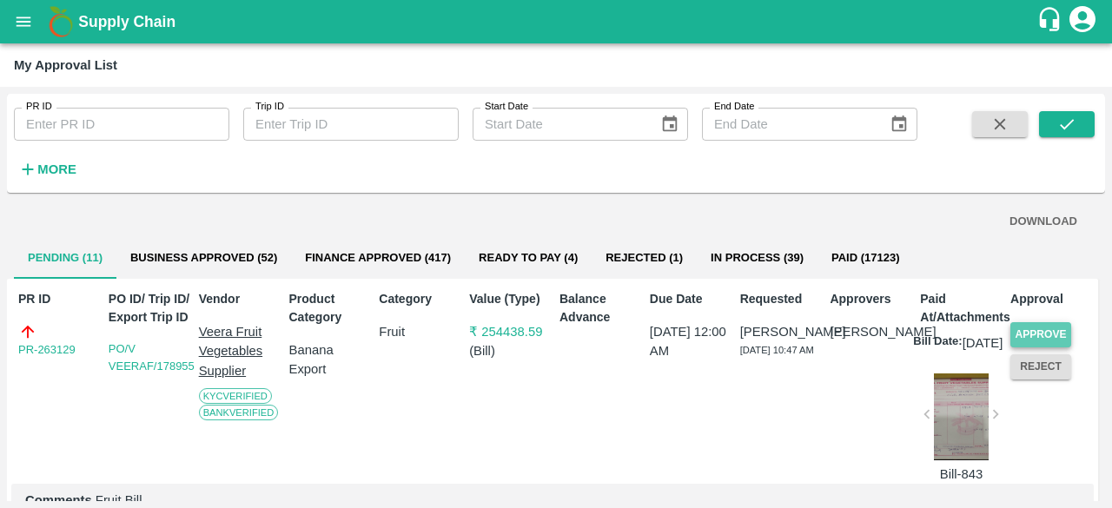
click at [1037, 326] on button "Approve" at bounding box center [1040, 334] width 61 height 25
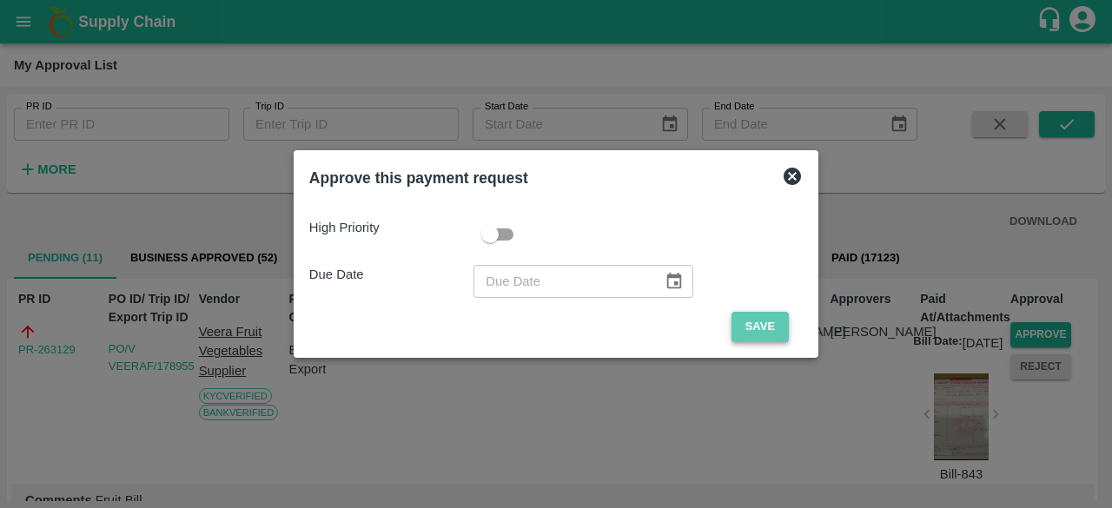
click at [764, 323] on button "Save" at bounding box center [759, 327] width 57 height 30
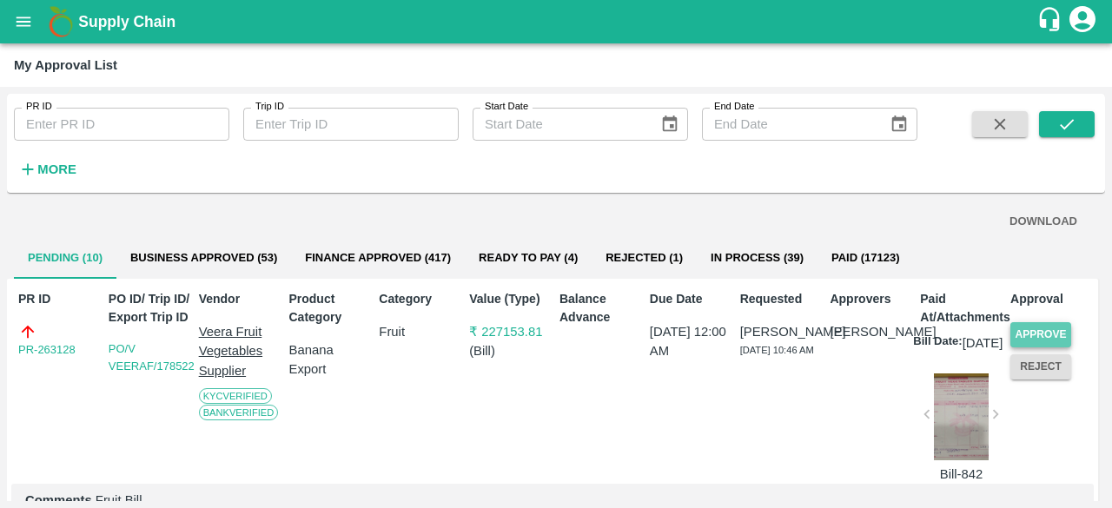
click at [1042, 331] on button "Approve" at bounding box center [1040, 334] width 61 height 25
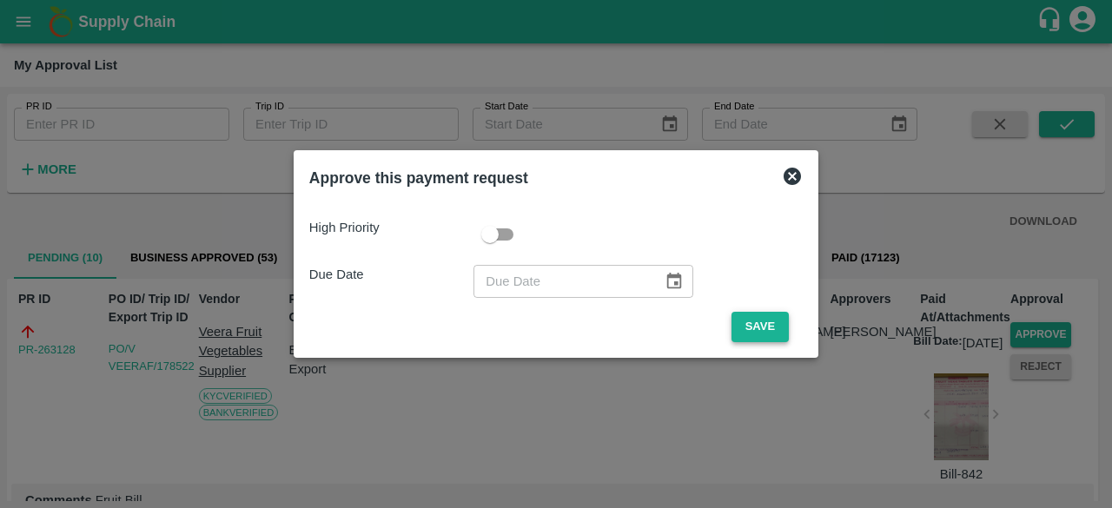
click at [748, 319] on button "Save" at bounding box center [759, 327] width 57 height 30
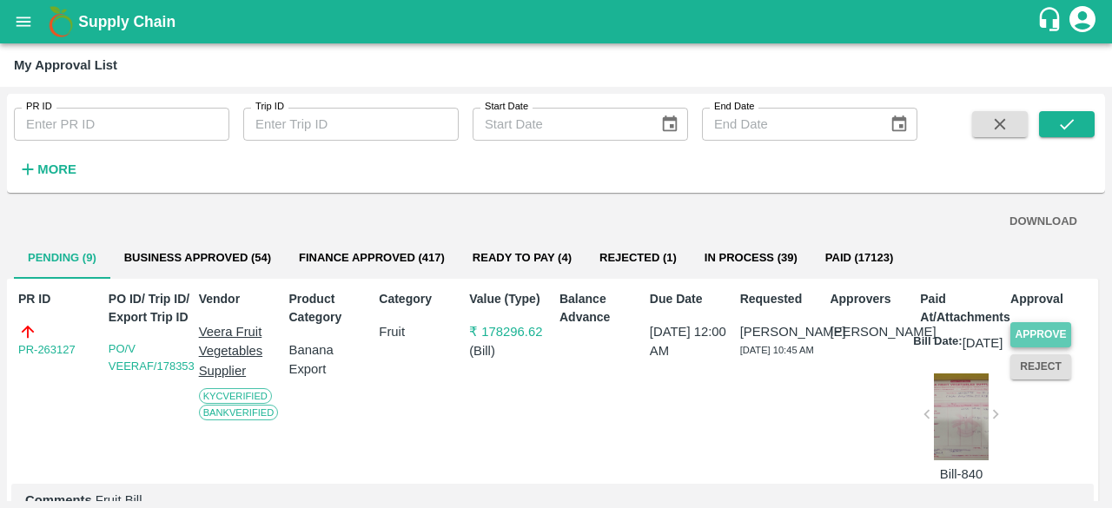
click at [1026, 327] on button "Approve" at bounding box center [1040, 334] width 61 height 25
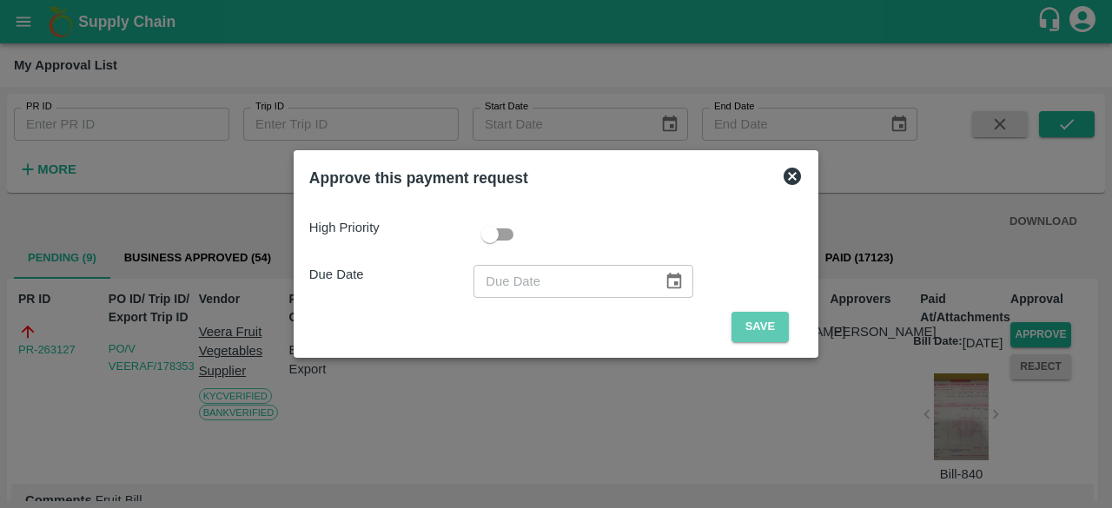
drag, startPoint x: 772, startPoint y: 320, endPoint x: 791, endPoint y: 341, distance: 28.9
click at [771, 320] on button "Save" at bounding box center [759, 327] width 57 height 30
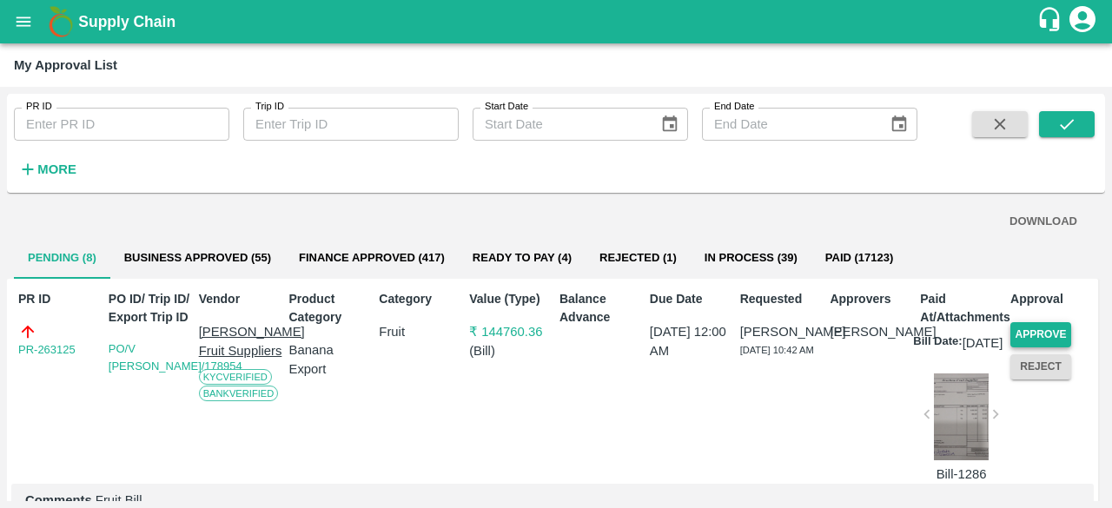
click at [1023, 334] on button "Approve" at bounding box center [1040, 334] width 61 height 25
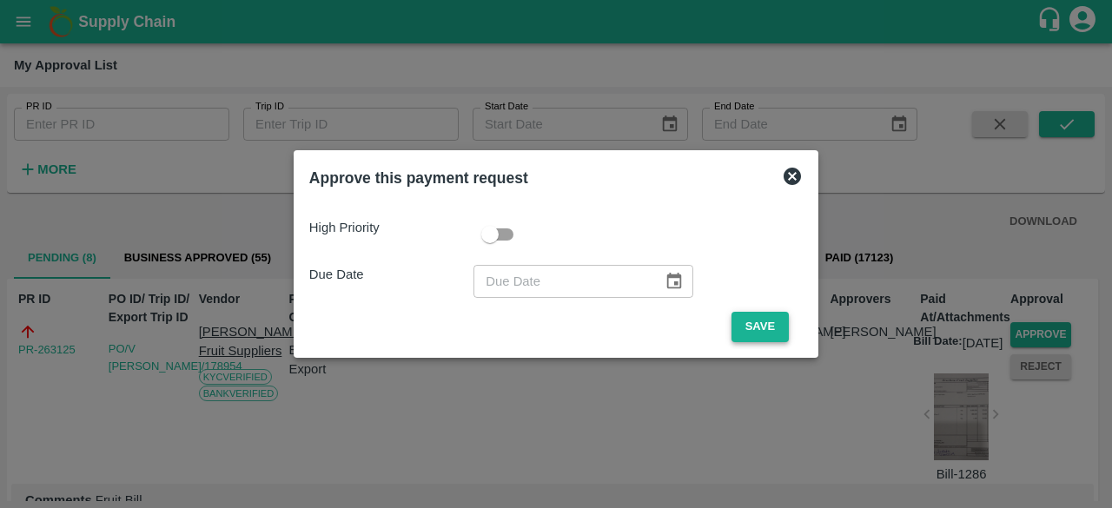
click at [746, 326] on button "Save" at bounding box center [759, 327] width 57 height 30
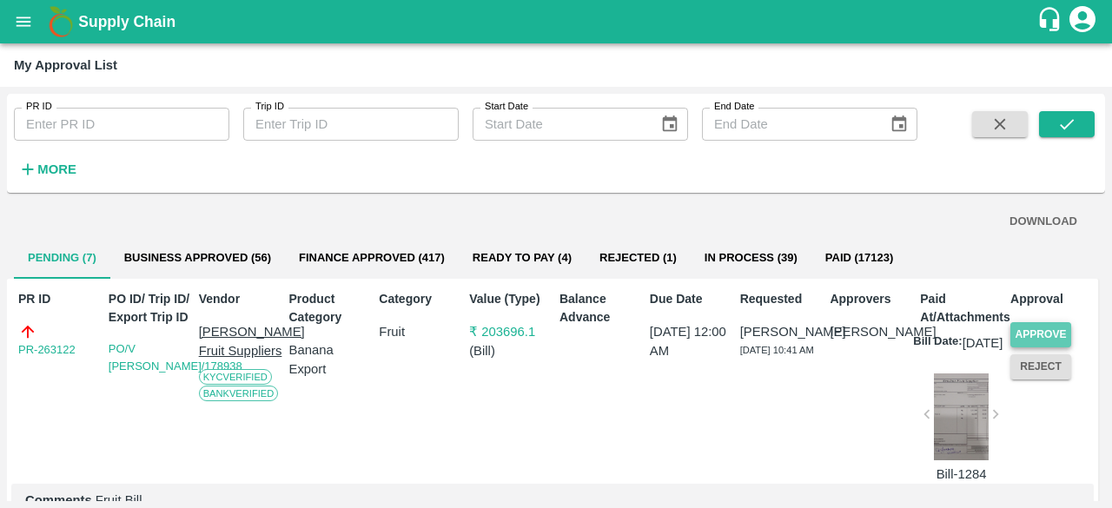
click at [1054, 329] on button "Approve" at bounding box center [1040, 334] width 61 height 25
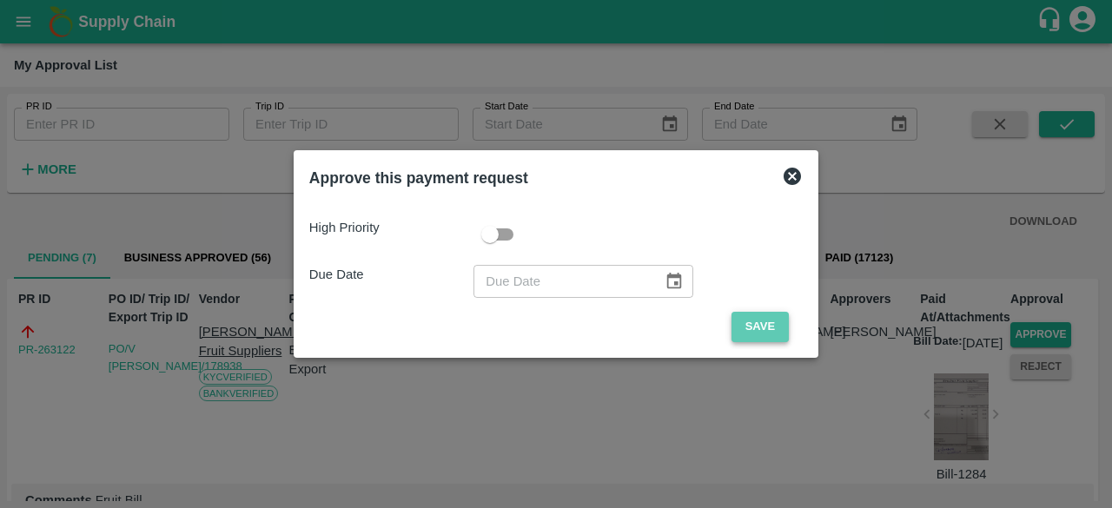
click at [769, 324] on button "Save" at bounding box center [759, 327] width 57 height 30
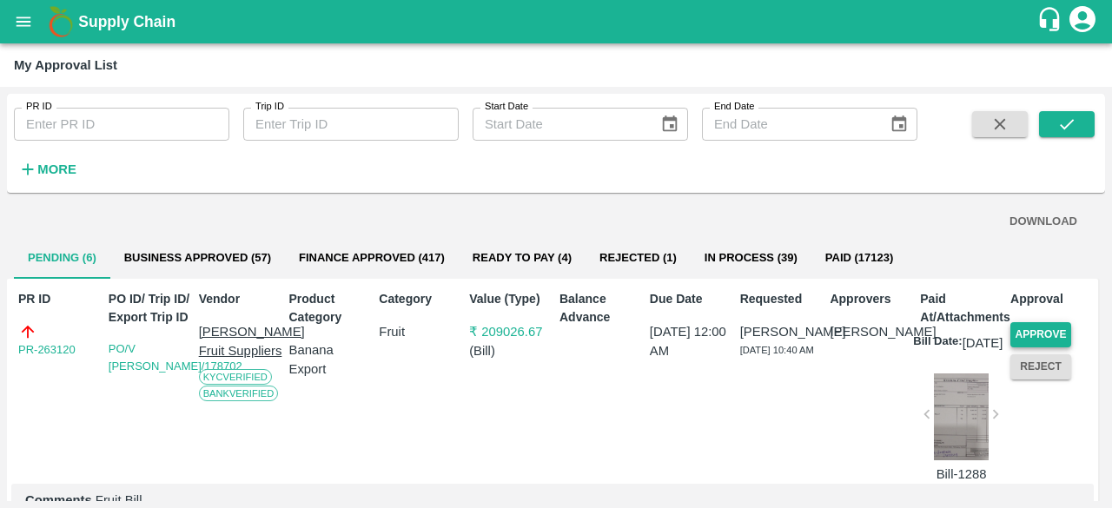
click at [1055, 326] on button "Approve" at bounding box center [1040, 334] width 61 height 25
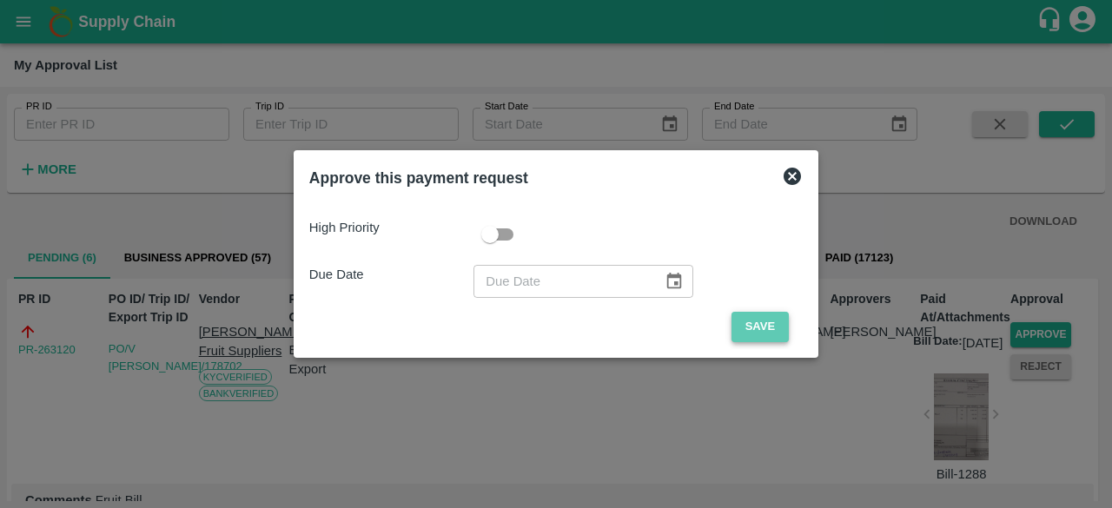
click at [768, 331] on button "Save" at bounding box center [759, 327] width 57 height 30
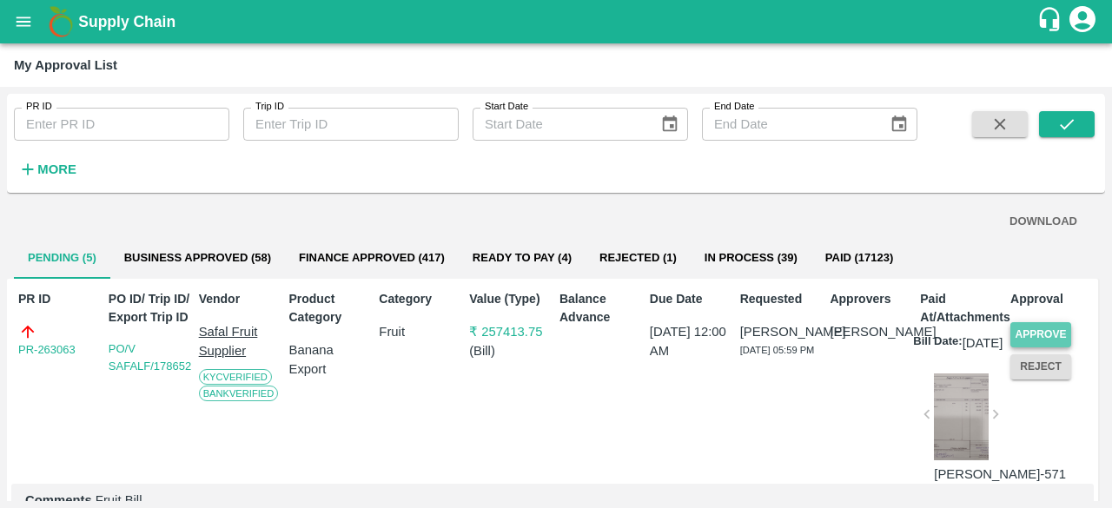
click at [1034, 329] on button "Approve" at bounding box center [1040, 334] width 61 height 25
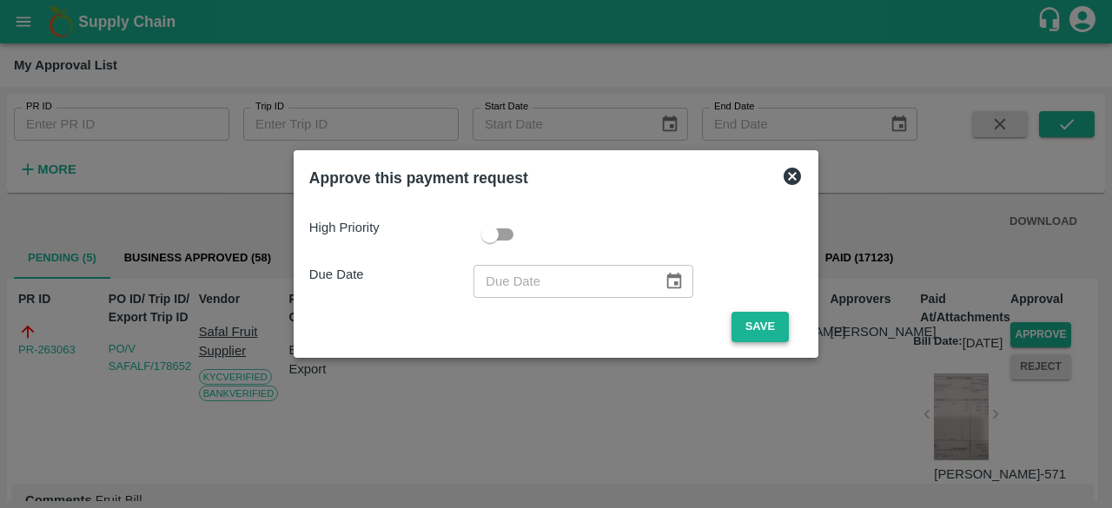
click at [760, 329] on button "Save" at bounding box center [759, 327] width 57 height 30
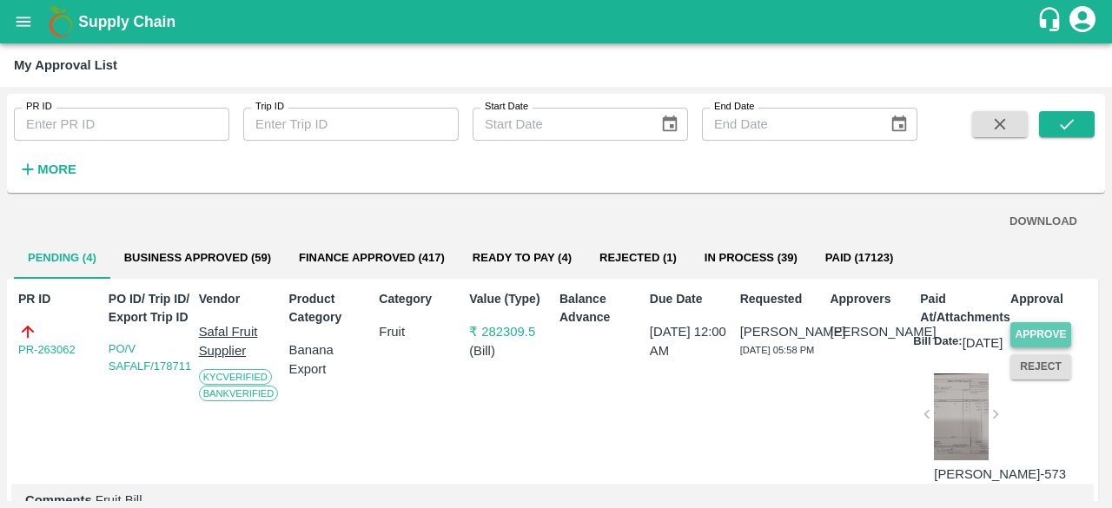
click at [1030, 331] on button "Approve" at bounding box center [1040, 334] width 61 height 25
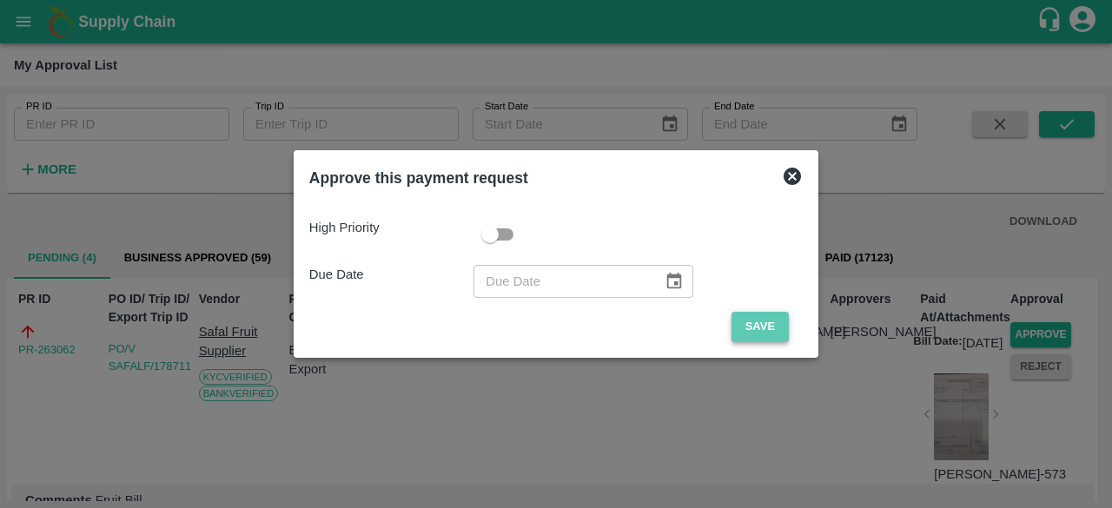
click at [767, 323] on button "Save" at bounding box center [759, 327] width 57 height 30
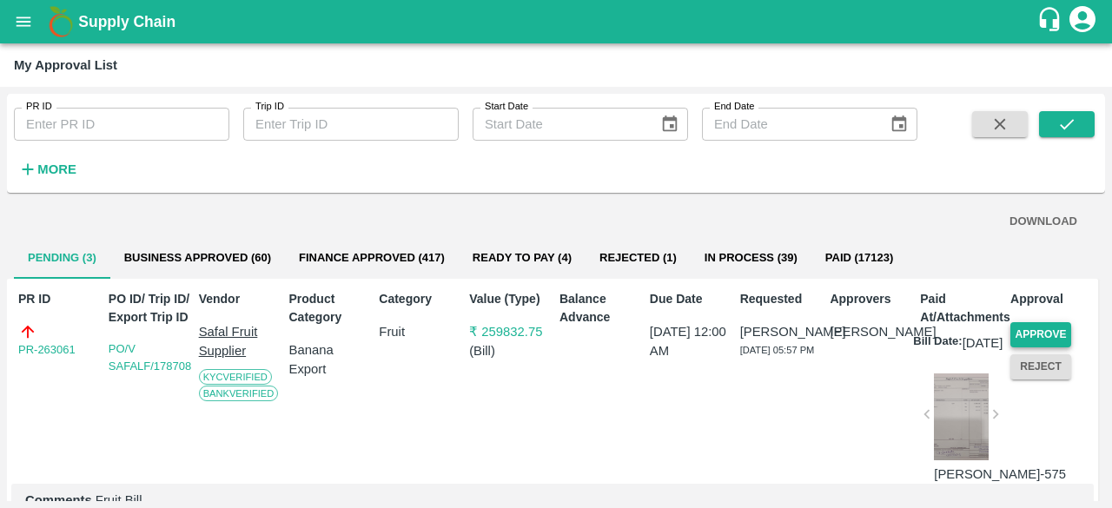
click at [1034, 325] on button "Approve" at bounding box center [1040, 334] width 61 height 25
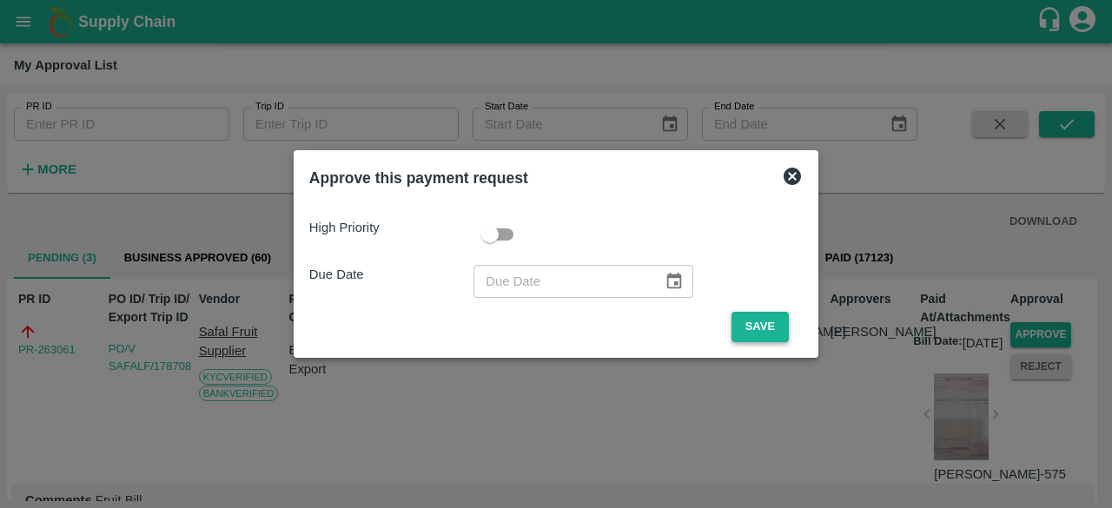
click at [759, 329] on button "Save" at bounding box center [759, 327] width 57 height 30
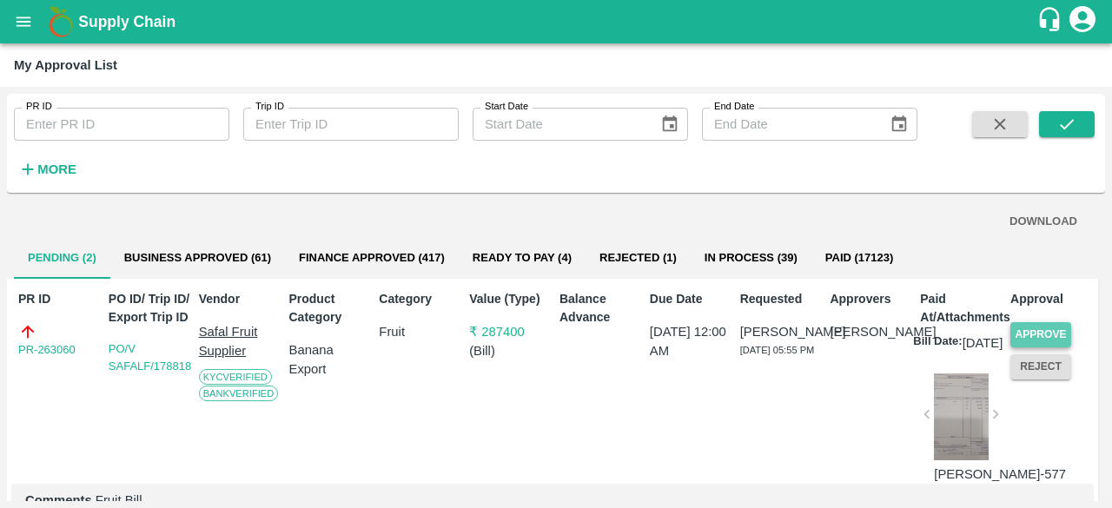
click at [1032, 328] on button "Approve" at bounding box center [1040, 334] width 61 height 25
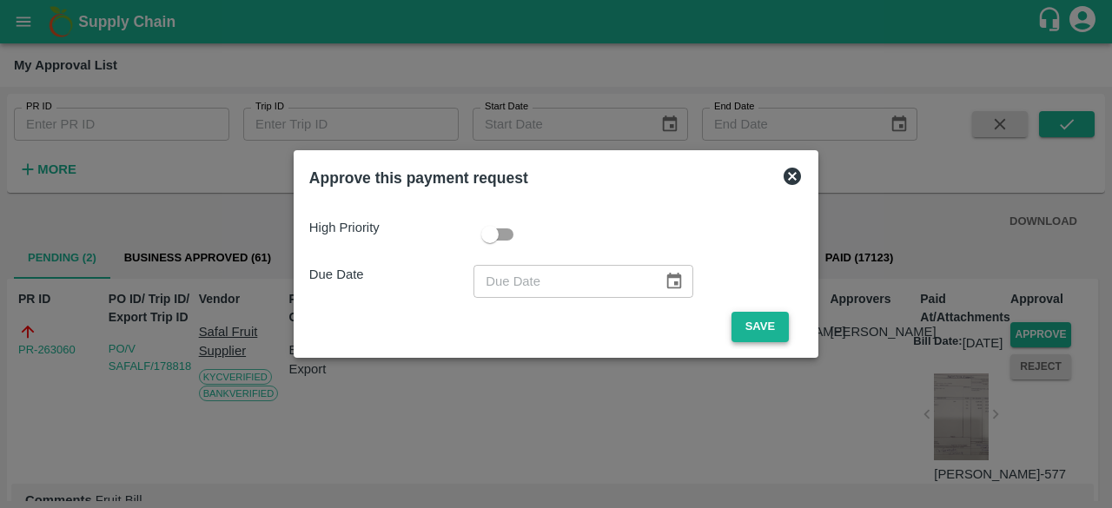
click at [770, 326] on button "Save" at bounding box center [759, 327] width 57 height 30
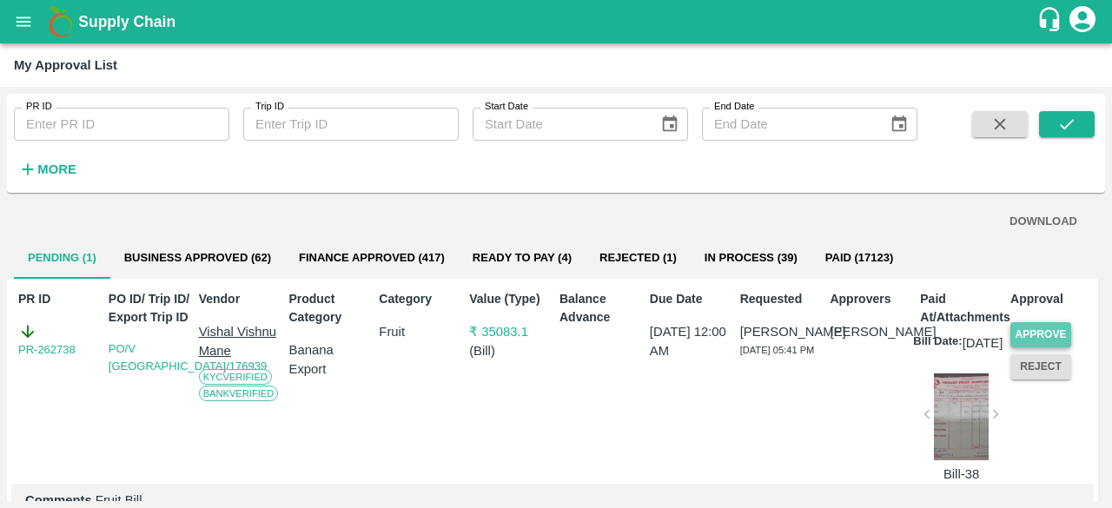
click at [1021, 330] on button "Approve" at bounding box center [1040, 334] width 61 height 25
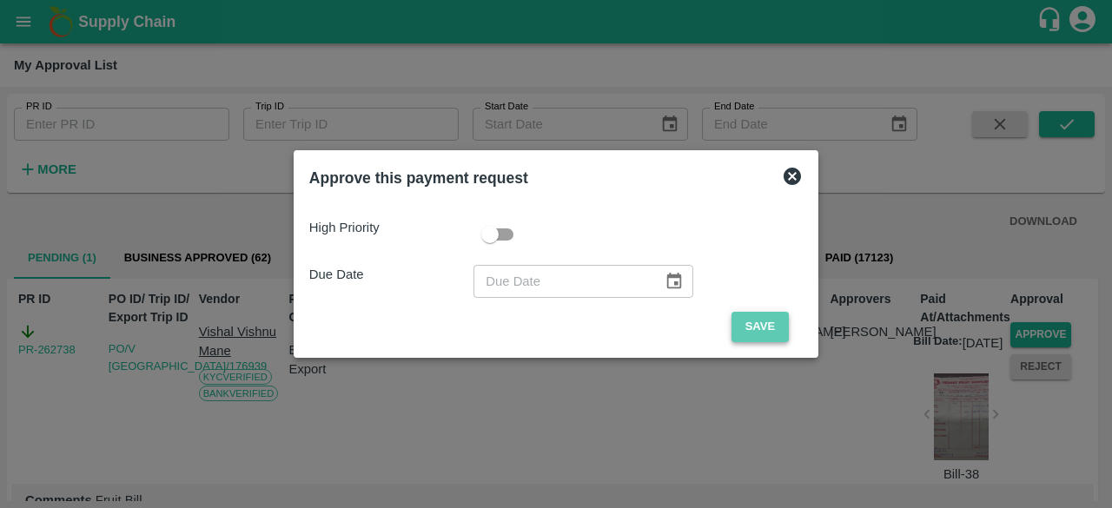
click at [756, 329] on button "Save" at bounding box center [759, 327] width 57 height 30
